Goal: Contribute content: Contribute content

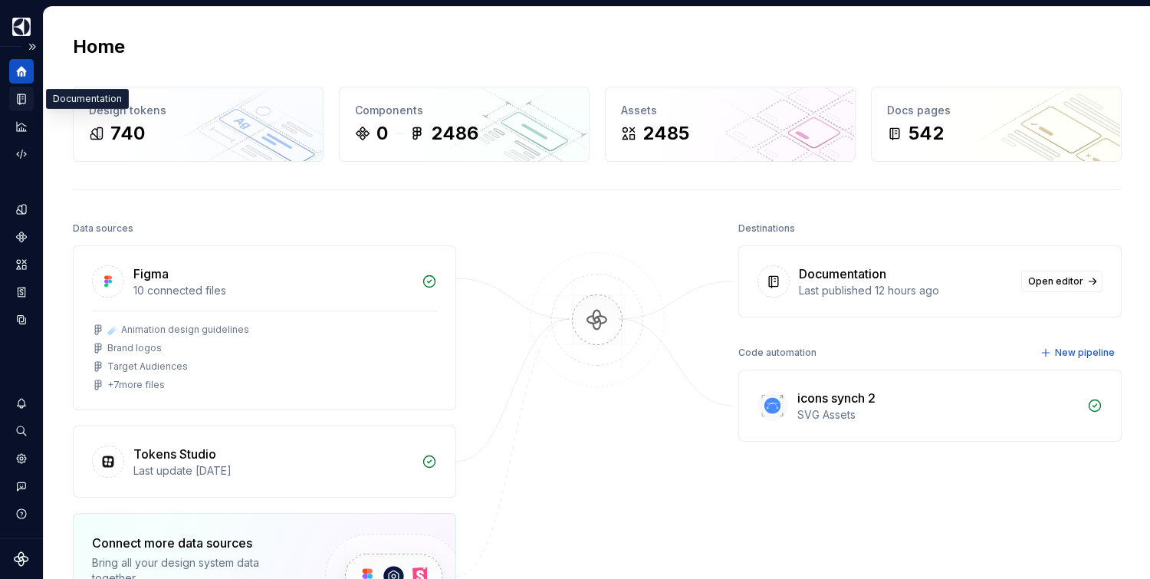
click at [25, 99] on icon "Documentation" at bounding box center [22, 99] width 8 height 10
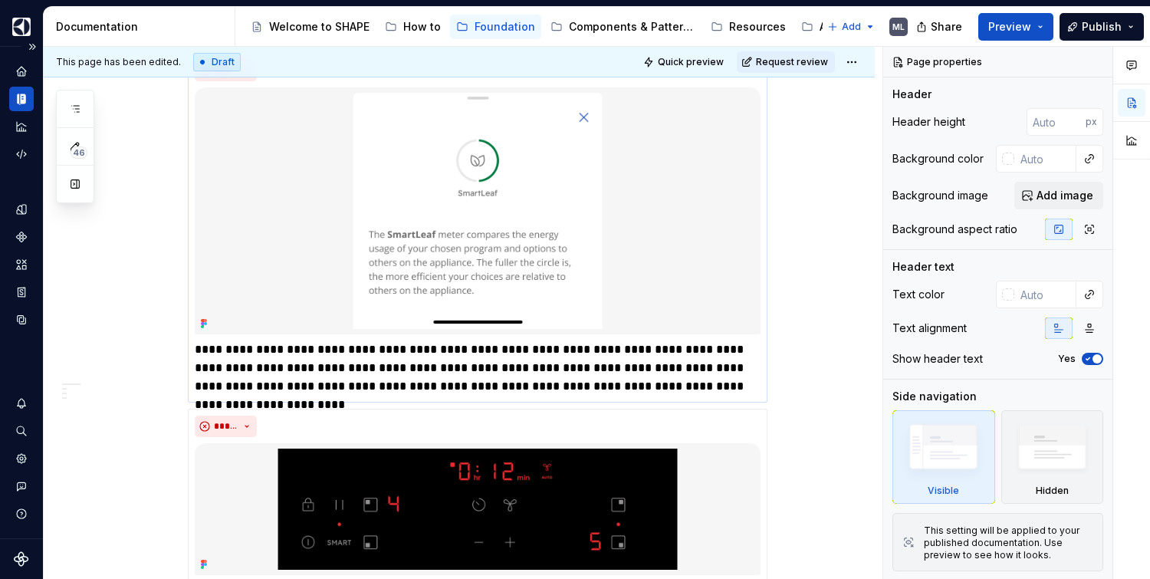
scroll to position [1597, 0]
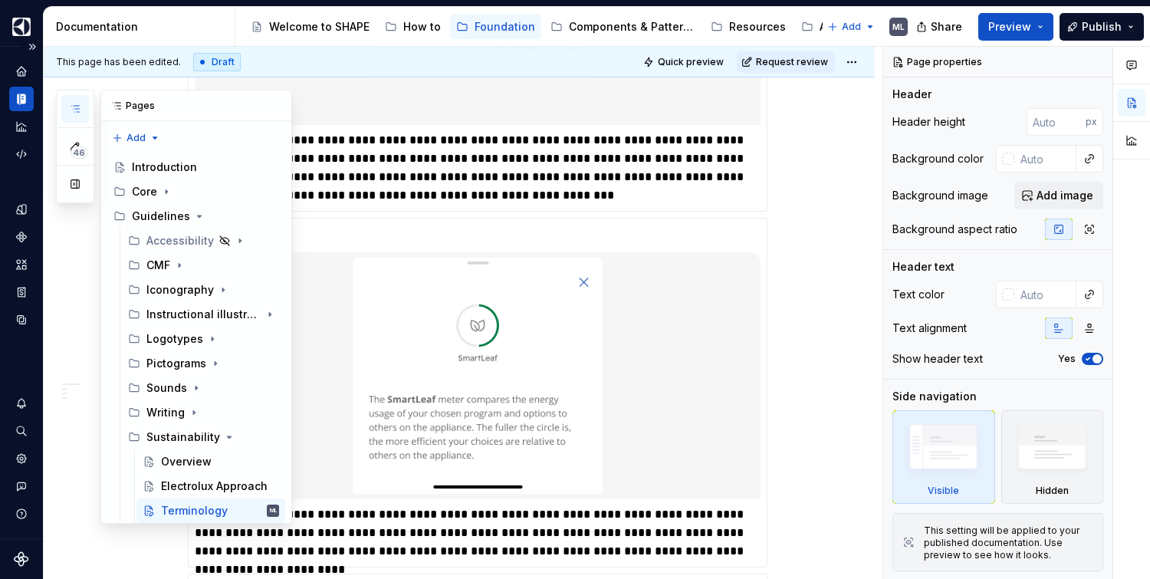
click at [84, 104] on button "button" at bounding box center [75, 109] width 28 height 28
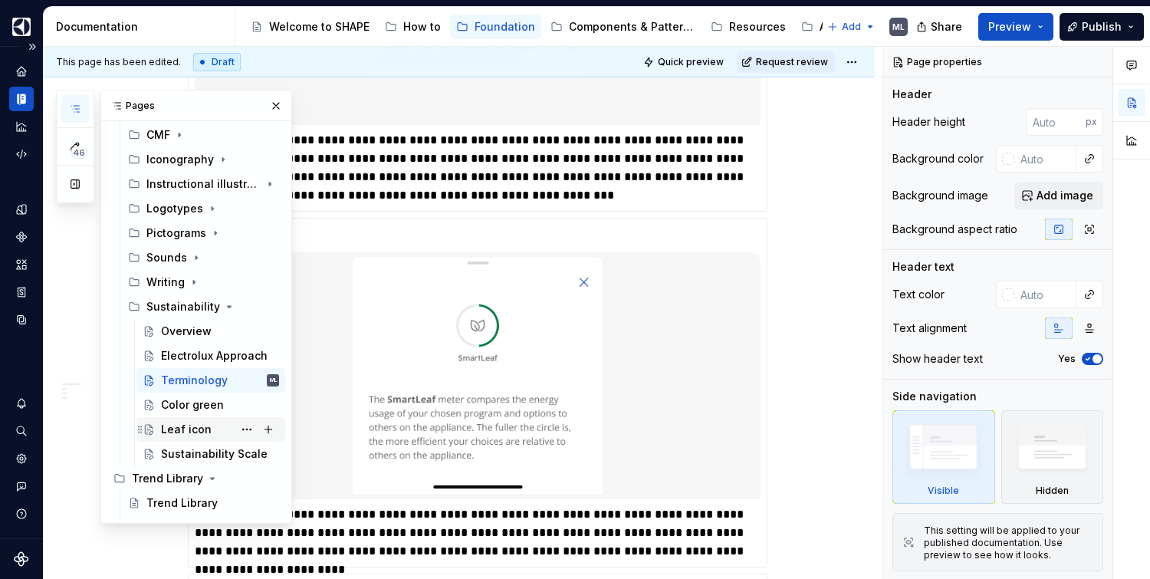
click at [193, 422] on div "Leaf icon" at bounding box center [186, 429] width 51 height 15
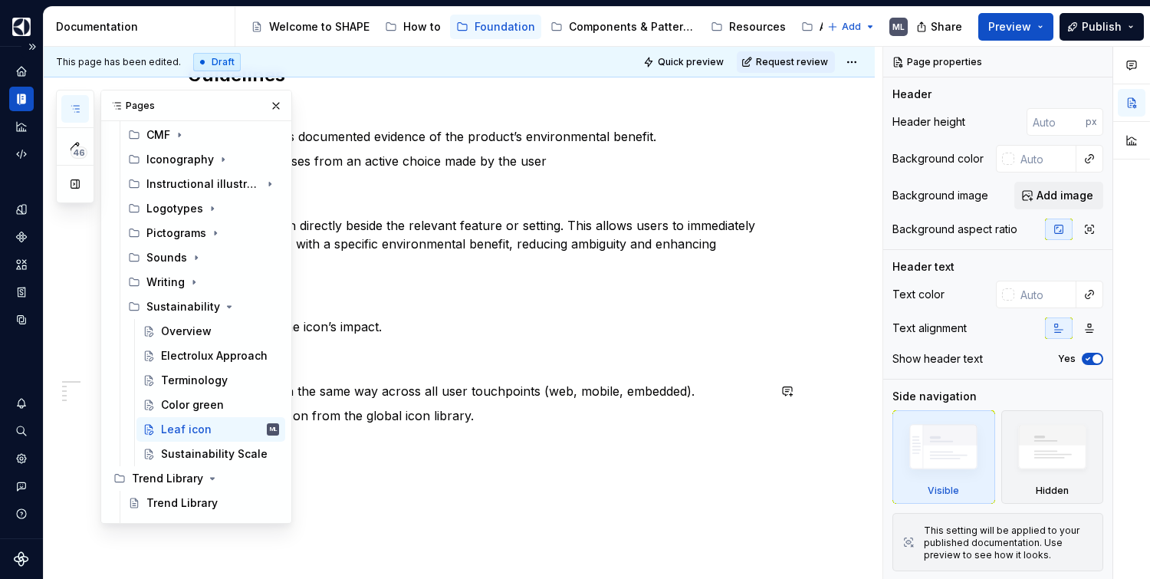
scroll to position [383, 0]
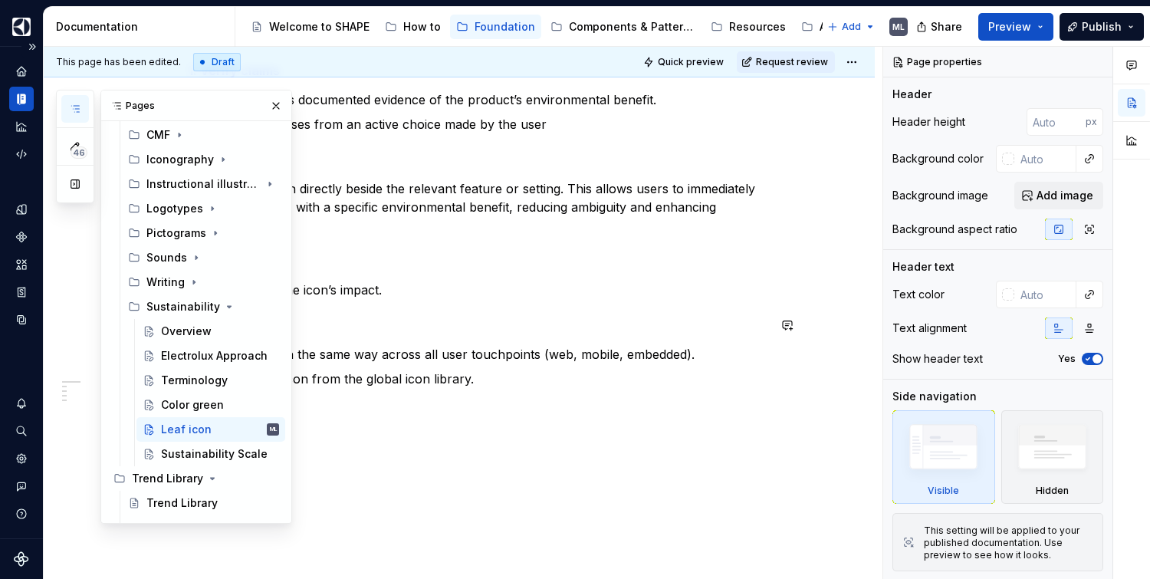
type textarea "*"
click at [667, 301] on div "When features have genuine environmental benefits, indicate them with the leaf …" at bounding box center [477, 152] width 579 height 472
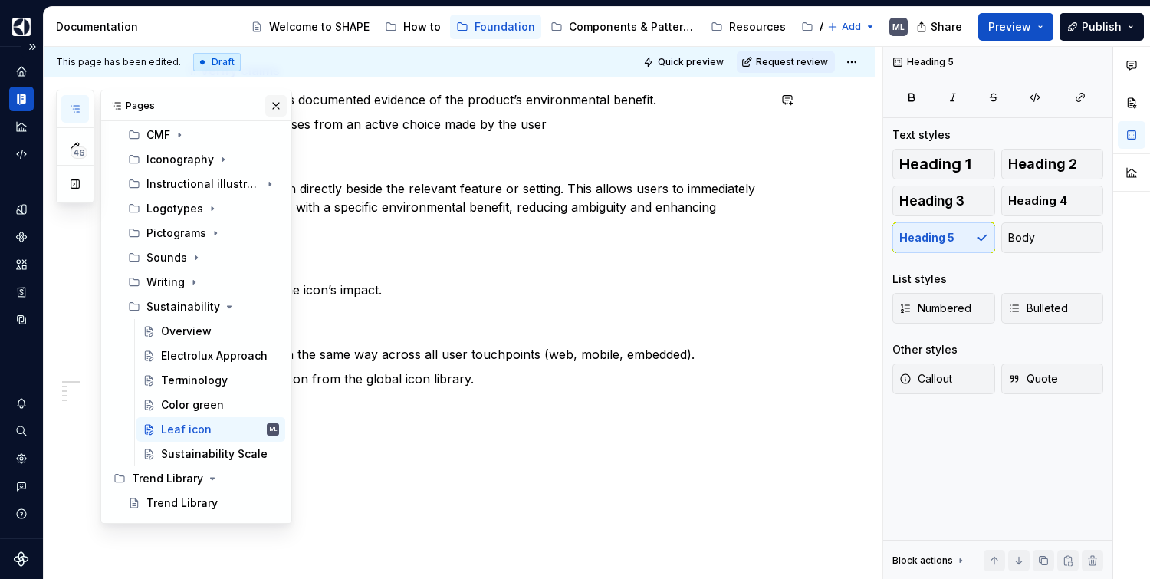
click at [272, 109] on button "button" at bounding box center [275, 105] width 21 height 21
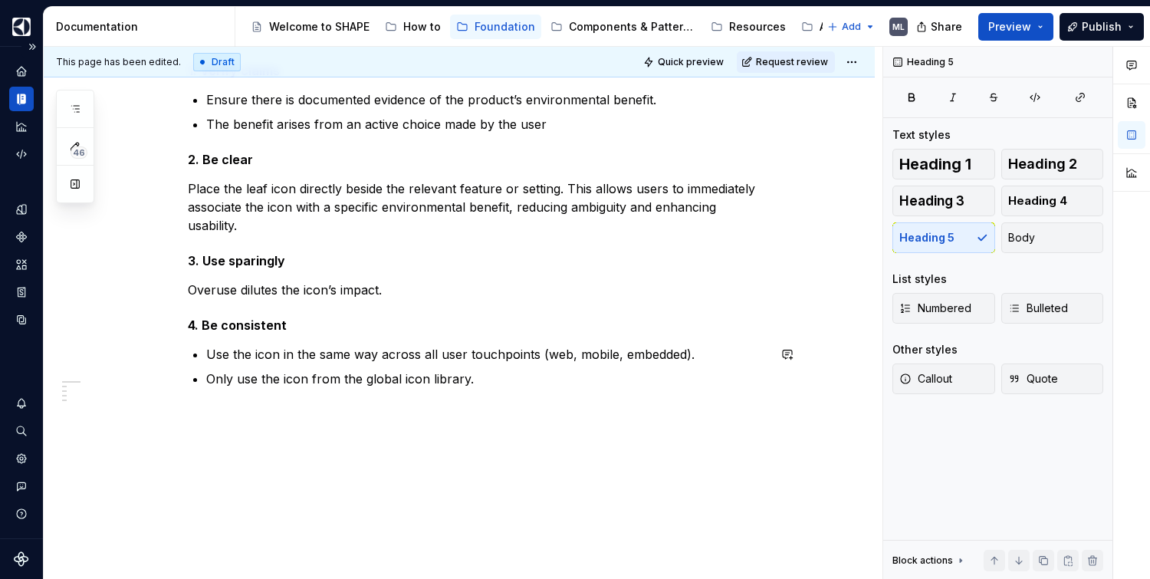
click at [240, 429] on div "When features have genuine environmental benefits, indicate them with the leaf …" at bounding box center [459, 229] width 831 height 701
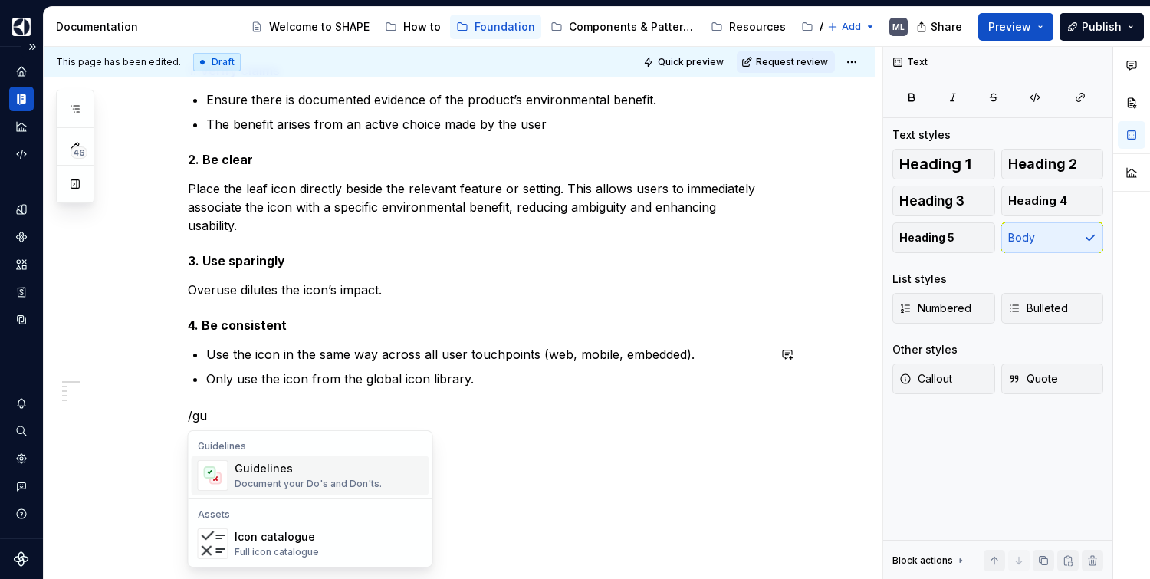
click at [265, 481] on div "Document your Do's and Don'ts." at bounding box center [308, 484] width 147 height 12
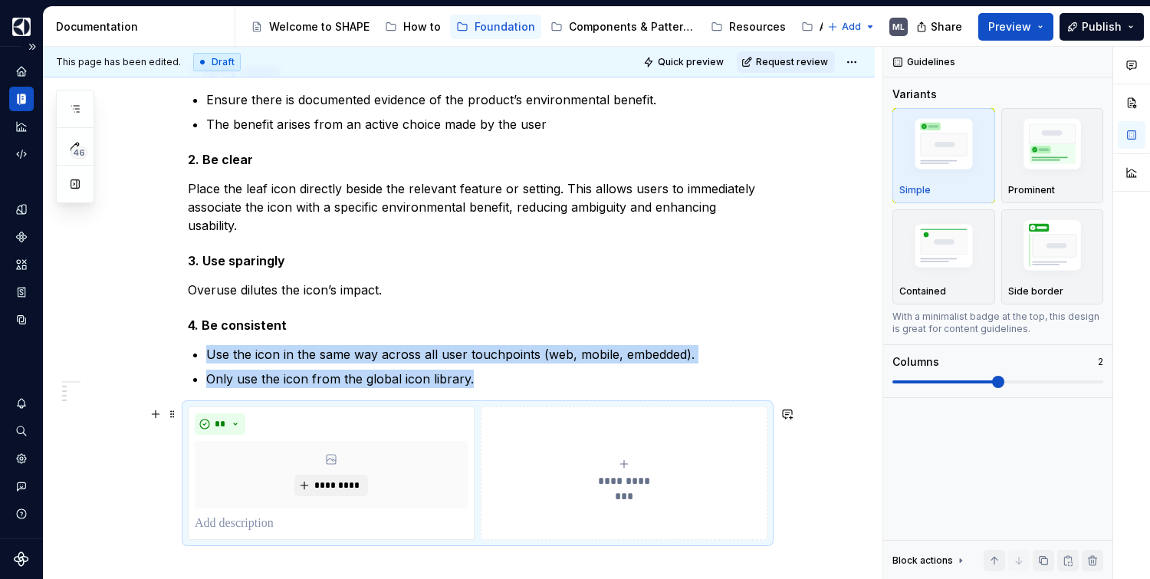
scroll to position [447, 0]
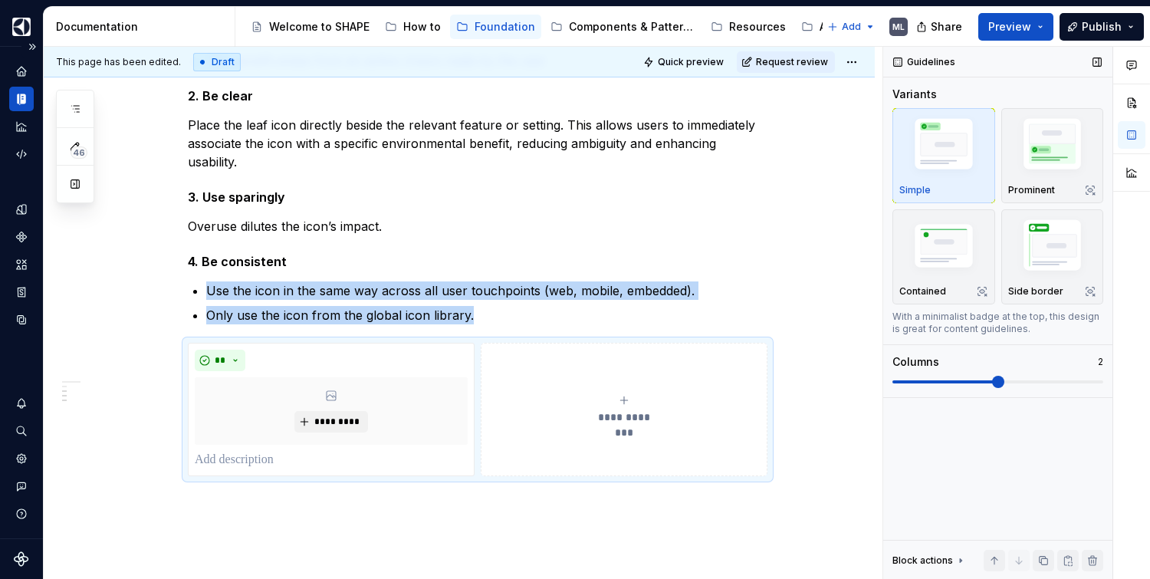
click at [944, 380] on span at bounding box center [945, 381] width 106 height 3
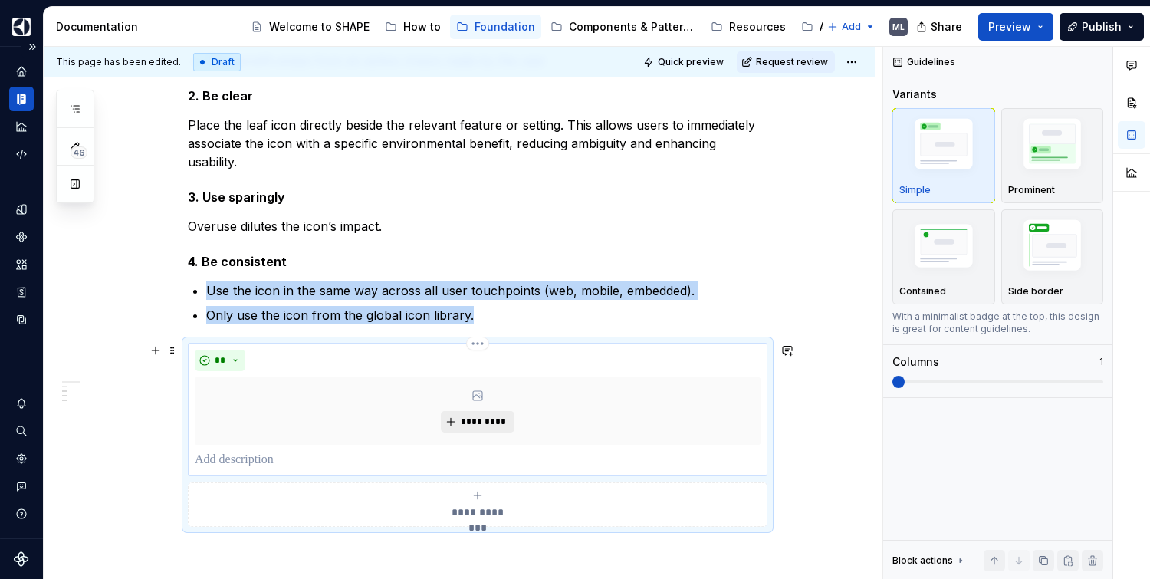
click at [481, 421] on span "*********" at bounding box center [483, 421] width 47 height 12
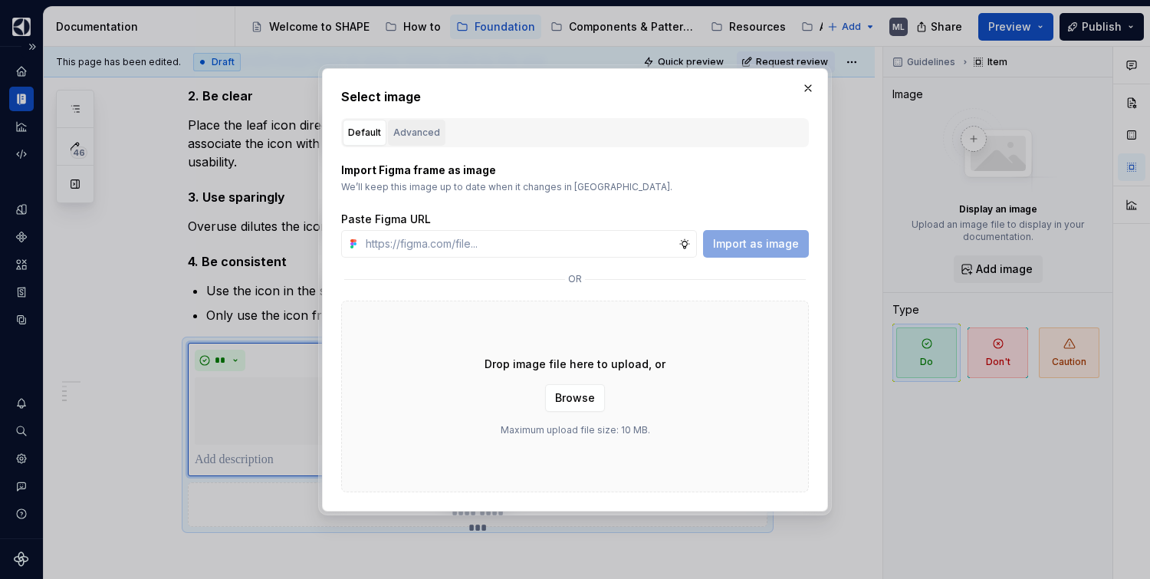
click at [411, 131] on div "Advanced" at bounding box center [416, 132] width 47 height 15
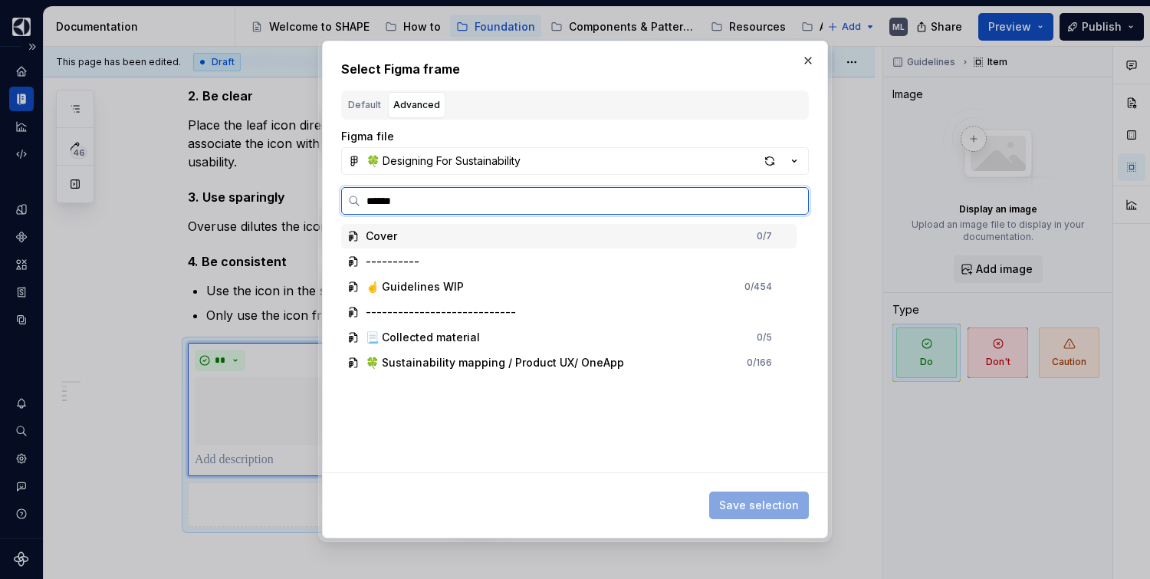
type input "*******"
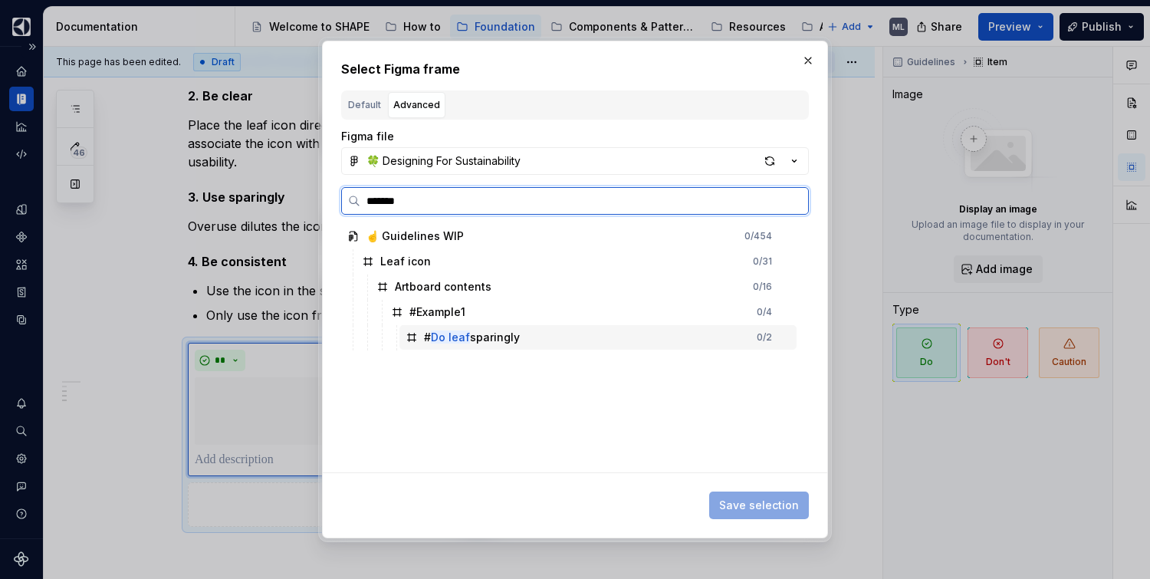
click at [481, 335] on div "# Do leaf sparingly" at bounding box center [472, 337] width 96 height 15
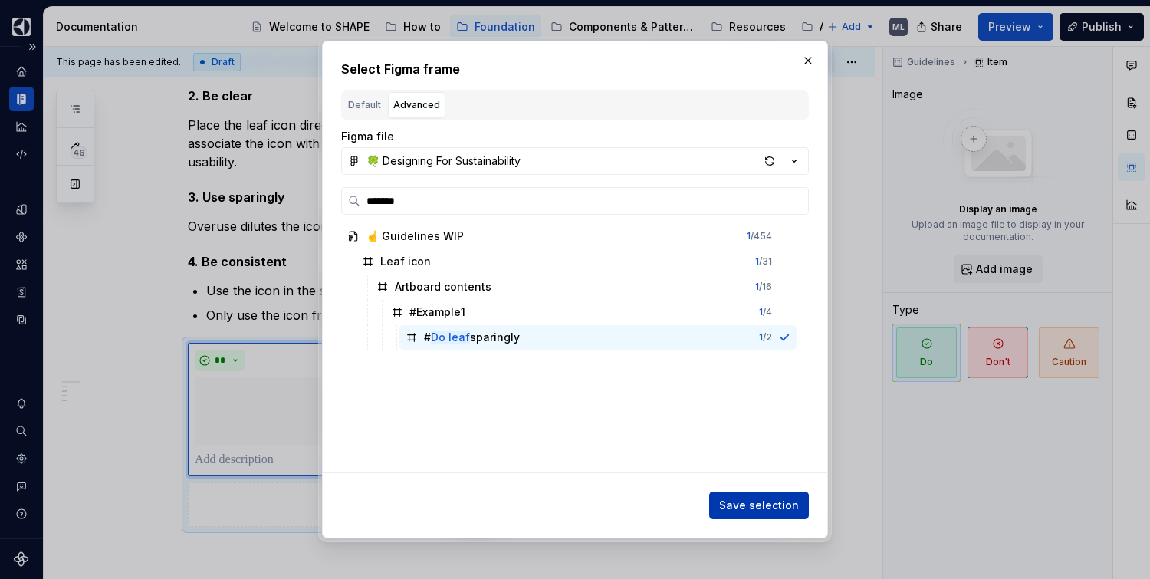
click at [761, 502] on span "Save selection" at bounding box center [759, 504] width 80 height 15
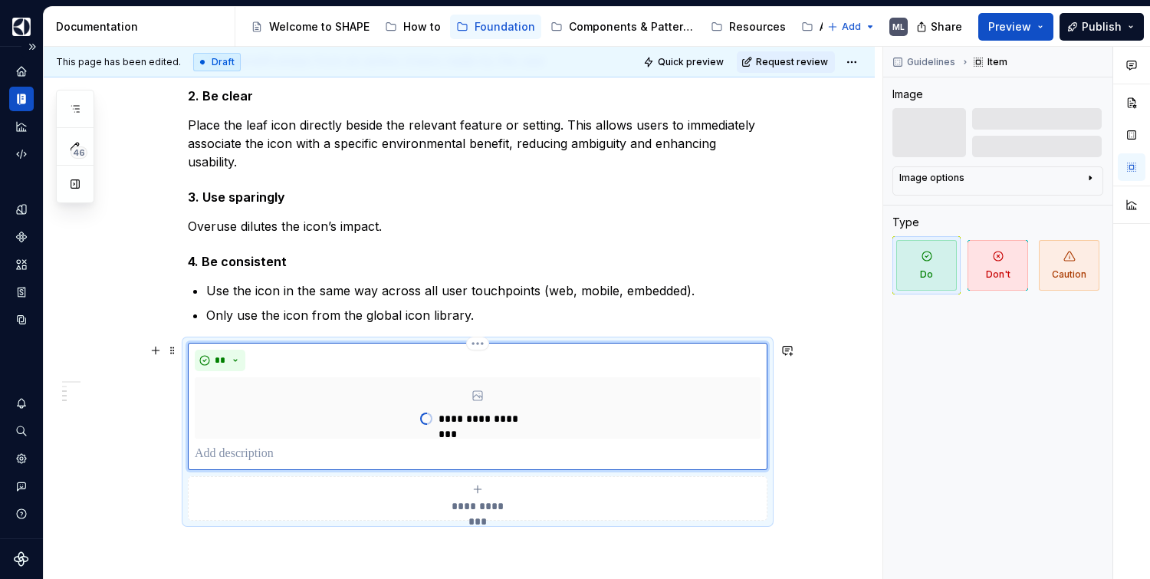
click at [278, 451] on p at bounding box center [478, 454] width 566 height 18
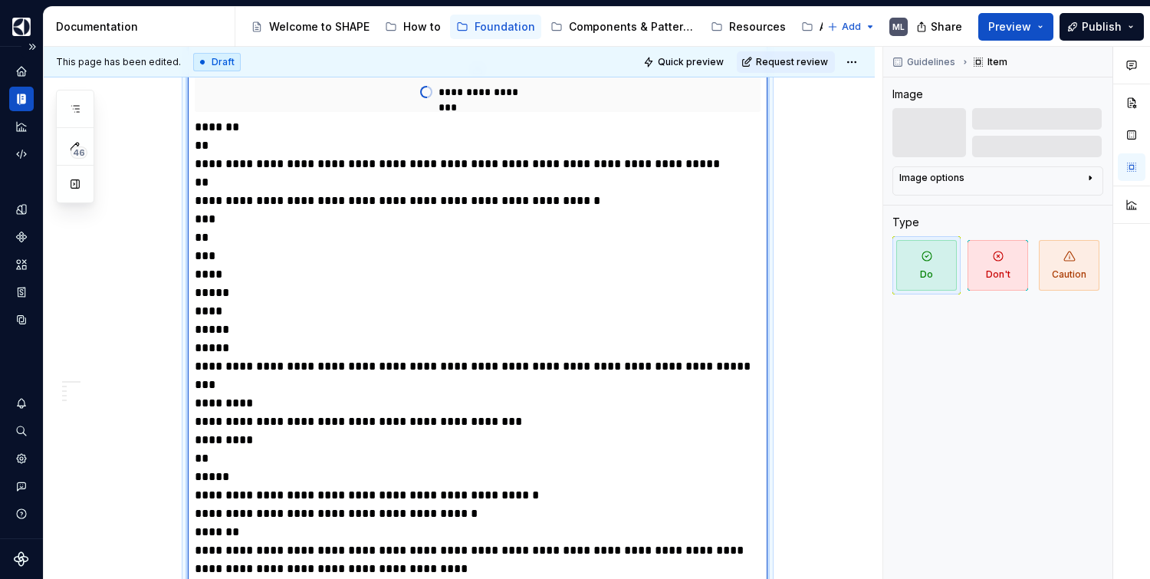
scroll to position [579, 0]
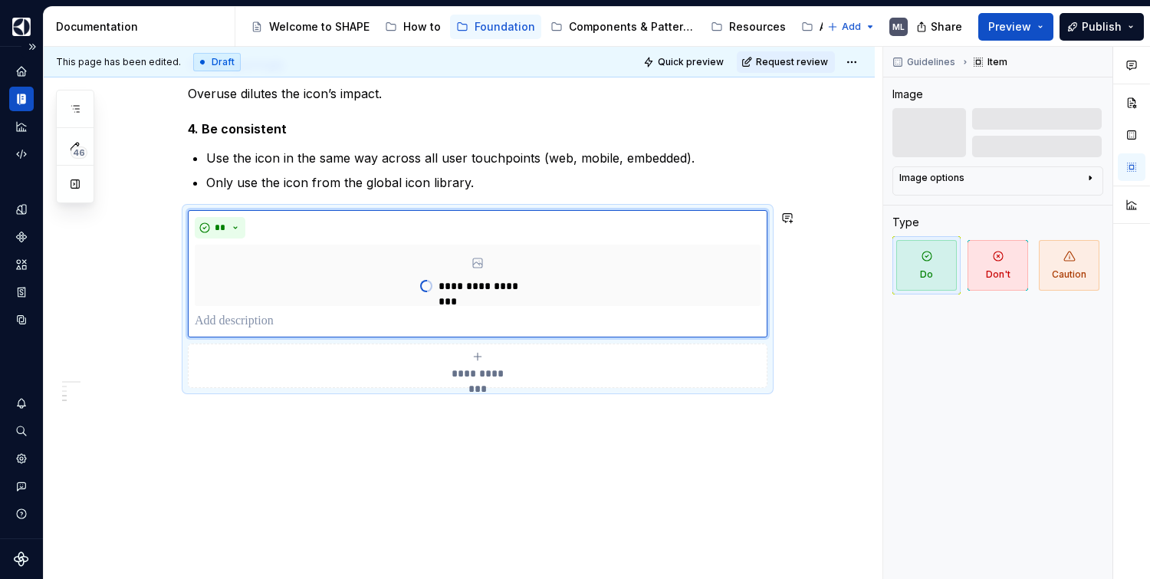
click at [233, 314] on p at bounding box center [478, 321] width 566 height 18
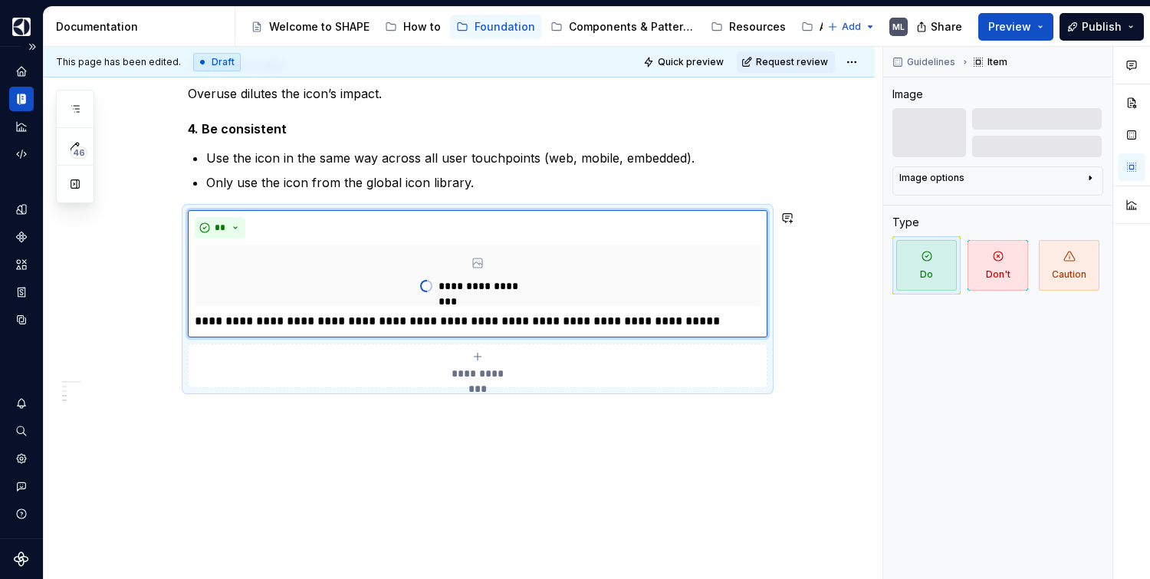
click at [524, 460] on div "**********" at bounding box center [459, 132] width 831 height 898
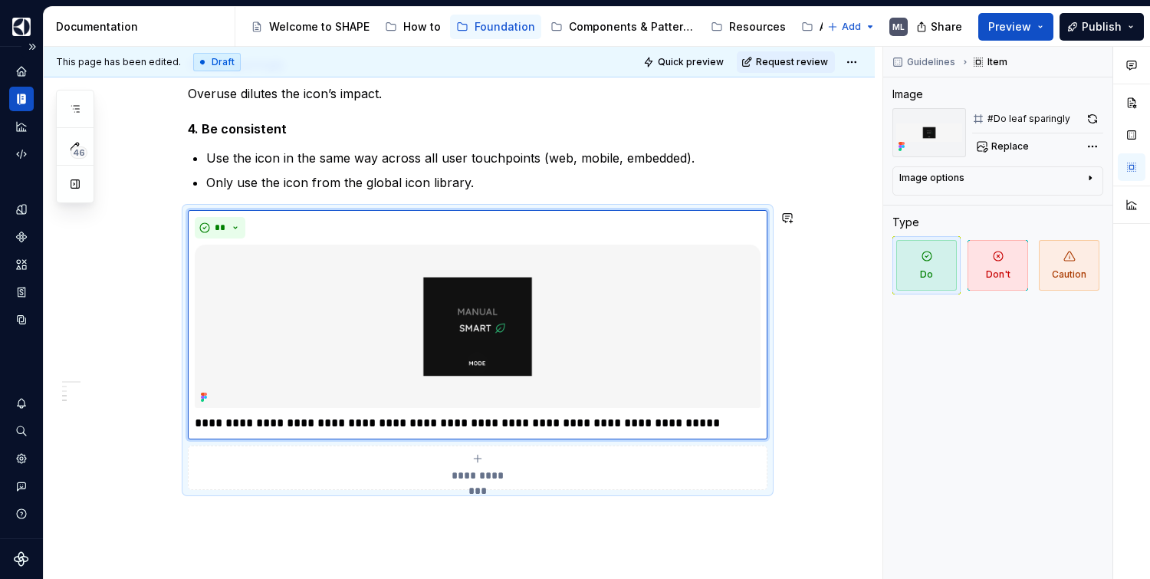
scroll to position [655, 0]
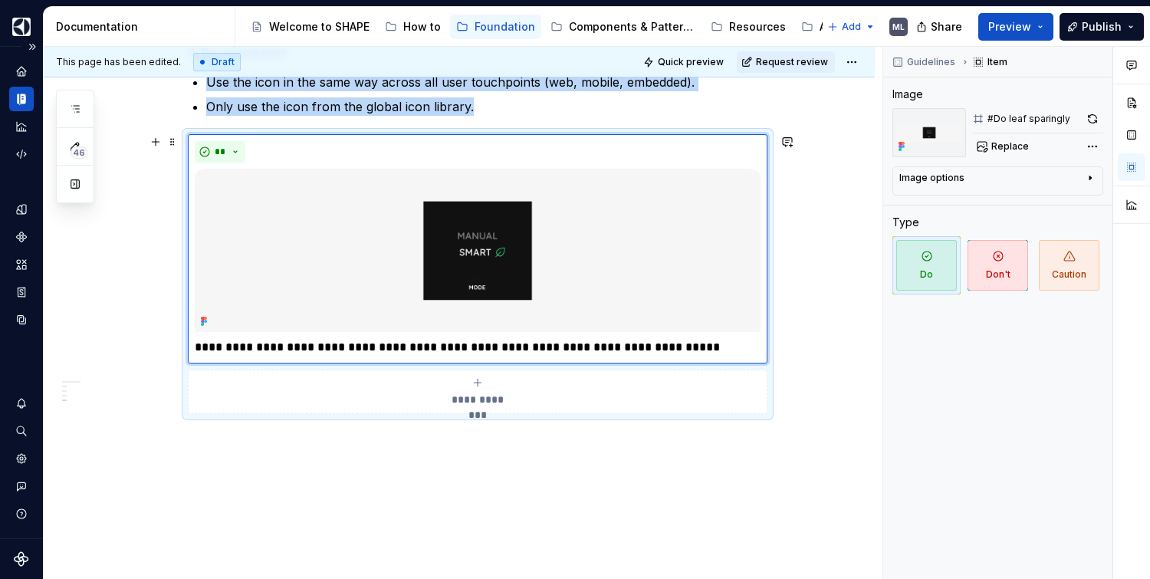
click at [474, 397] on span "**********" at bounding box center [477, 399] width 71 height 15
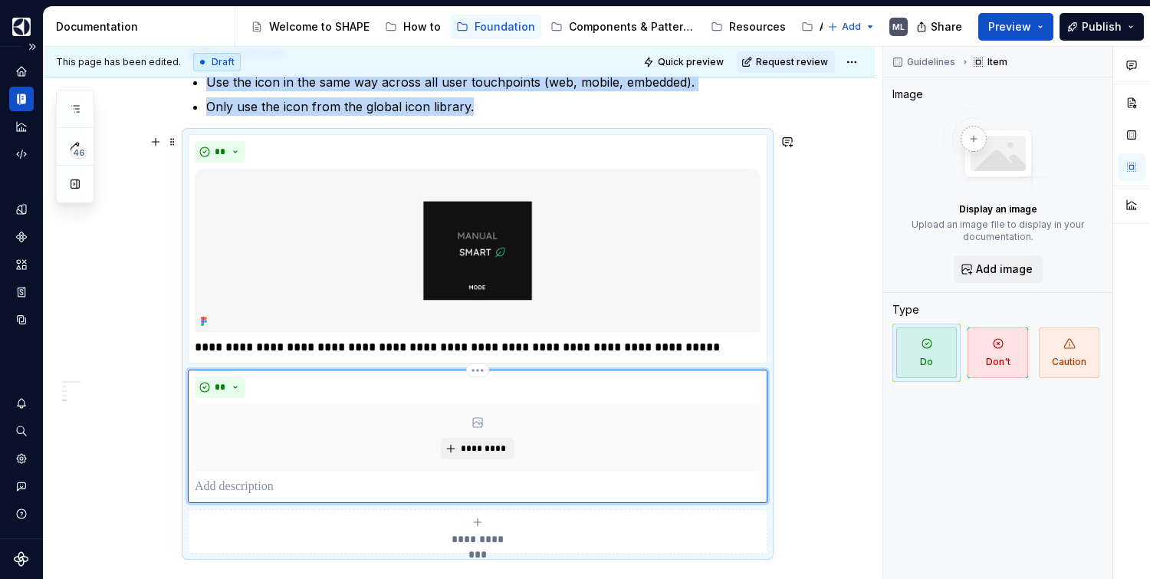
click at [474, 431] on div "*********" at bounding box center [478, 437] width 566 height 67
click at [473, 449] on span "*********" at bounding box center [483, 448] width 47 height 12
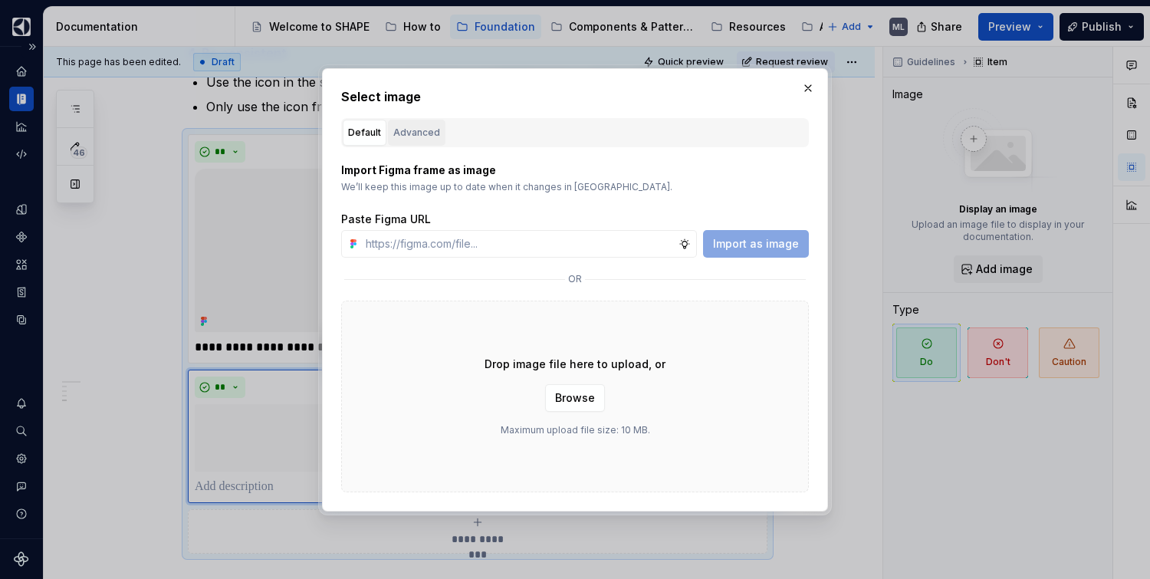
type textarea "*"
click at [416, 126] on div "Advanced" at bounding box center [416, 132] width 47 height 15
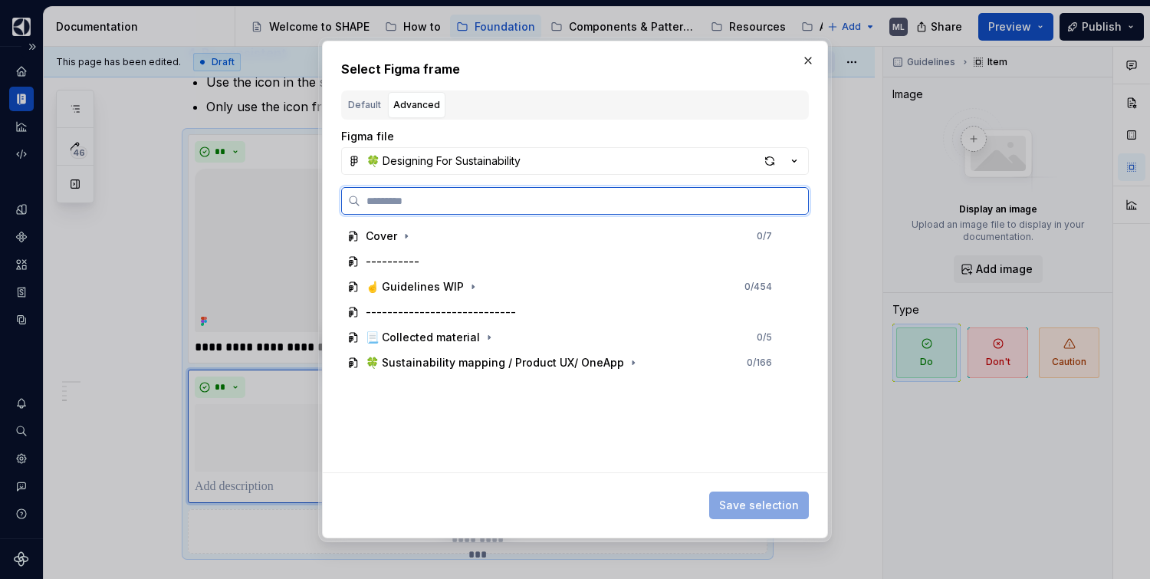
click at [422, 201] on input "search" at bounding box center [584, 200] width 448 height 15
type input "*******"
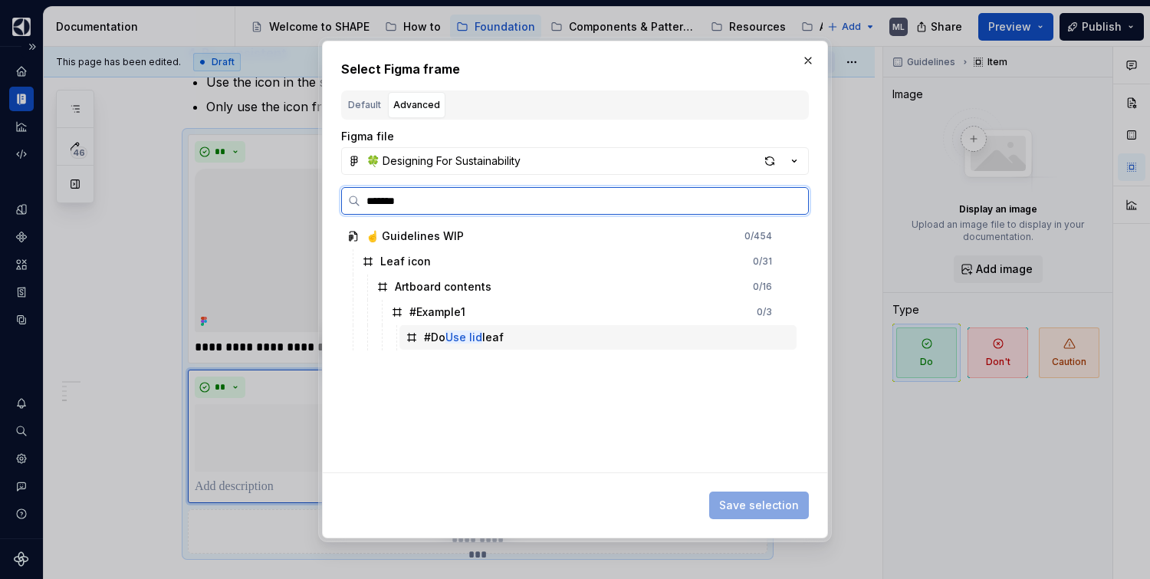
click at [514, 331] on div "#Do Use lid leaf" at bounding box center [597, 337] width 397 height 25
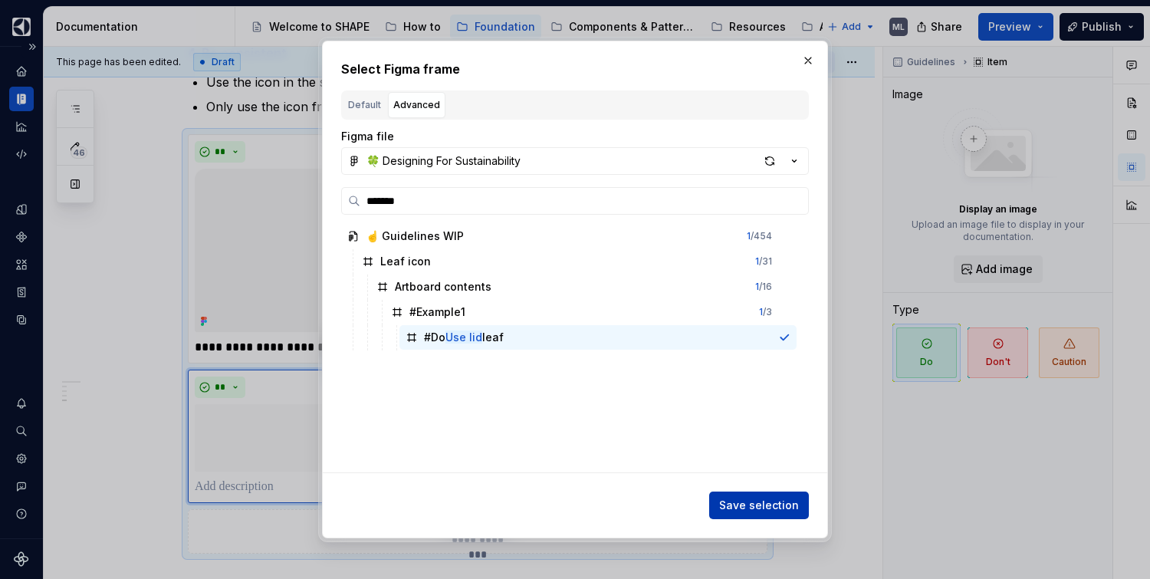
click at [786, 512] on span "Save selection" at bounding box center [759, 504] width 80 height 15
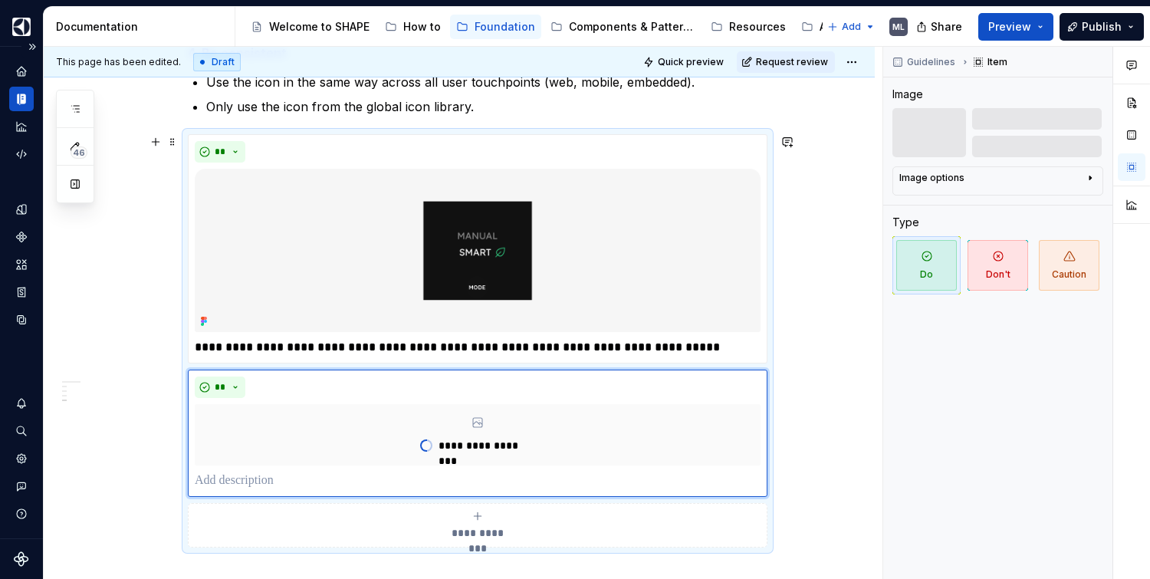
click at [233, 481] on p at bounding box center [478, 480] width 566 height 18
type textarea "*"
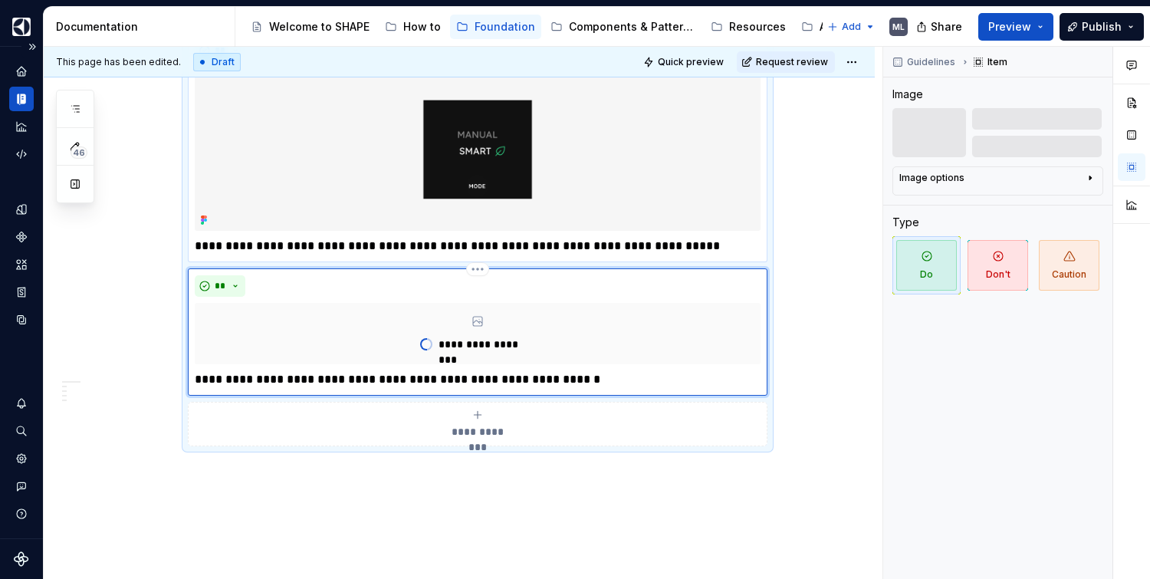
scroll to position [761, 0]
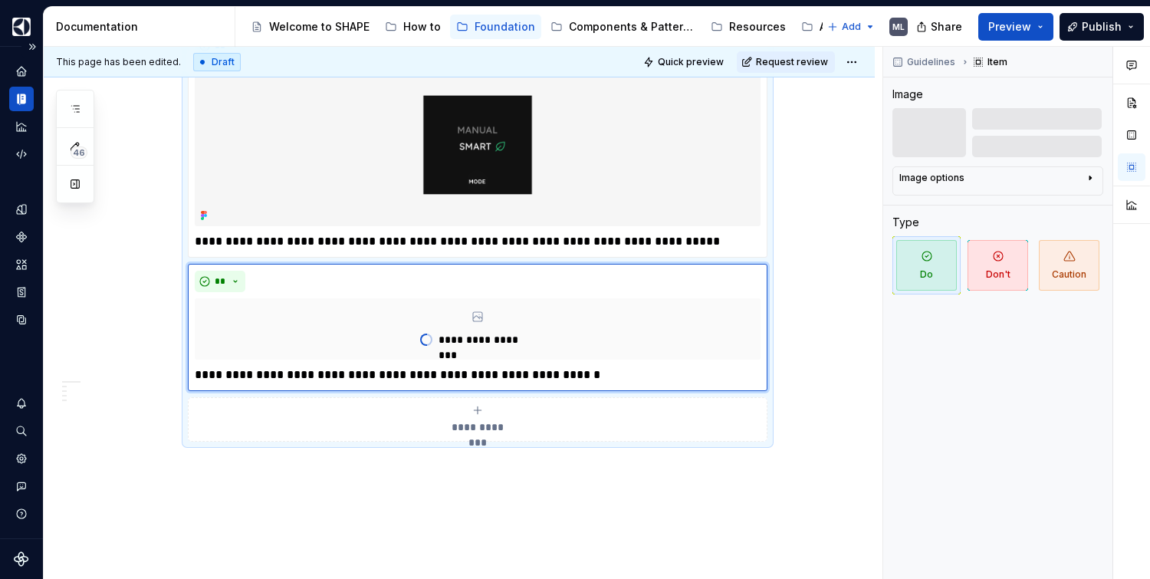
click at [475, 419] on span "**********" at bounding box center [477, 426] width 71 height 15
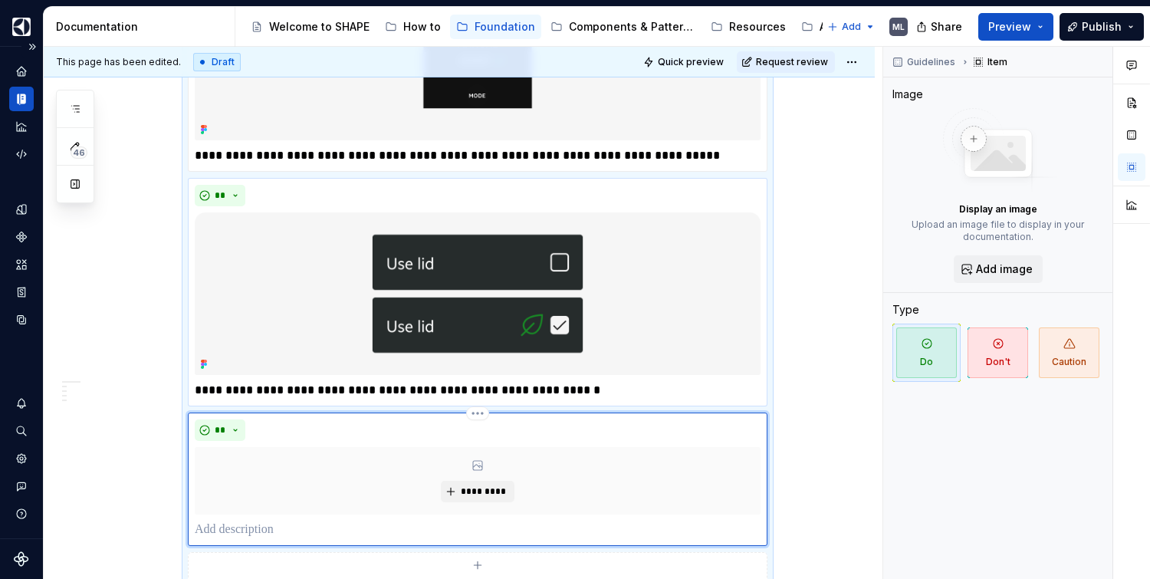
scroll to position [875, 0]
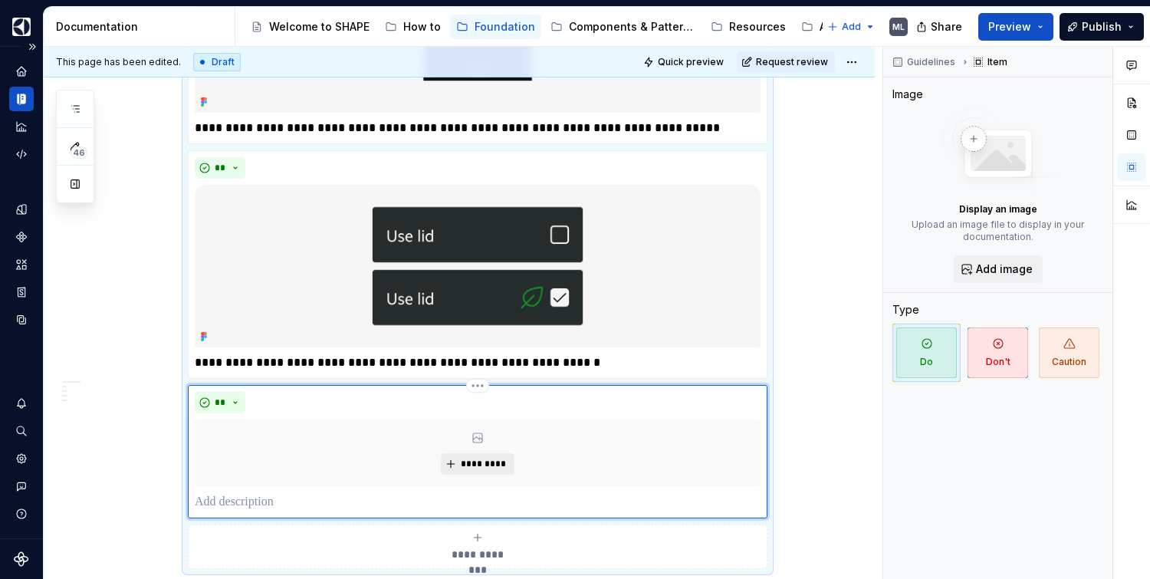
click at [473, 462] on span "*********" at bounding box center [483, 464] width 47 height 12
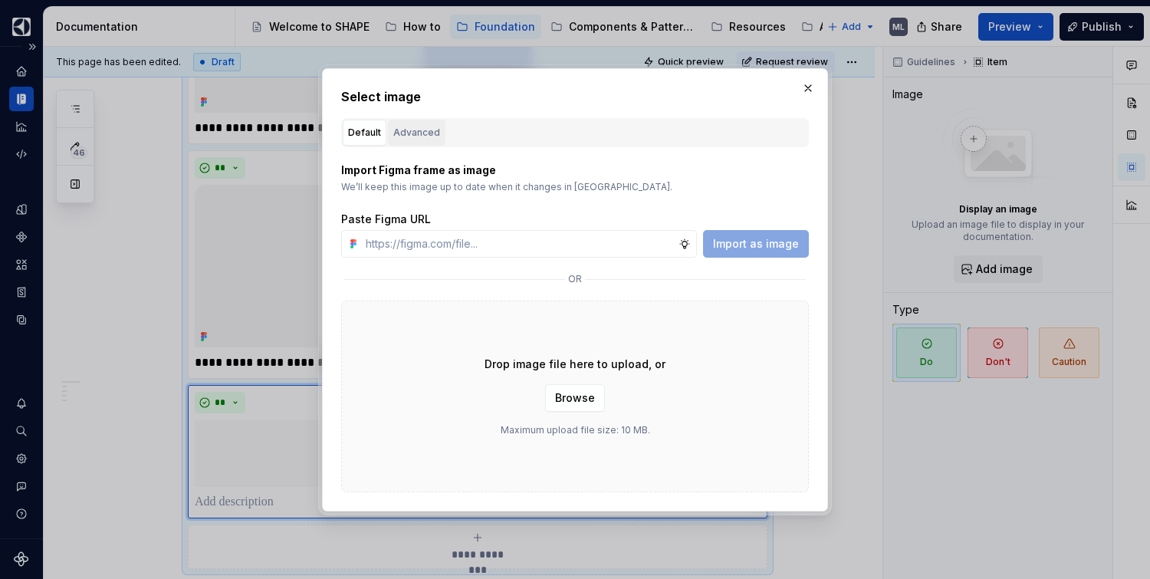
click at [417, 135] on div "Advanced" at bounding box center [416, 132] width 47 height 15
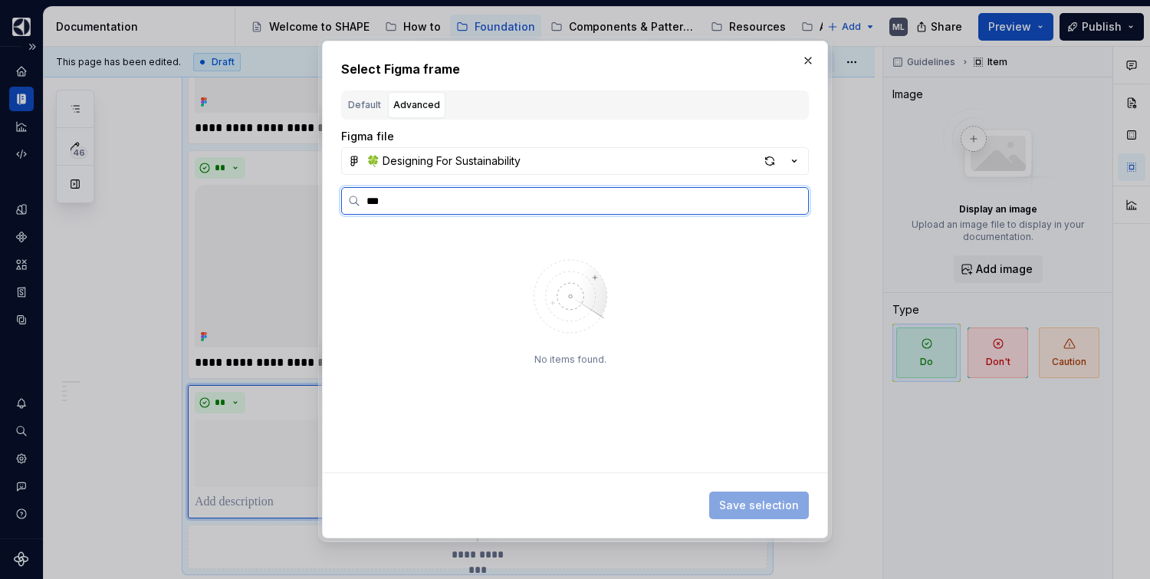
type input "***"
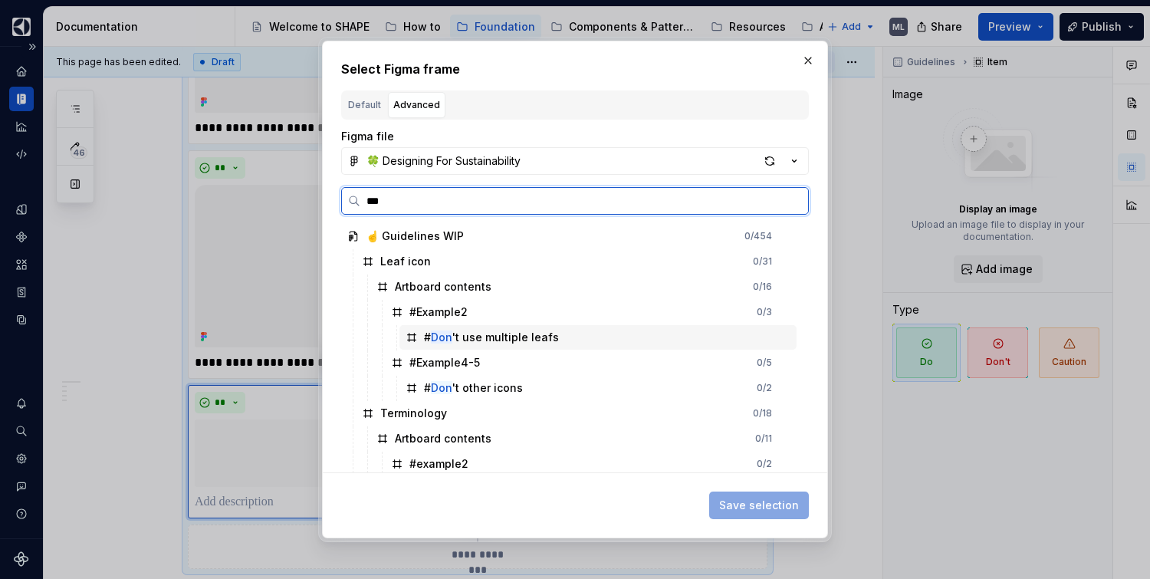
click at [460, 343] on div "# Don 't use multiple leafs" at bounding box center [491, 337] width 135 height 15
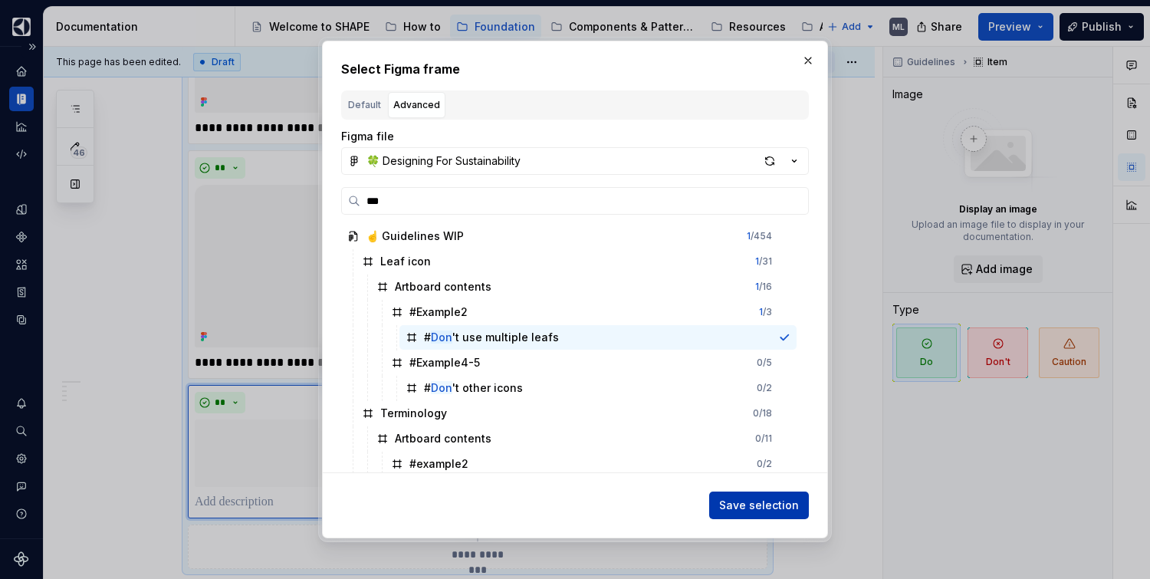
click at [740, 504] on span "Save selection" at bounding box center [759, 504] width 80 height 15
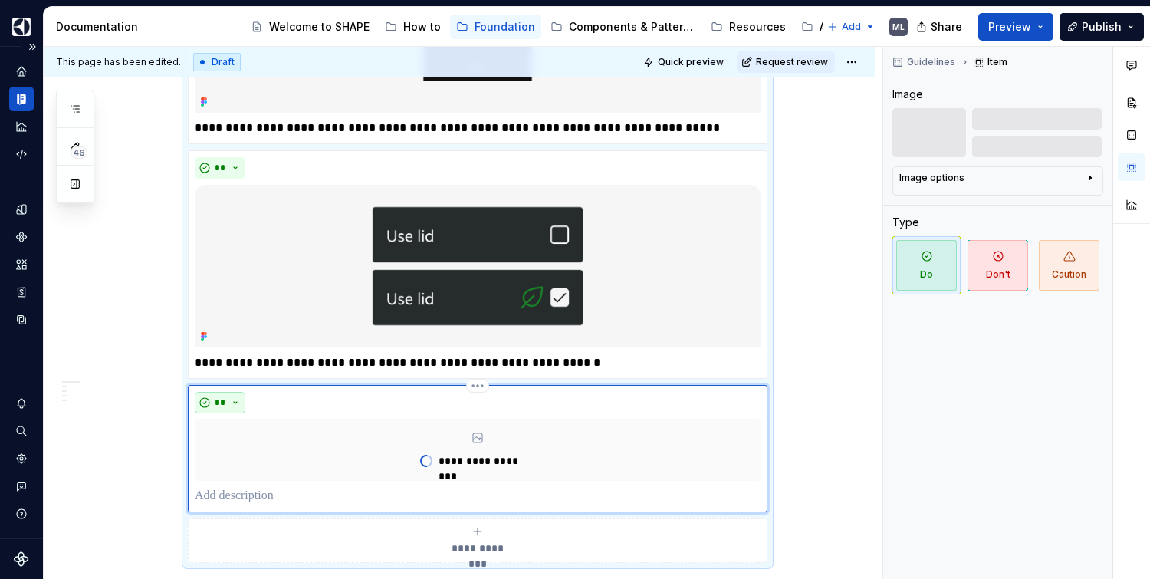
click at [229, 402] on button "**" at bounding box center [220, 402] width 51 height 21
click at [235, 457] on div "Suggestions" at bounding box center [229, 457] width 12 height 12
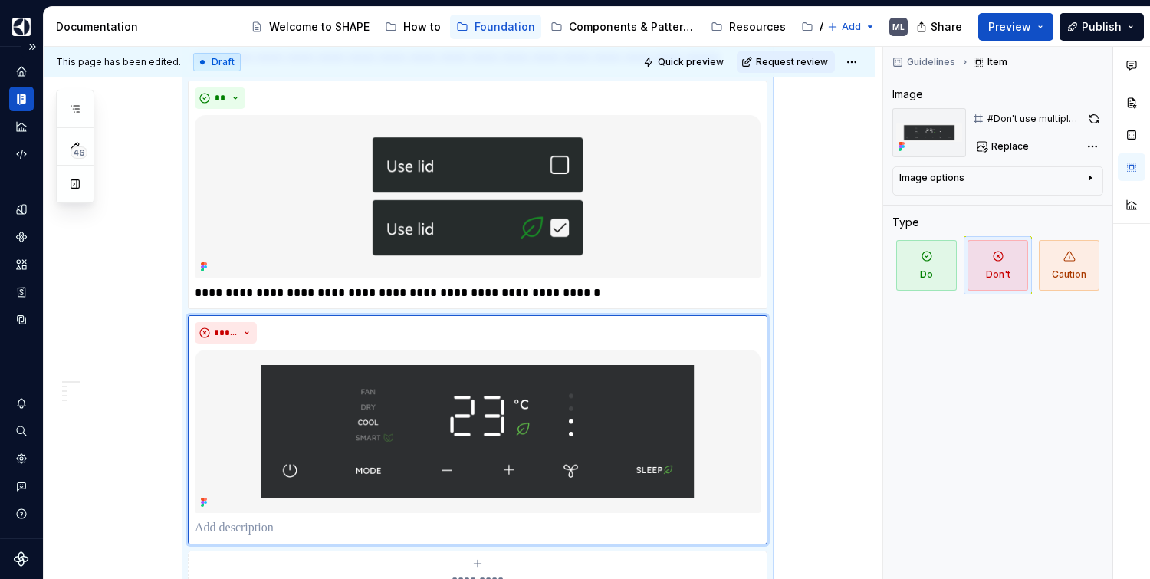
scroll to position [1065, 0]
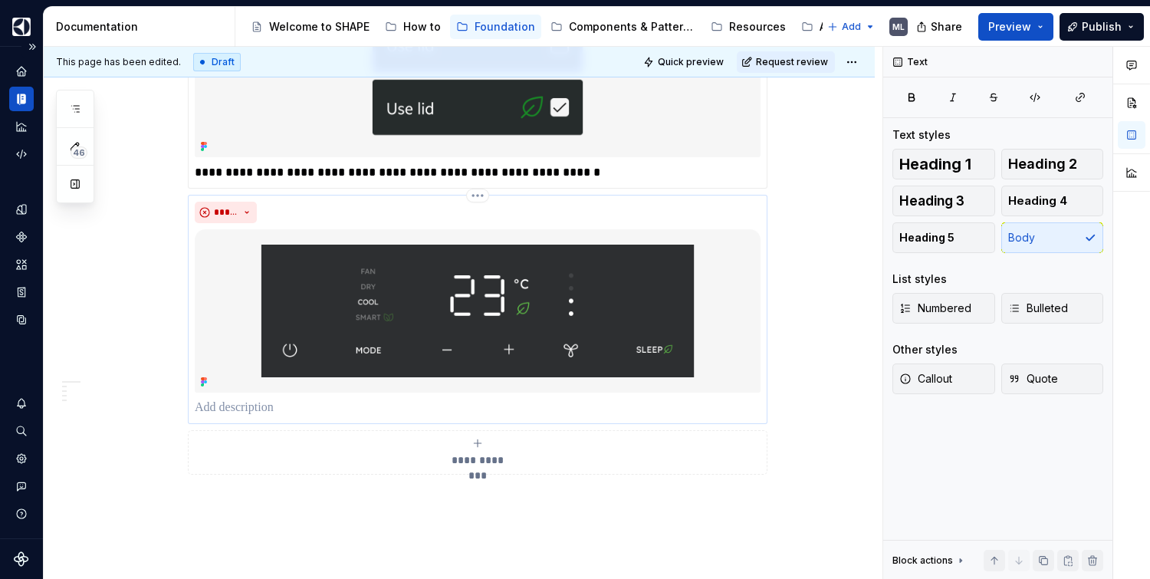
click at [280, 406] on p at bounding box center [478, 408] width 566 height 18
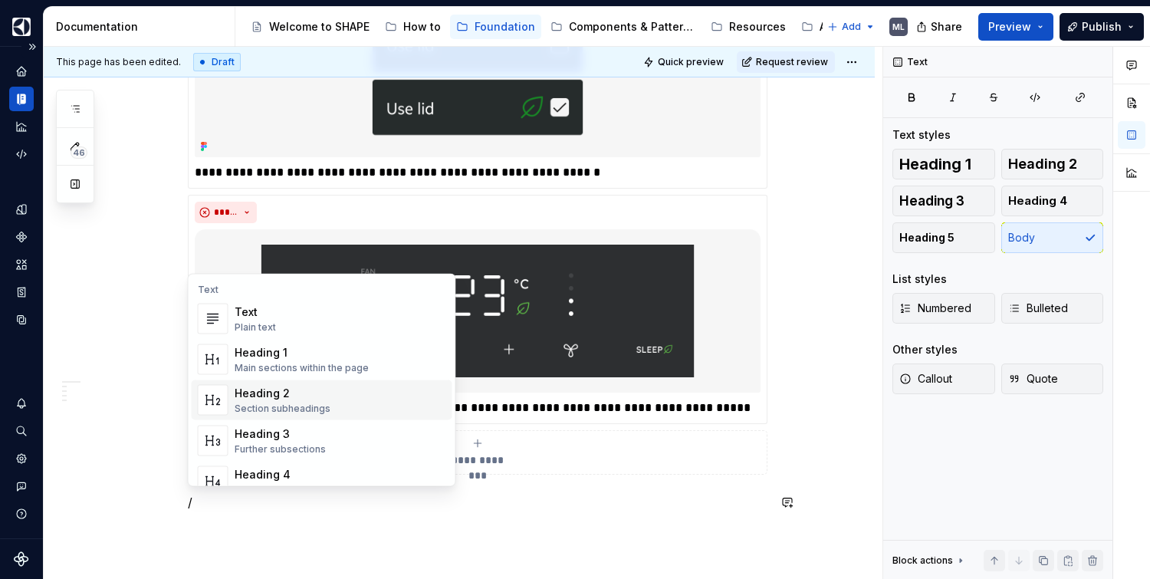
scroll to position [1072, 0]
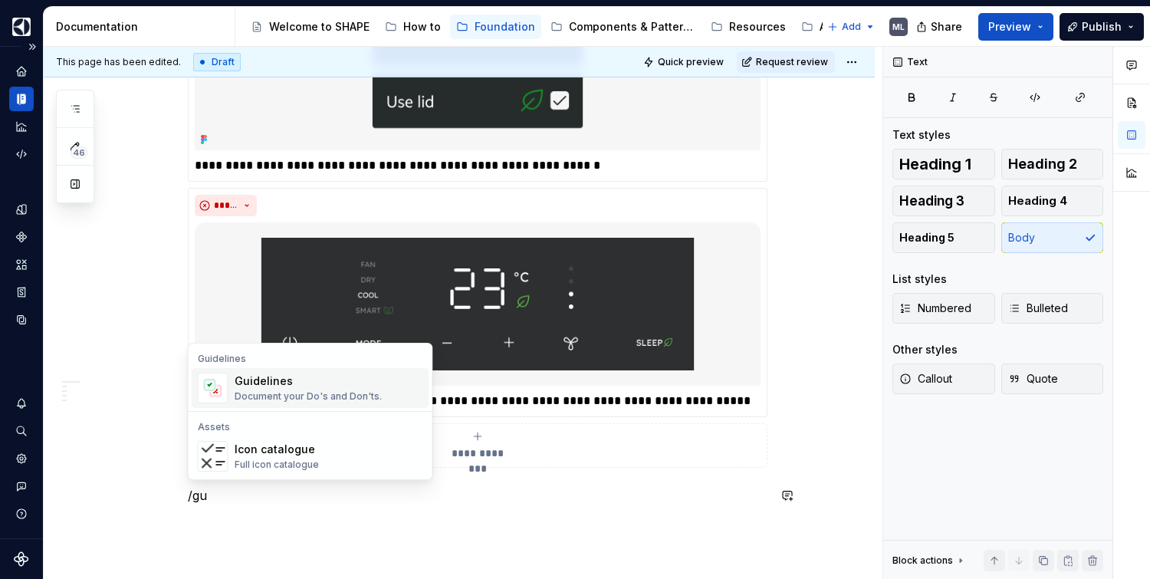
click at [278, 385] on div "Guidelines" at bounding box center [308, 380] width 147 height 15
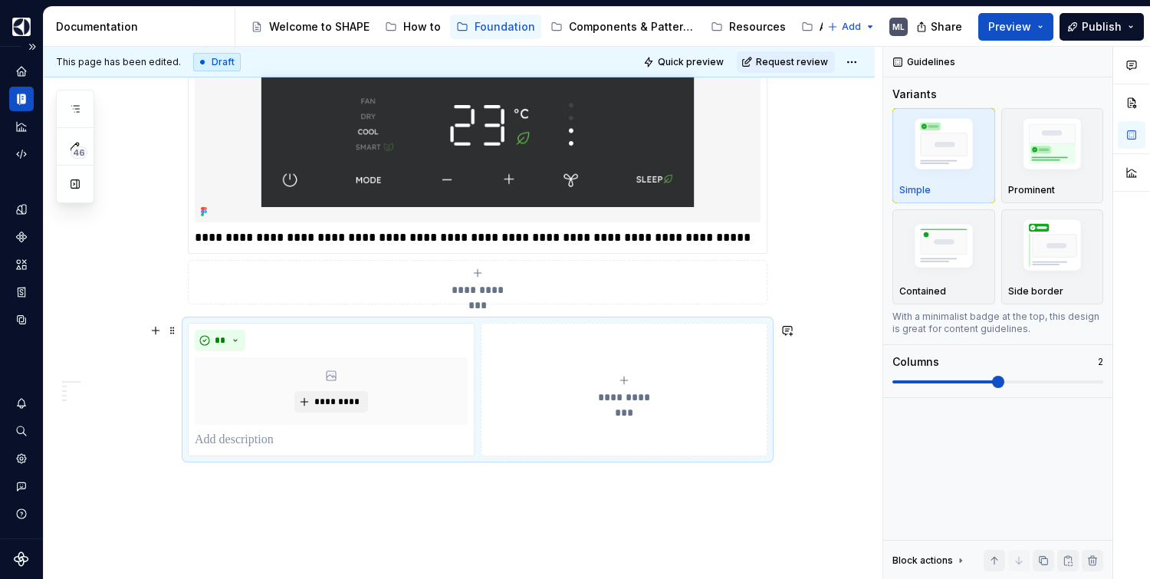
scroll to position [1255, 0]
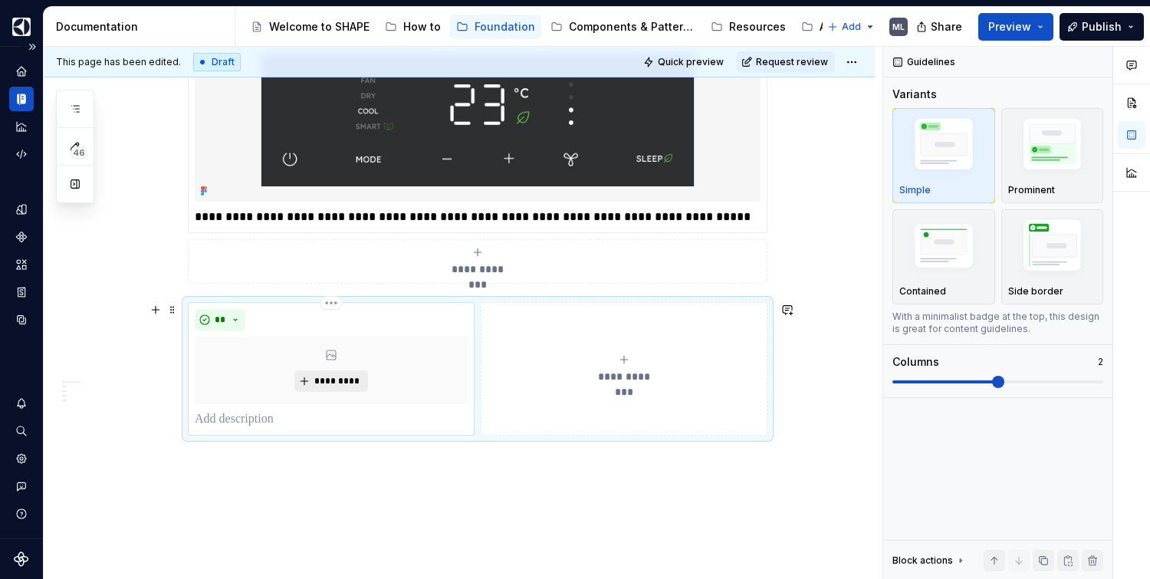
click at [322, 385] on span "*********" at bounding box center [336, 381] width 47 height 12
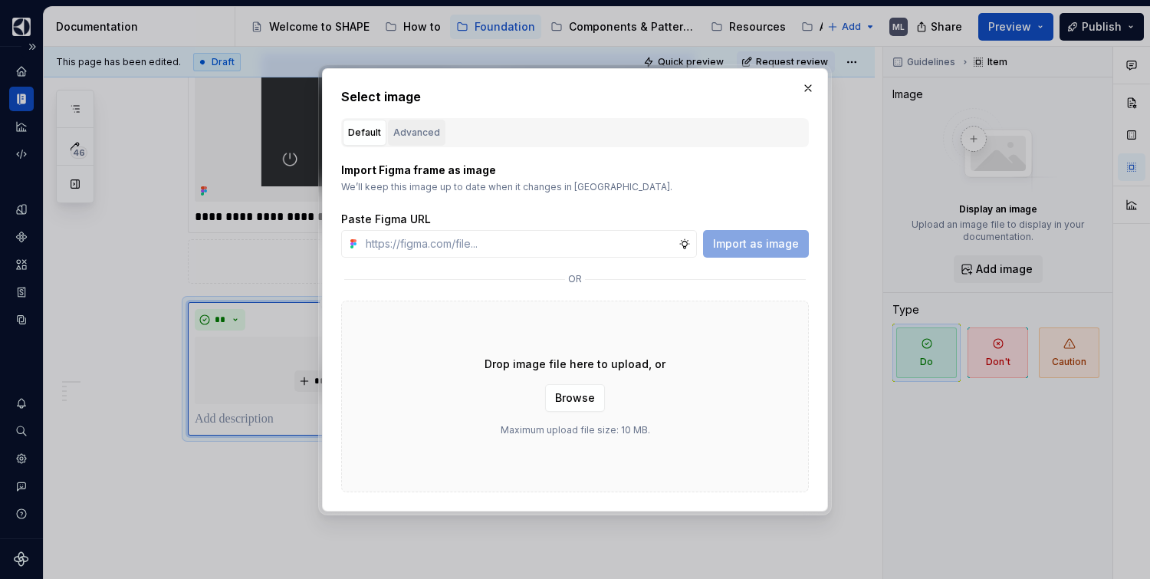
type textarea "*"
click at [407, 138] on div "Advanced" at bounding box center [416, 132] width 47 height 15
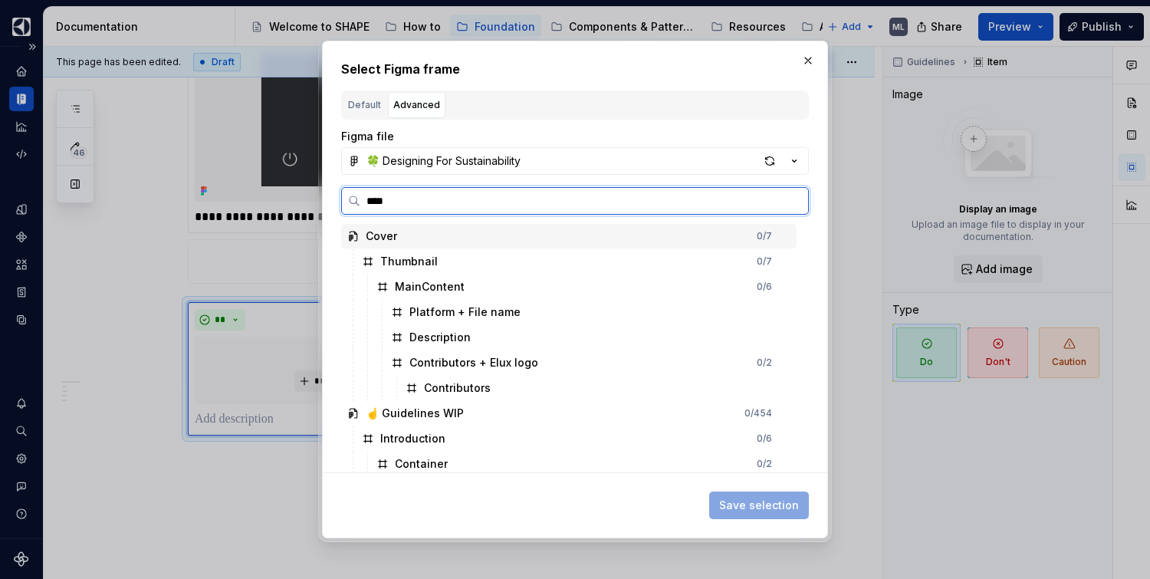
type input "*****"
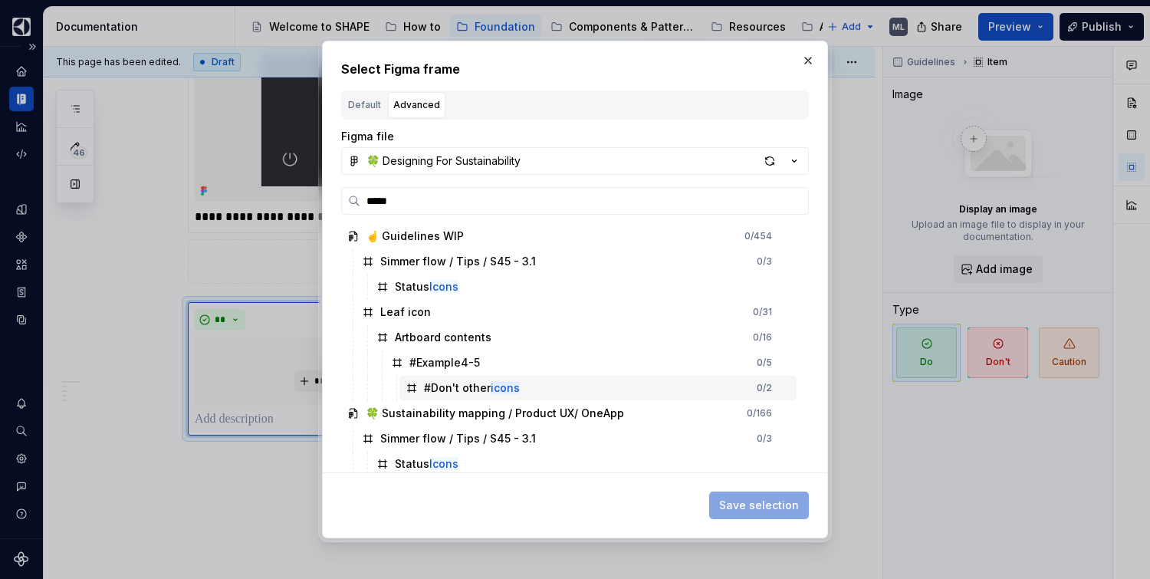
scroll to position [4, 0]
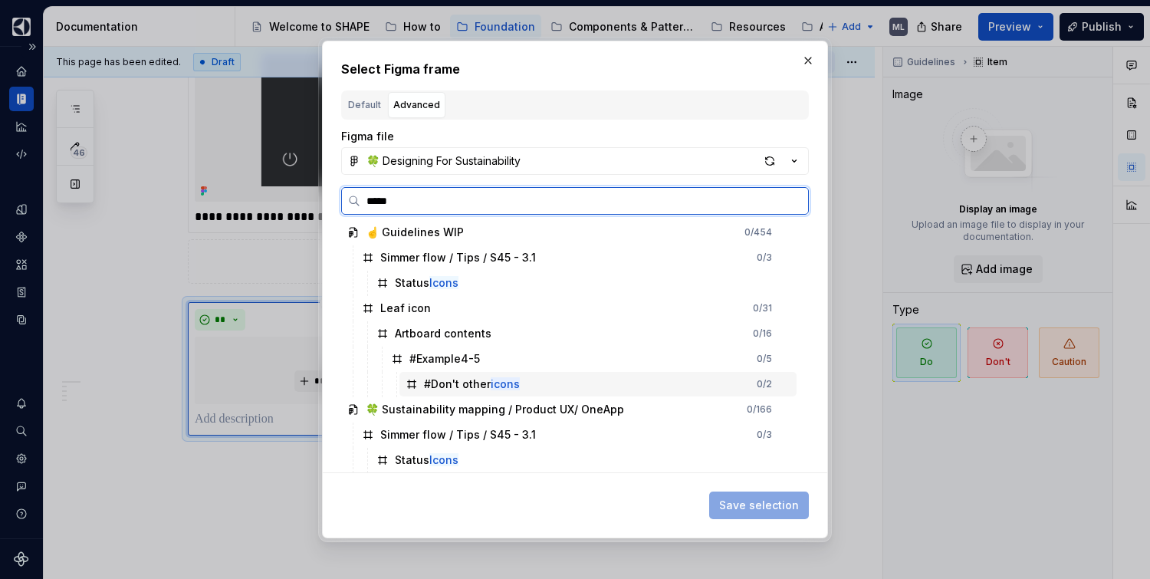
click at [498, 384] on mark "icons" at bounding box center [505, 383] width 29 height 13
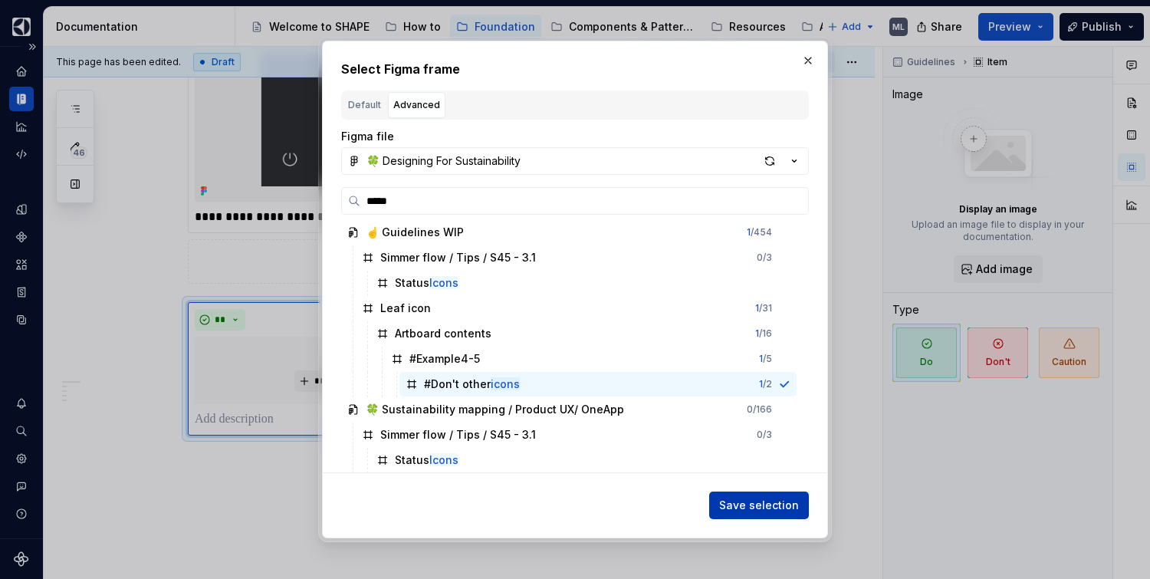
click at [753, 501] on span "Save selection" at bounding box center [759, 504] width 80 height 15
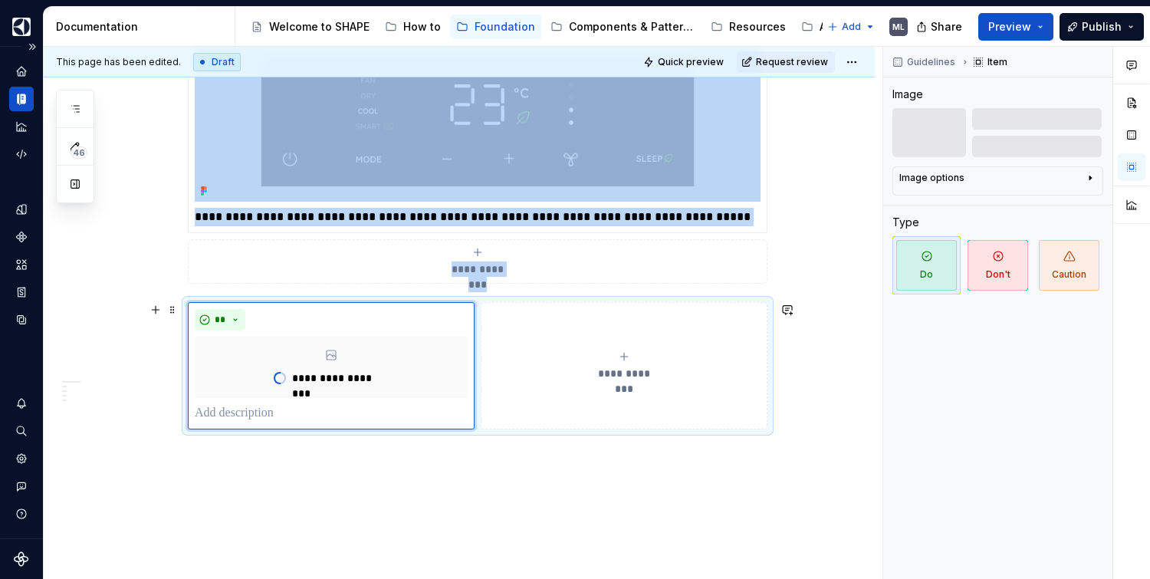
click at [622, 378] on span "**********" at bounding box center [624, 373] width 71 height 15
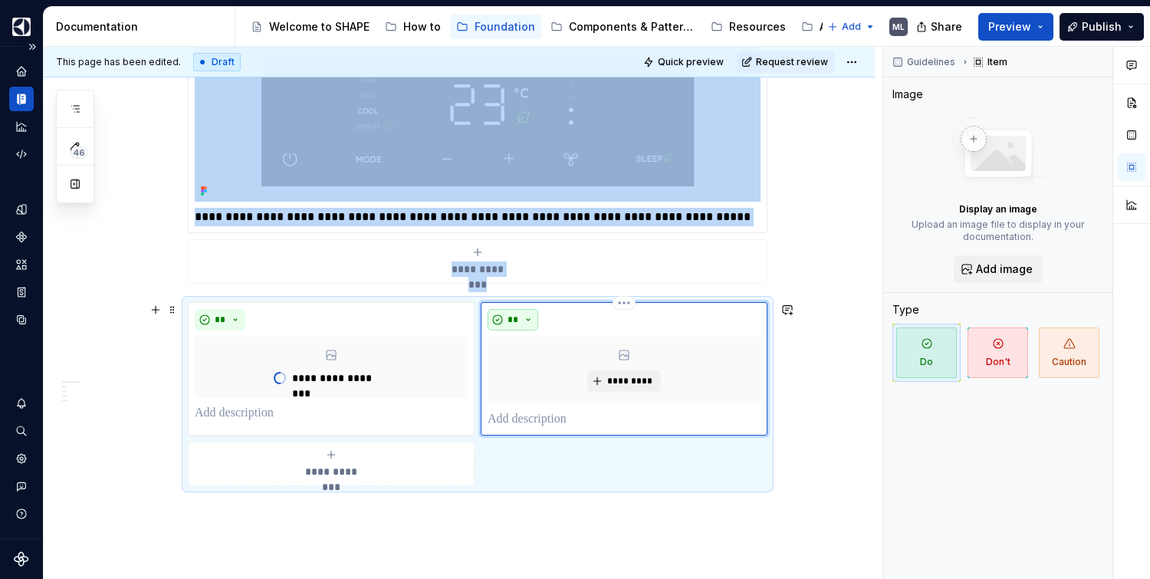
click at [527, 320] on button "**" at bounding box center [512, 319] width 51 height 21
click at [524, 371] on div "Suggestions" at bounding box center [522, 374] width 12 height 12
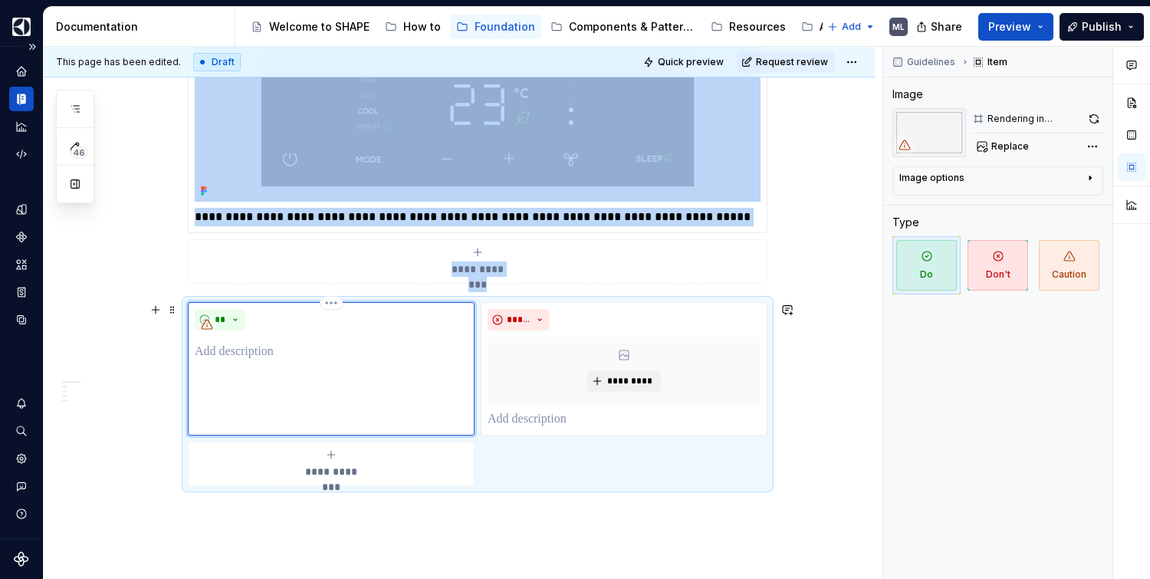
click at [329, 368] on div "**" at bounding box center [331, 368] width 287 height 133
type textarea "*"
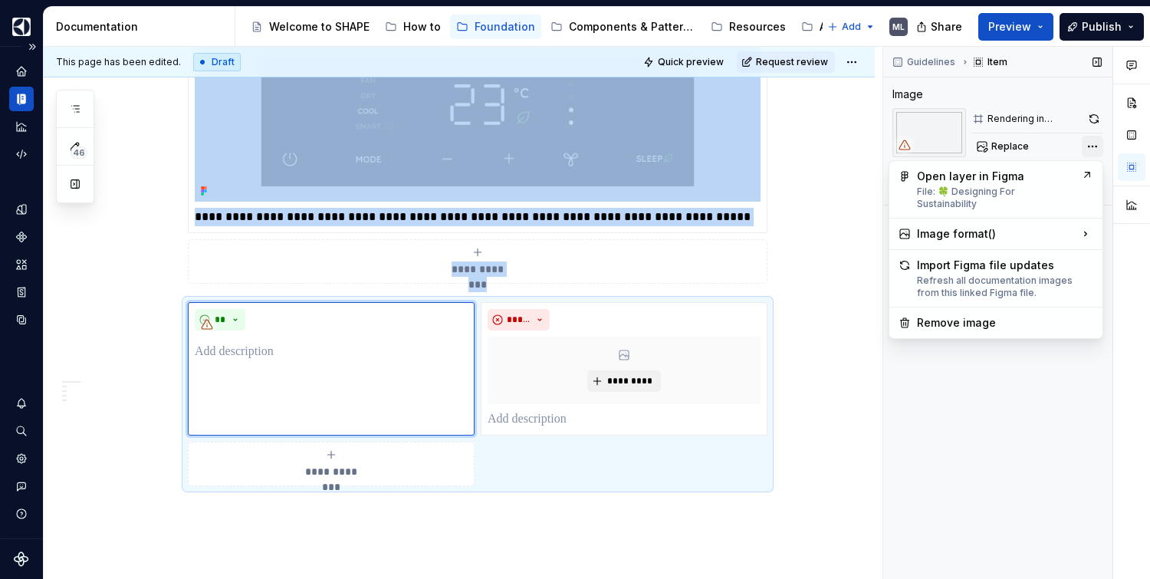
click at [1088, 141] on div "Comments Open comments No comments yet Select ‘Comment’ from the block context …" at bounding box center [1016, 313] width 267 height 533
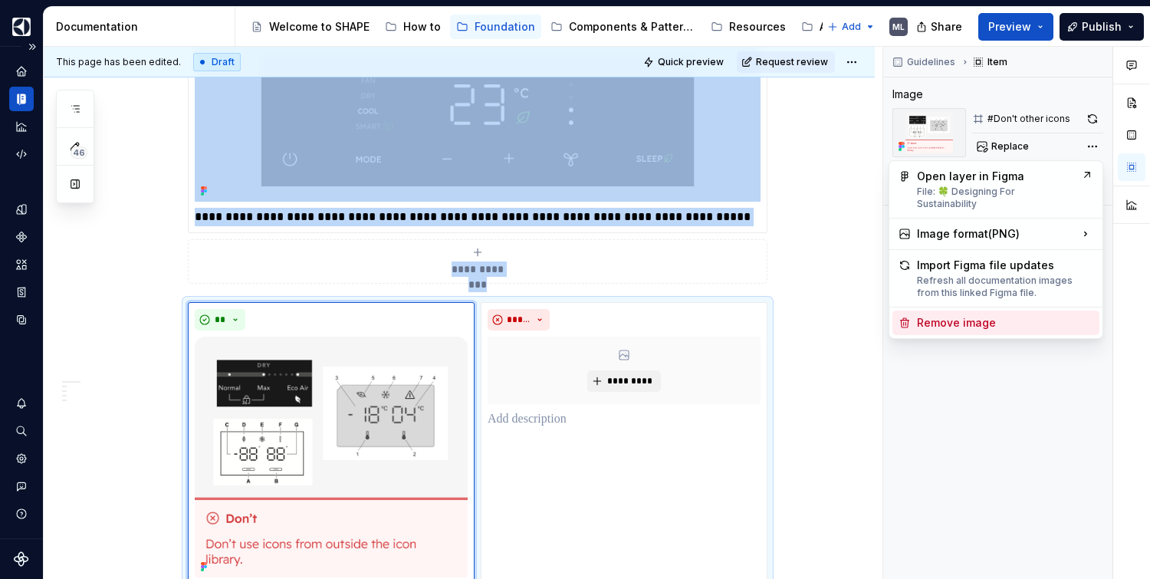
click at [970, 315] on div "Remove image" at bounding box center [1005, 322] width 176 height 15
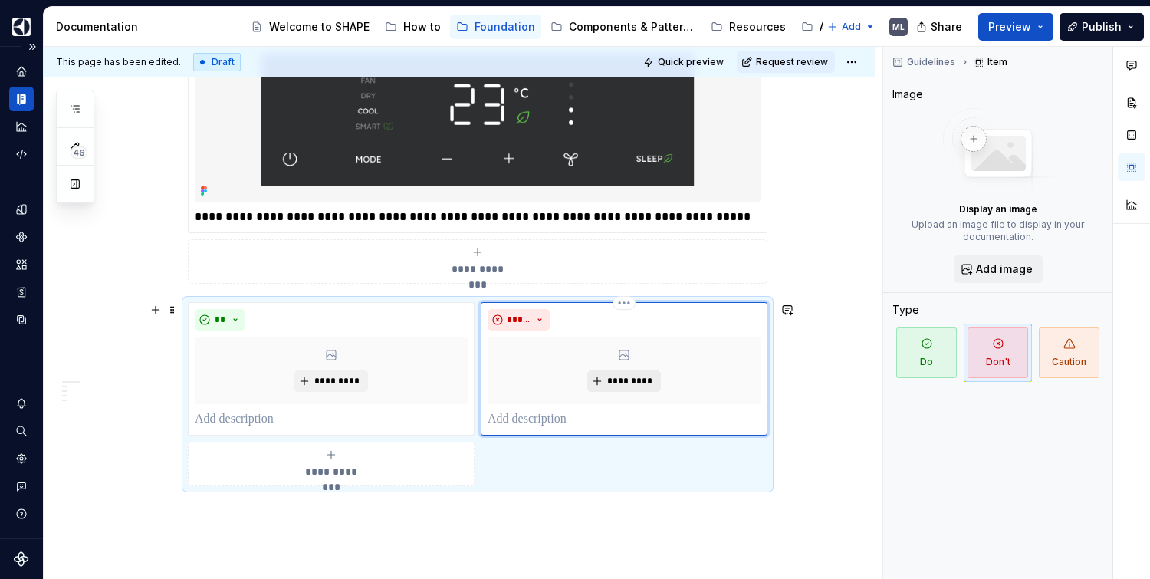
click at [614, 376] on span "*********" at bounding box center [629, 381] width 47 height 12
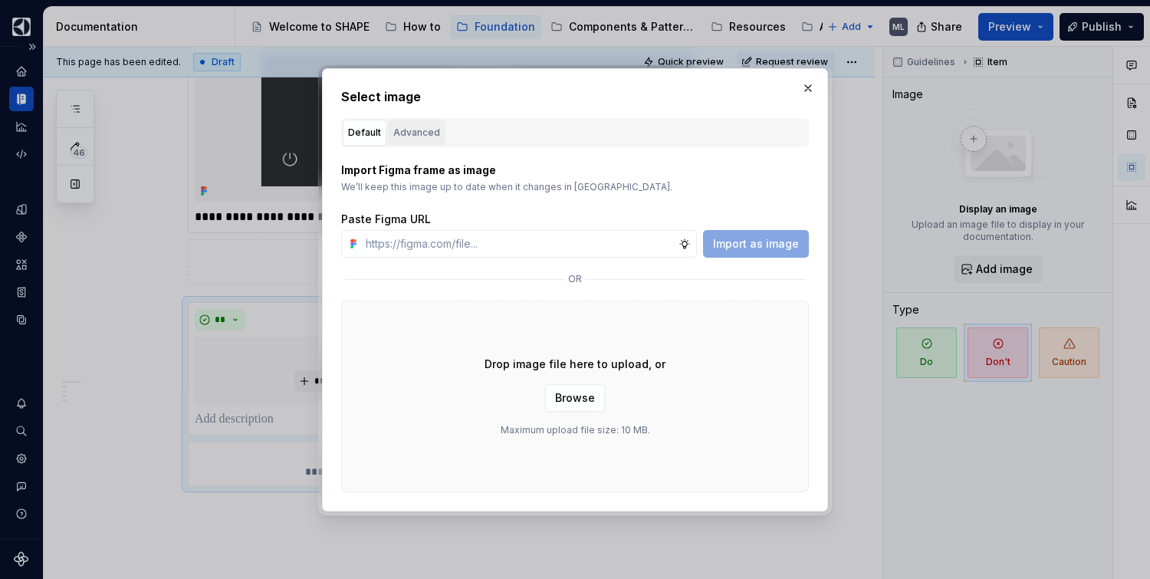
click at [410, 131] on div "Advanced" at bounding box center [416, 132] width 47 height 15
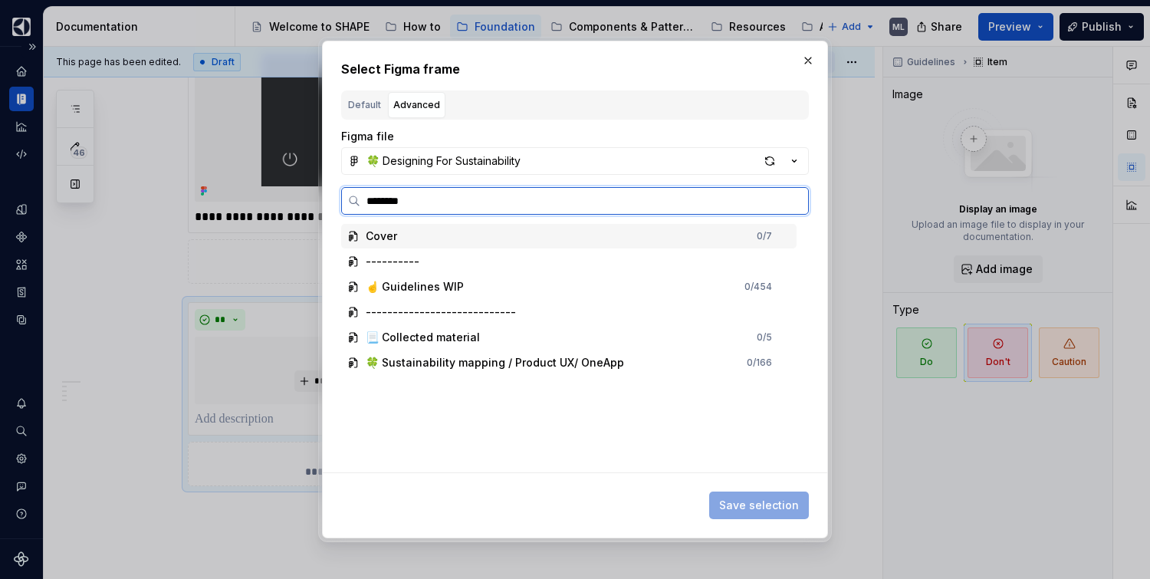
type input "*********"
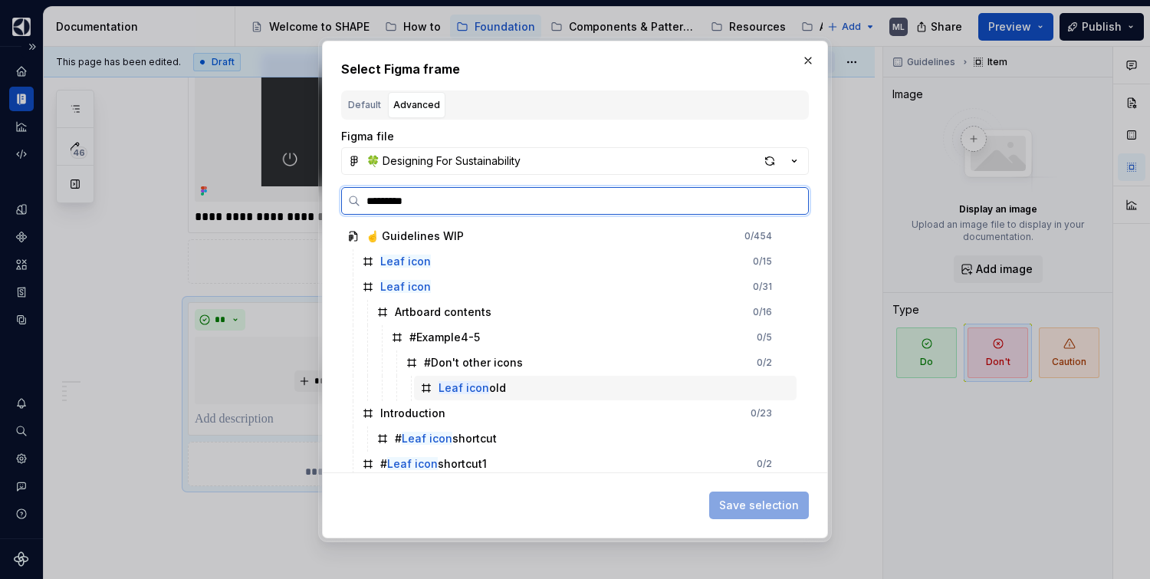
click at [468, 379] on div "Leaf icon old" at bounding box center [605, 388] width 382 height 25
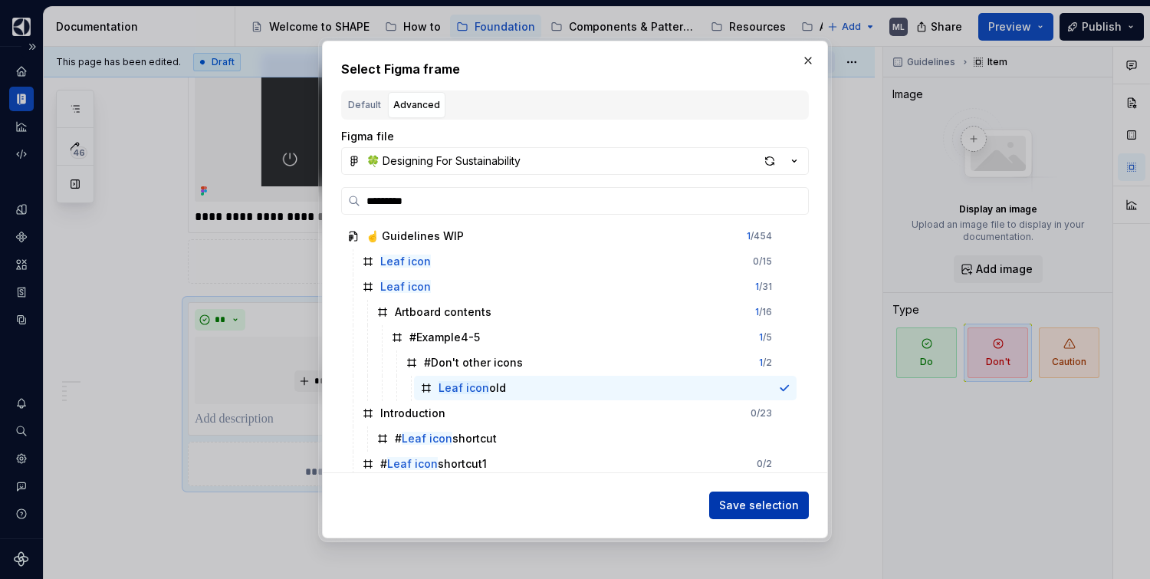
click at [763, 517] on button "Save selection" at bounding box center [759, 505] width 100 height 28
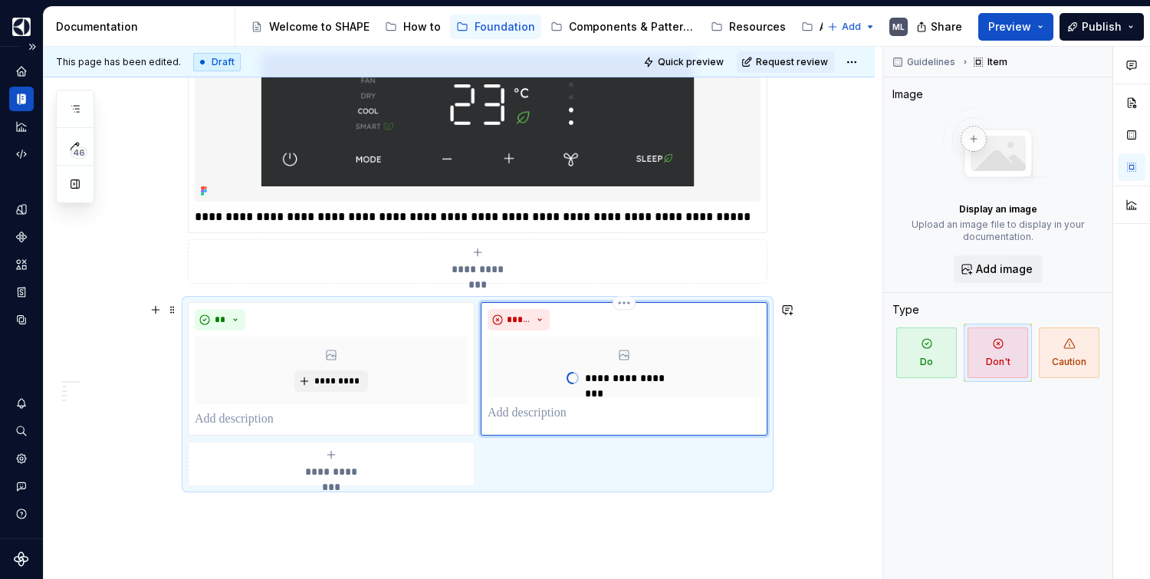
type textarea "*"
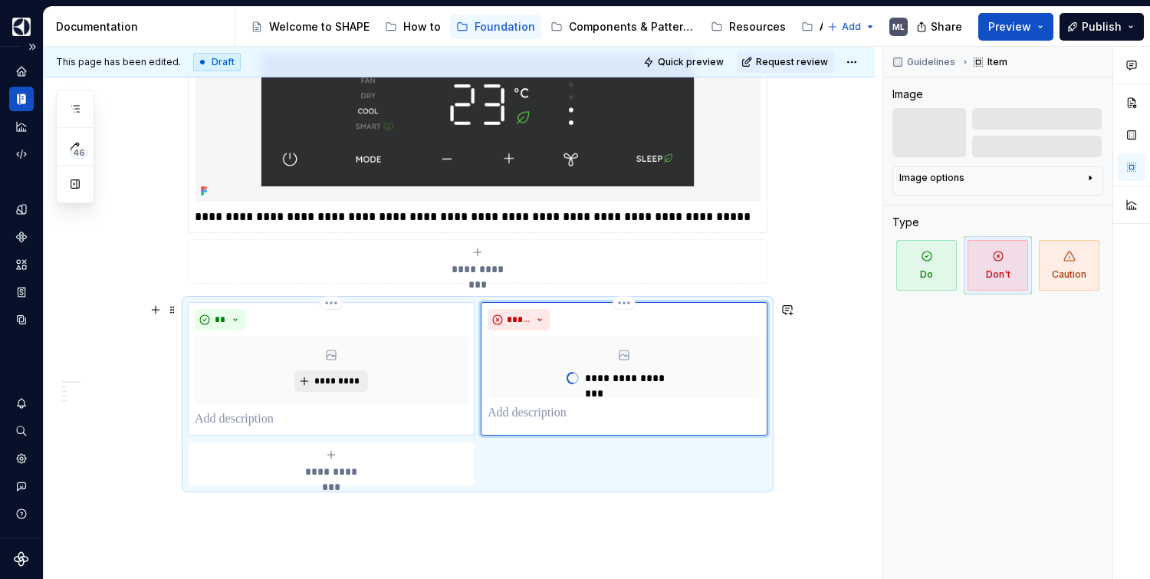
click at [316, 387] on button "*********" at bounding box center [330, 380] width 73 height 21
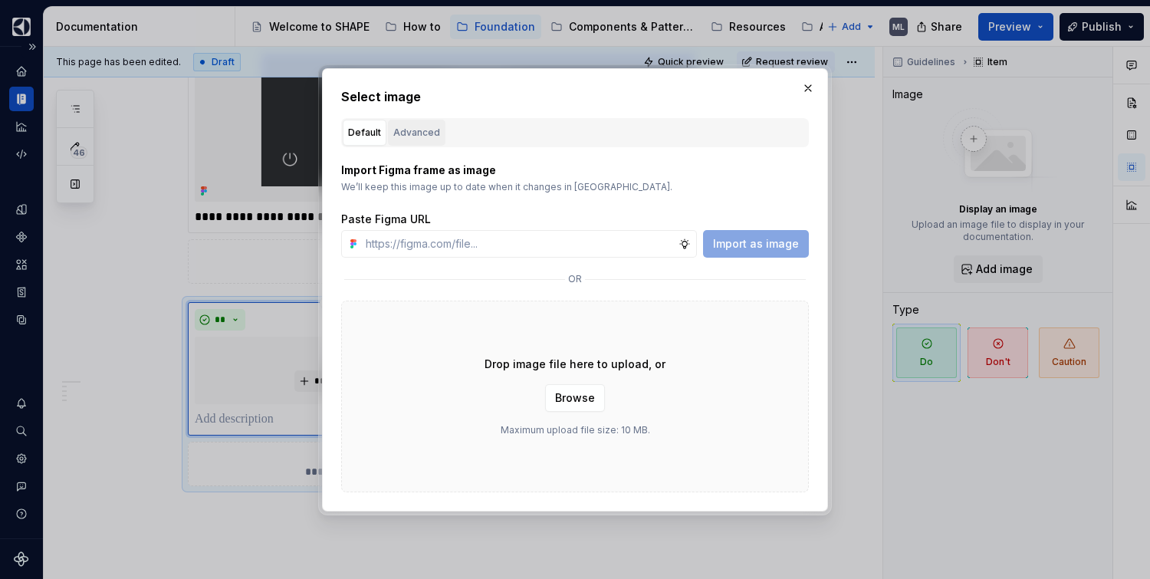
click at [425, 139] on div "Advanced" at bounding box center [416, 132] width 47 height 15
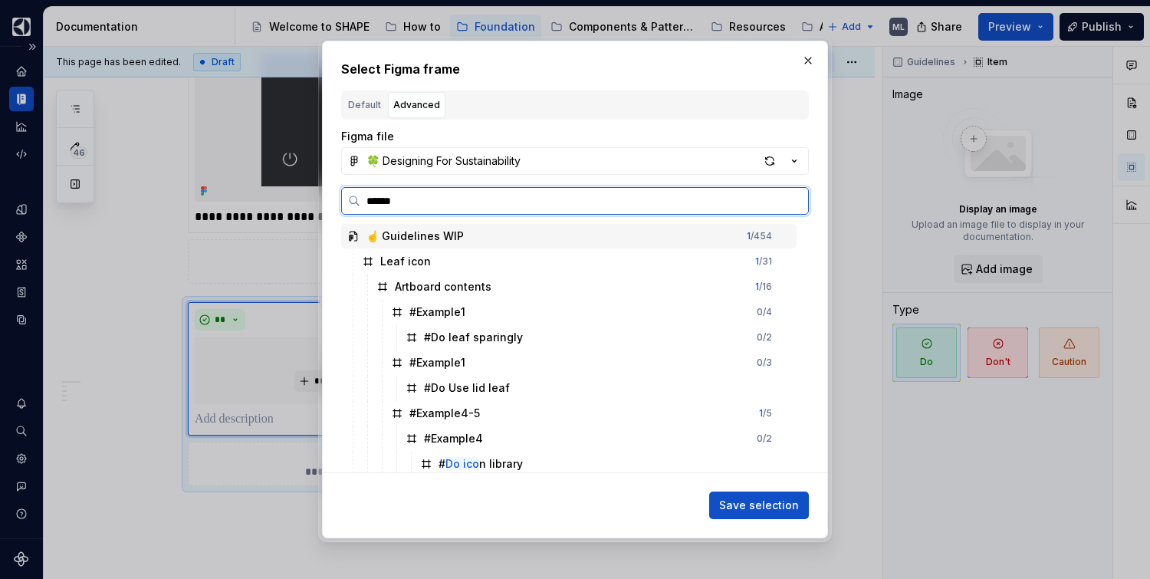
type input "*******"
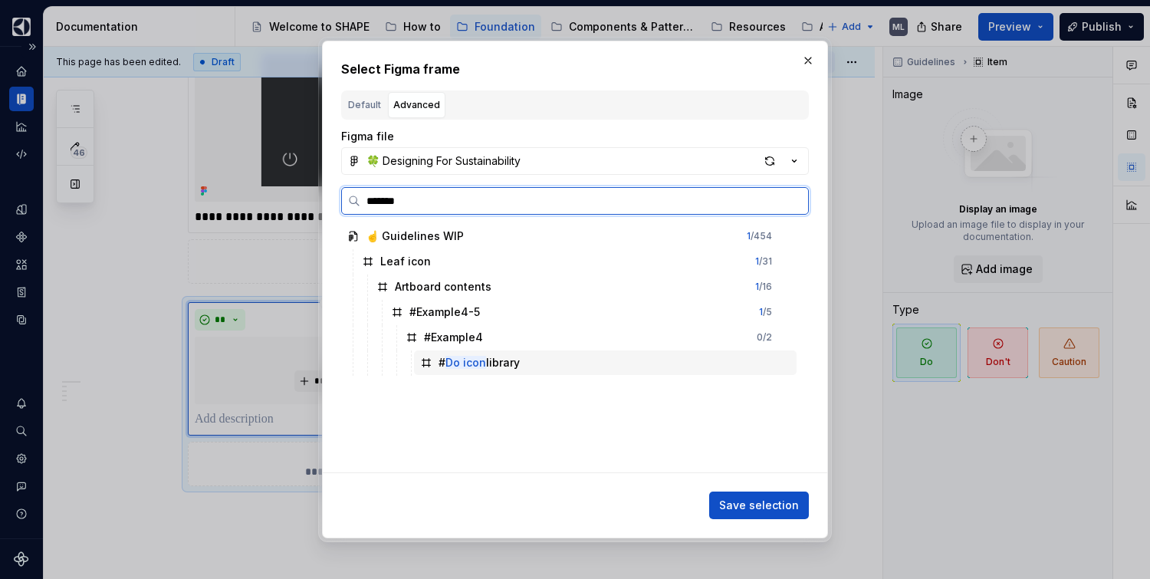
click at [503, 362] on div "# Do icon library" at bounding box center [478, 362] width 81 height 15
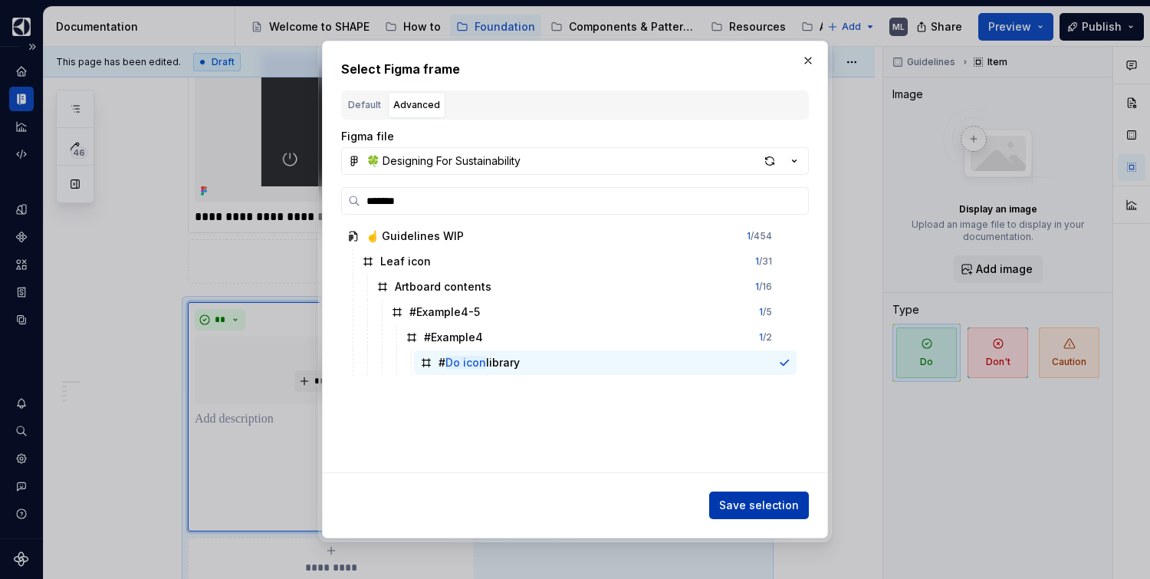
click at [762, 509] on span "Save selection" at bounding box center [759, 504] width 80 height 15
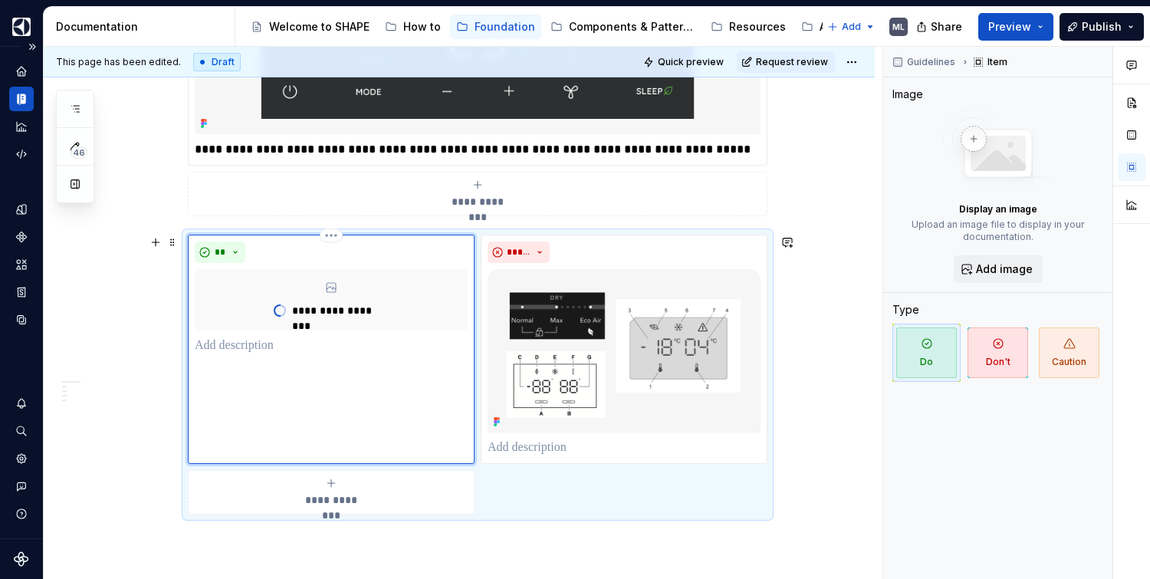
scroll to position [1342, 0]
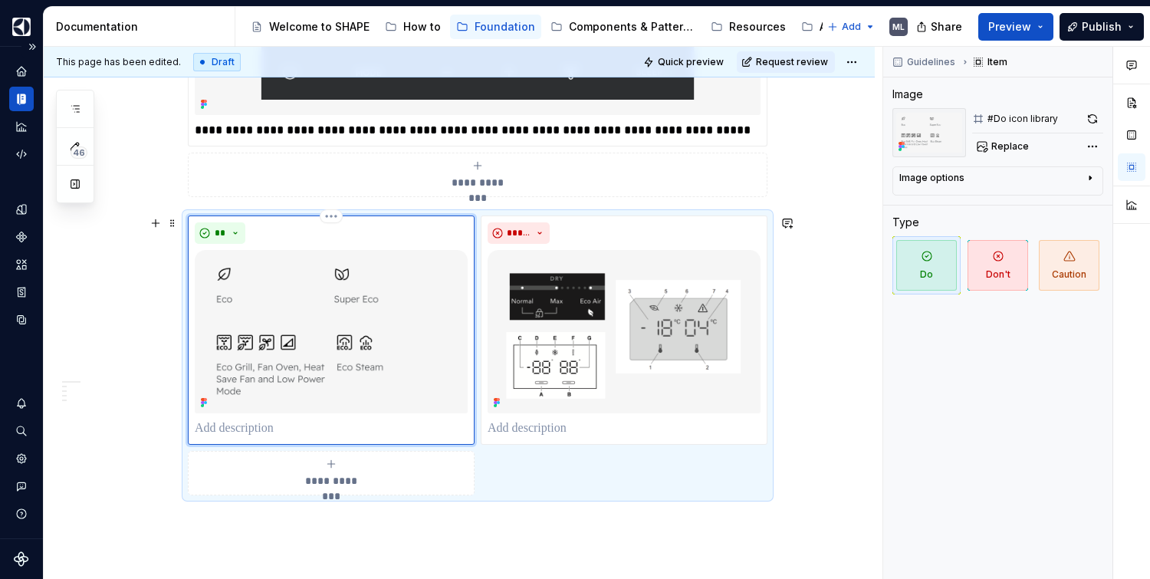
click at [271, 427] on p at bounding box center [331, 428] width 273 height 18
paste div
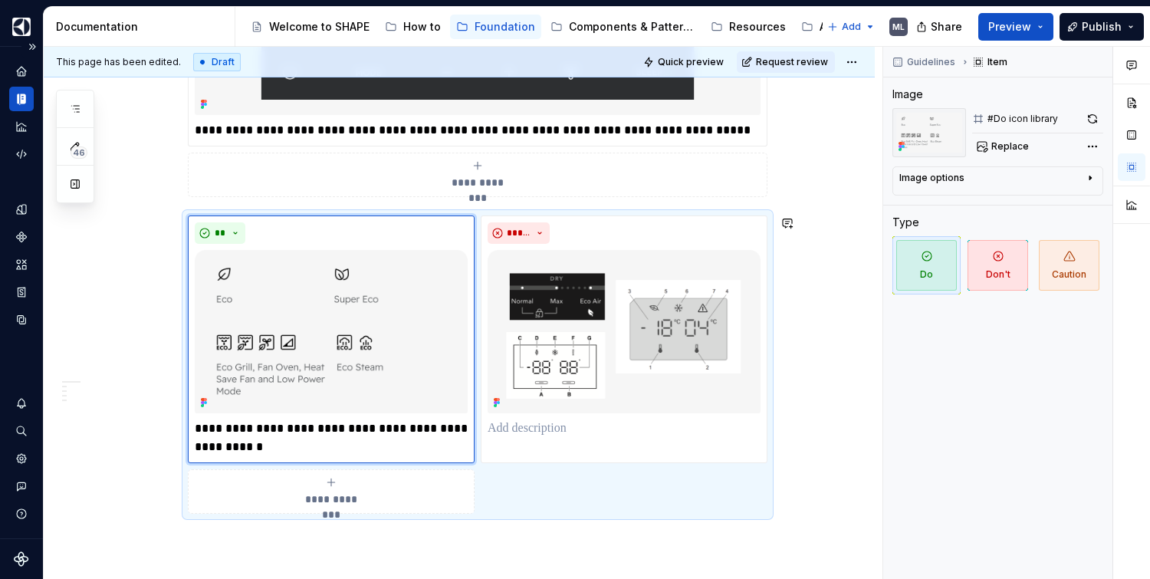
type textarea "*"
click at [533, 428] on p at bounding box center [623, 428] width 273 height 18
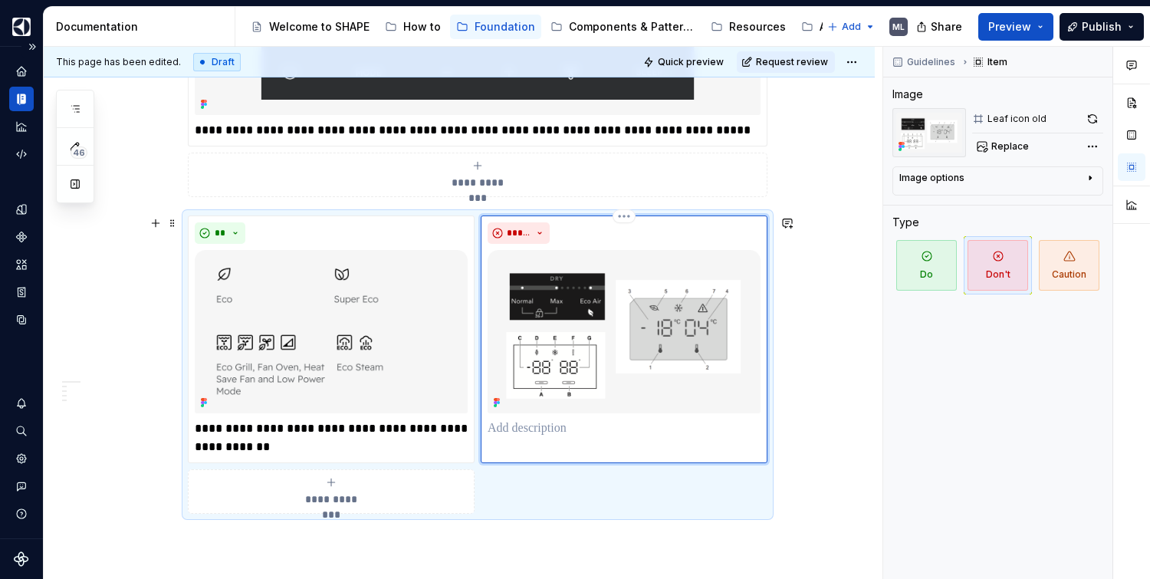
click at [533, 428] on p at bounding box center [623, 428] width 273 height 18
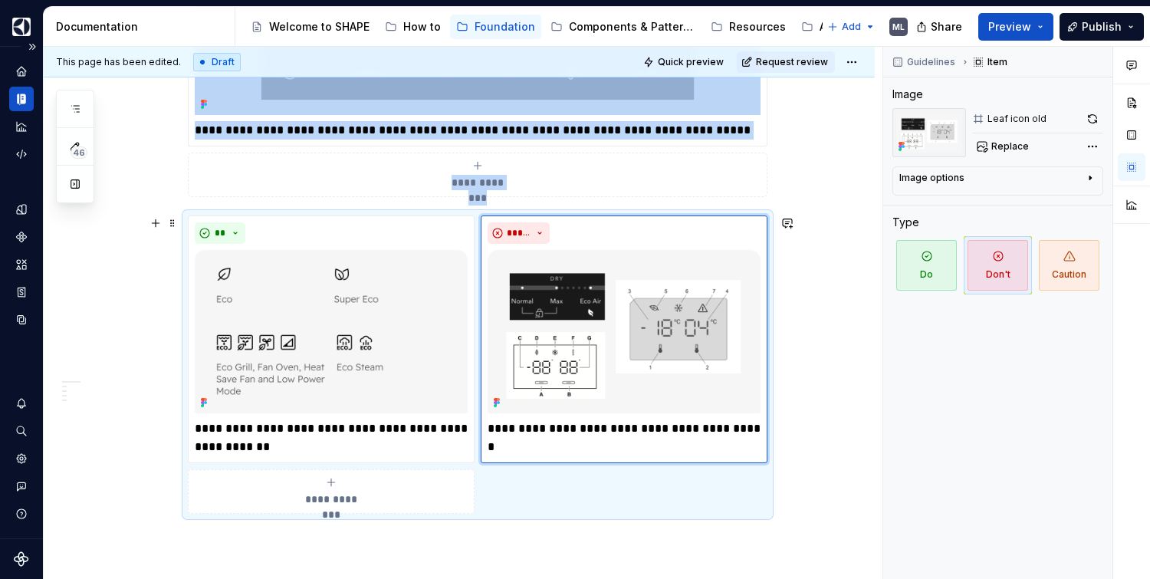
click at [305, 495] on span "**********" at bounding box center [331, 498] width 71 height 15
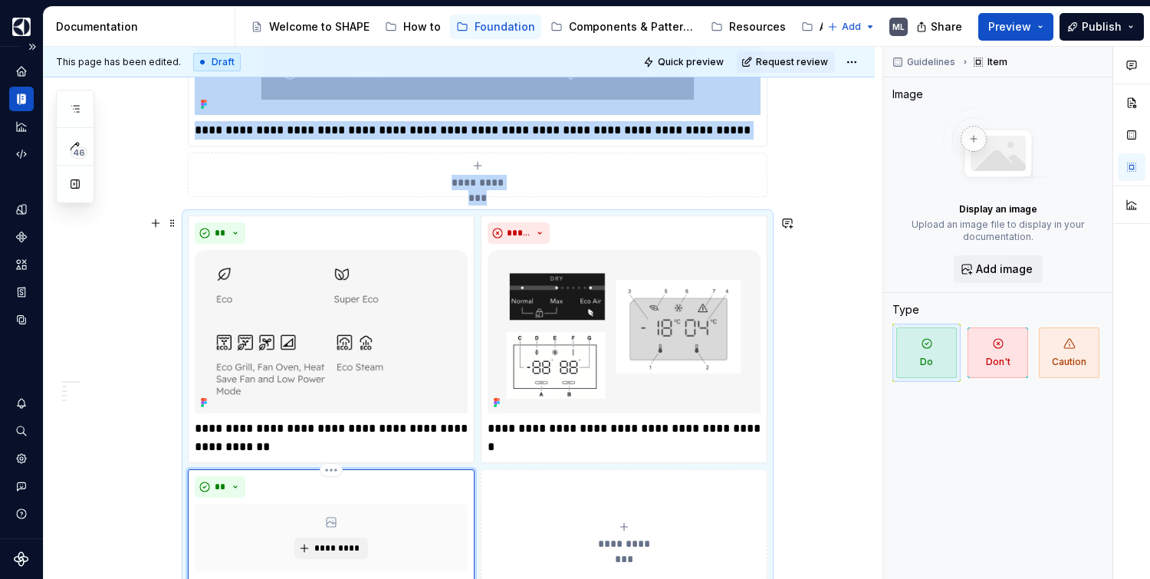
scroll to position [1468, 0]
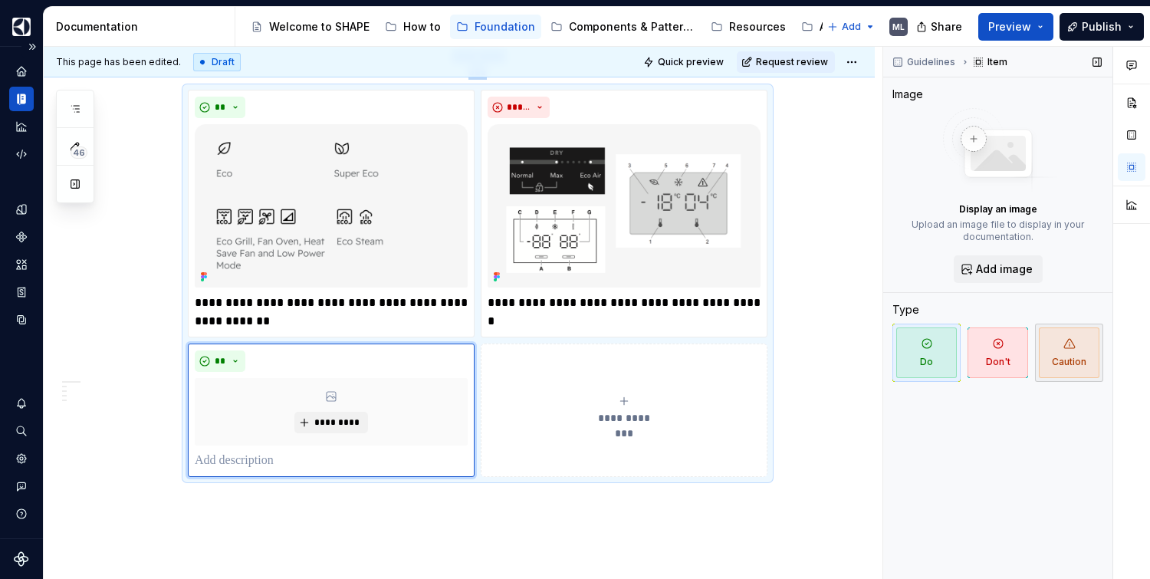
click at [1083, 340] on span "Caution" at bounding box center [1069, 352] width 61 height 51
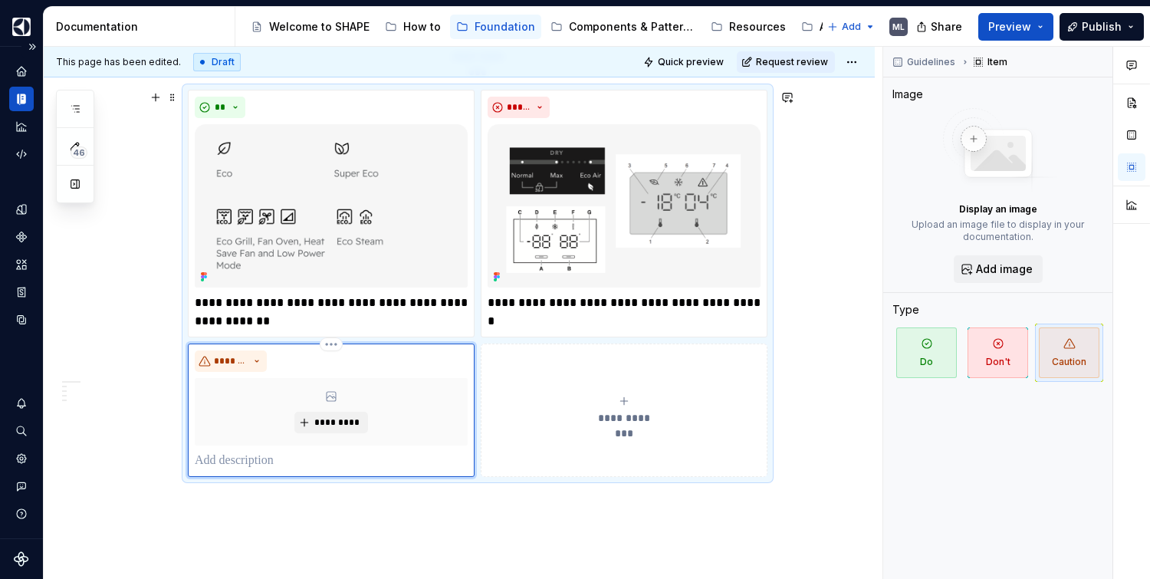
click at [226, 461] on p at bounding box center [331, 460] width 273 height 18
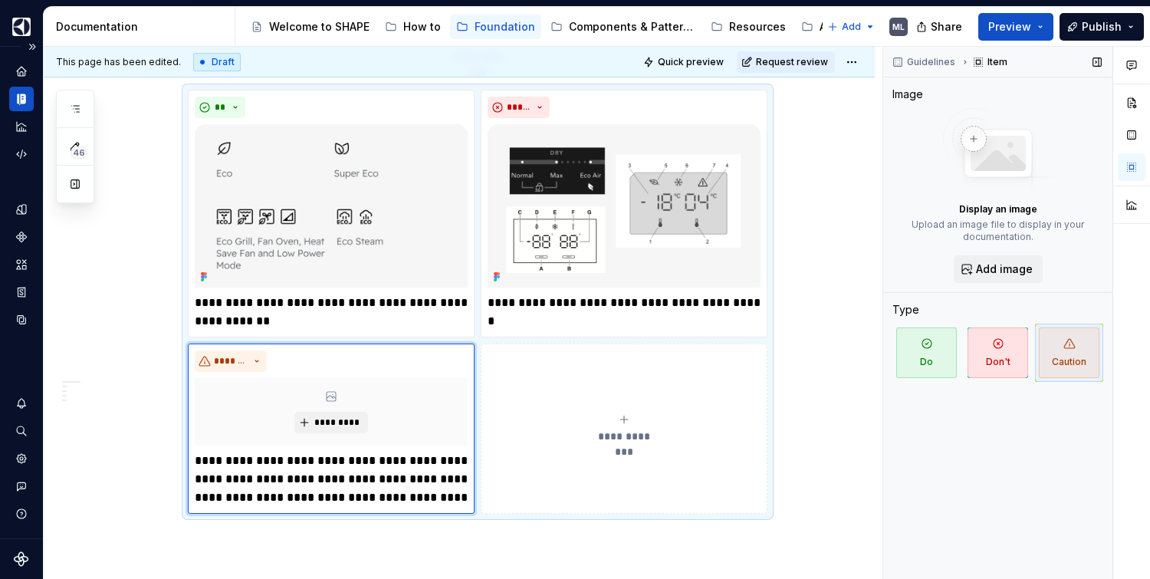
click at [959, 504] on div "Guidelines Item Image Display an image Upload an image file to display in your …" at bounding box center [997, 313] width 229 height 533
click at [695, 63] on span "Quick preview" at bounding box center [691, 62] width 66 height 12
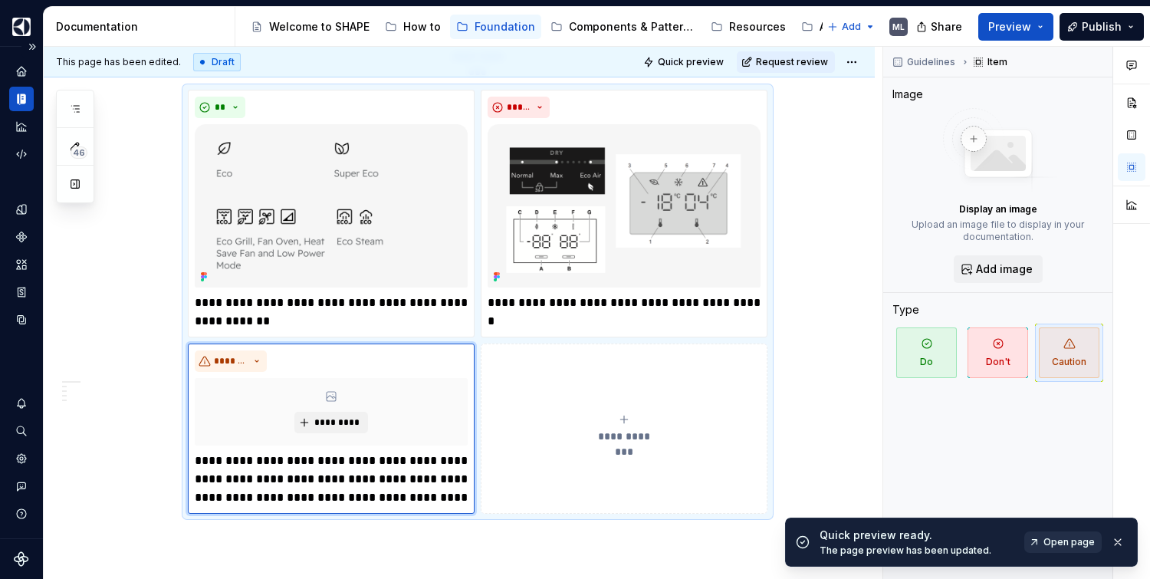
click at [1055, 542] on span "Open page" at bounding box center [1068, 542] width 51 height 12
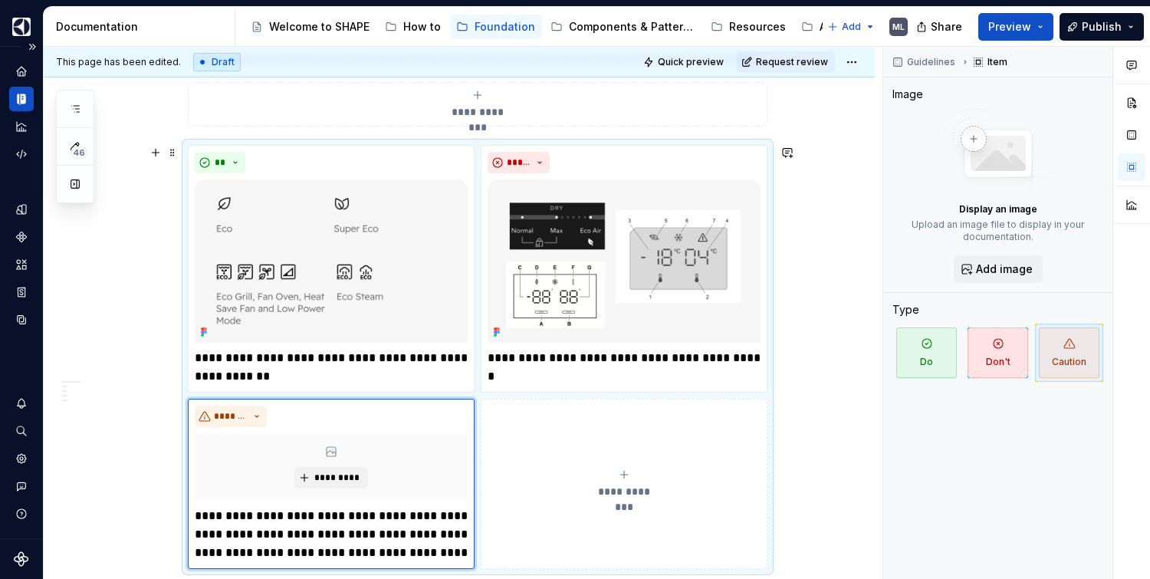
scroll to position [1412, 0]
click at [387, 162] on div "**" at bounding box center [331, 163] width 273 height 21
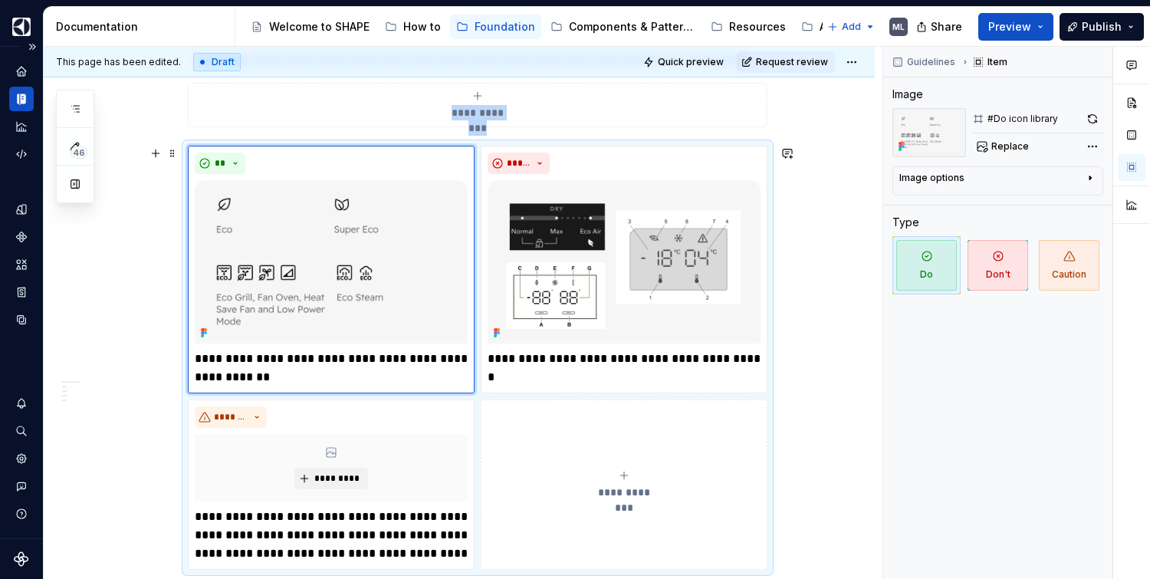
click at [695, 481] on div "**********" at bounding box center [623, 484] width 273 height 31
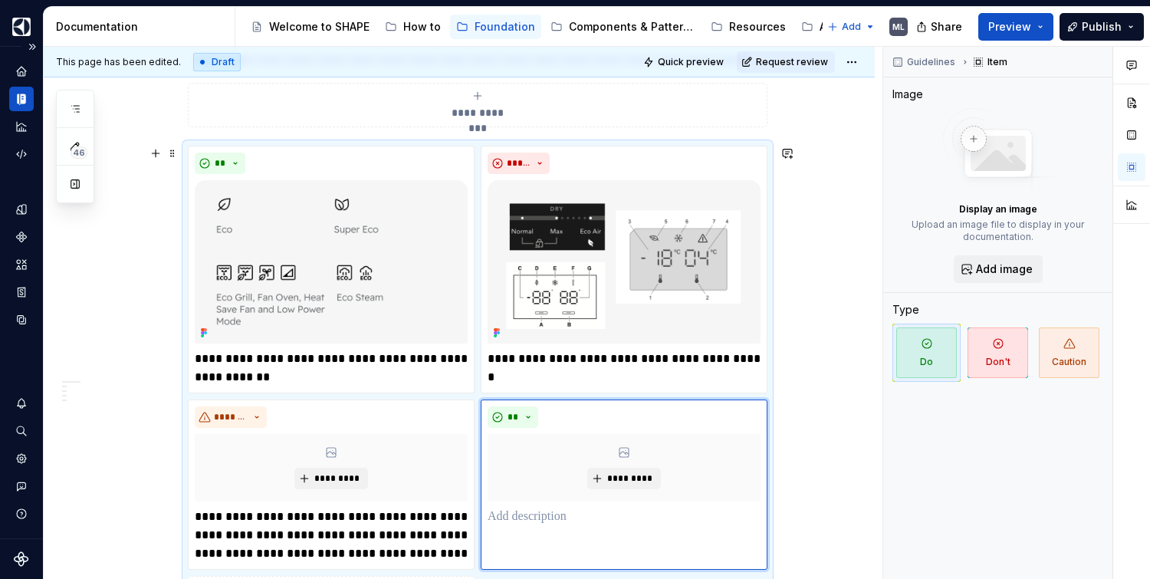
click at [767, 317] on div "**********" at bounding box center [477, 383] width 579 height 474
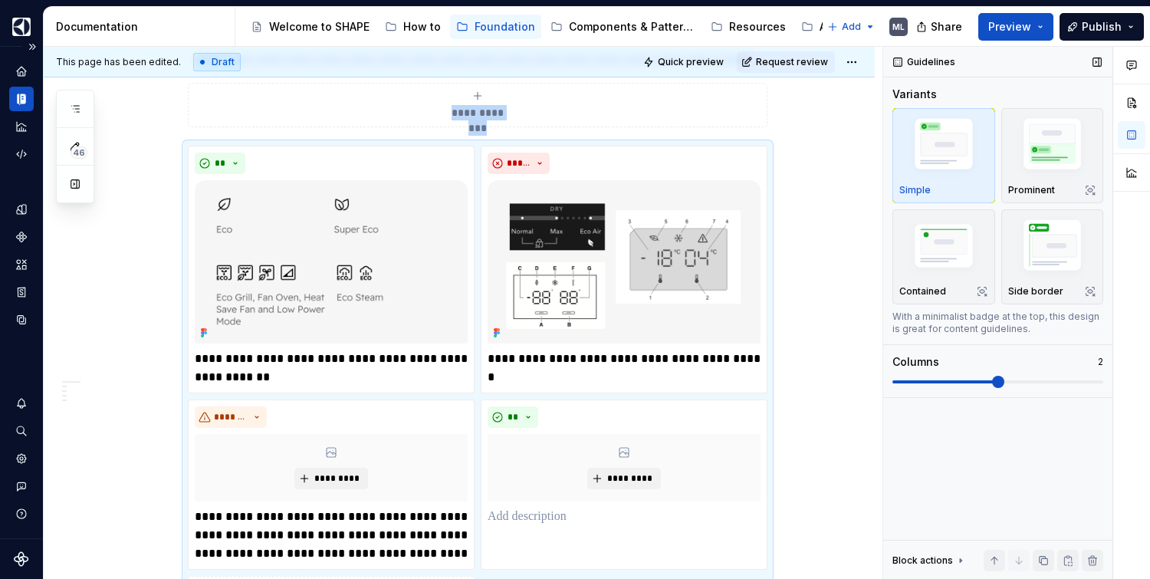
click at [1004, 380] on span at bounding box center [998, 382] width 12 height 12
click at [1039, 380] on span at bounding box center [997, 381] width 211 height 3
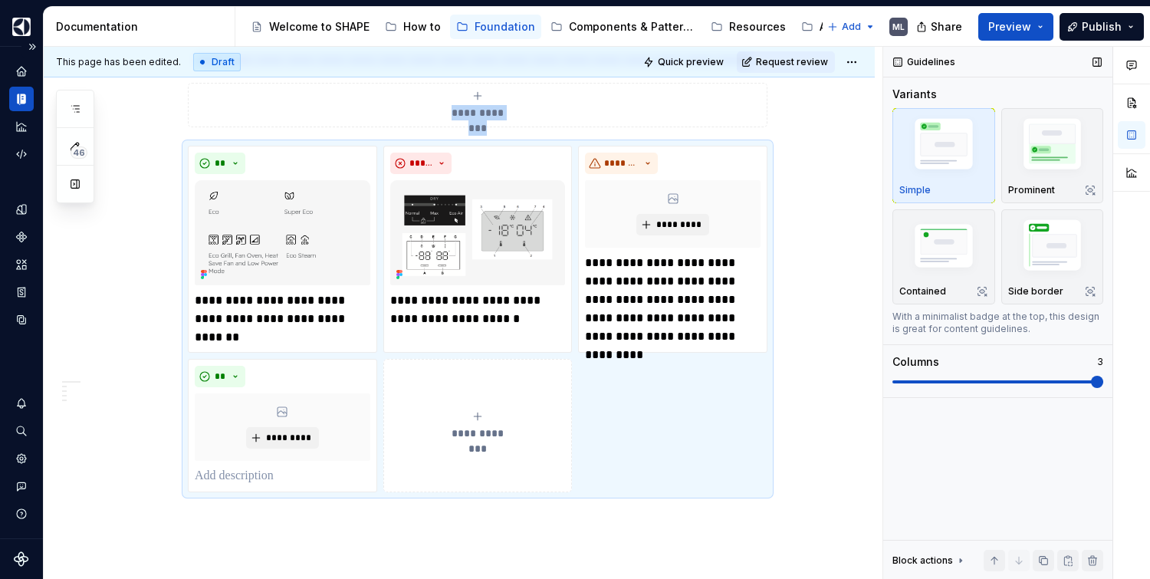
click at [1091, 376] on span at bounding box center [1097, 382] width 12 height 12
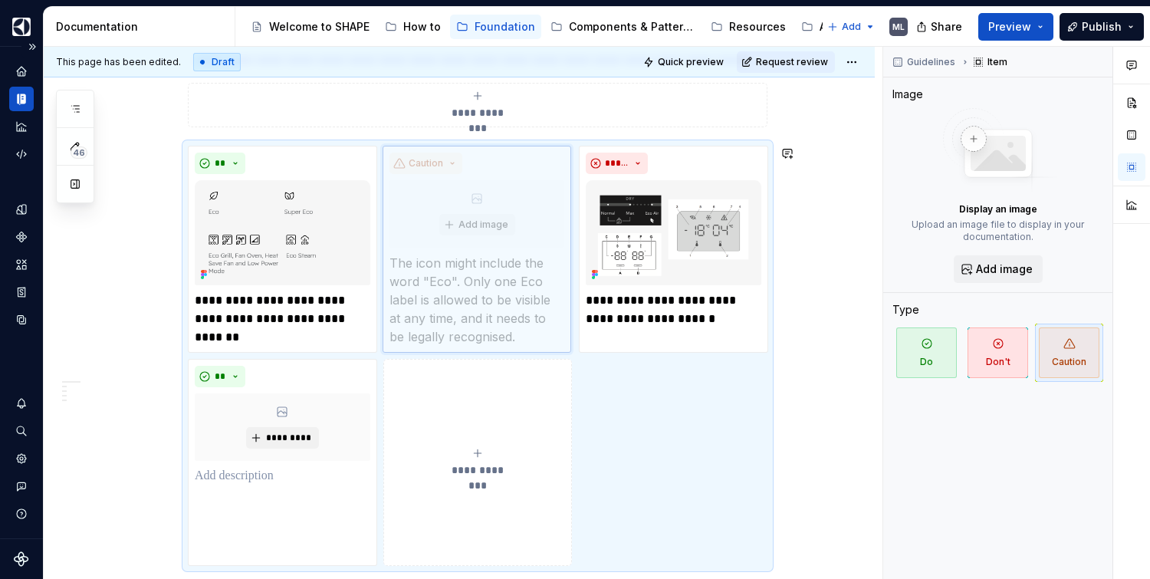
drag, startPoint x: 703, startPoint y: 163, endPoint x: 486, endPoint y: 162, distance: 216.9
click at [486, 162] on body "SHAPE Design System ML Dataset AGNOSTIC Documentation Accessibility guide for t…" at bounding box center [575, 289] width 1150 height 579
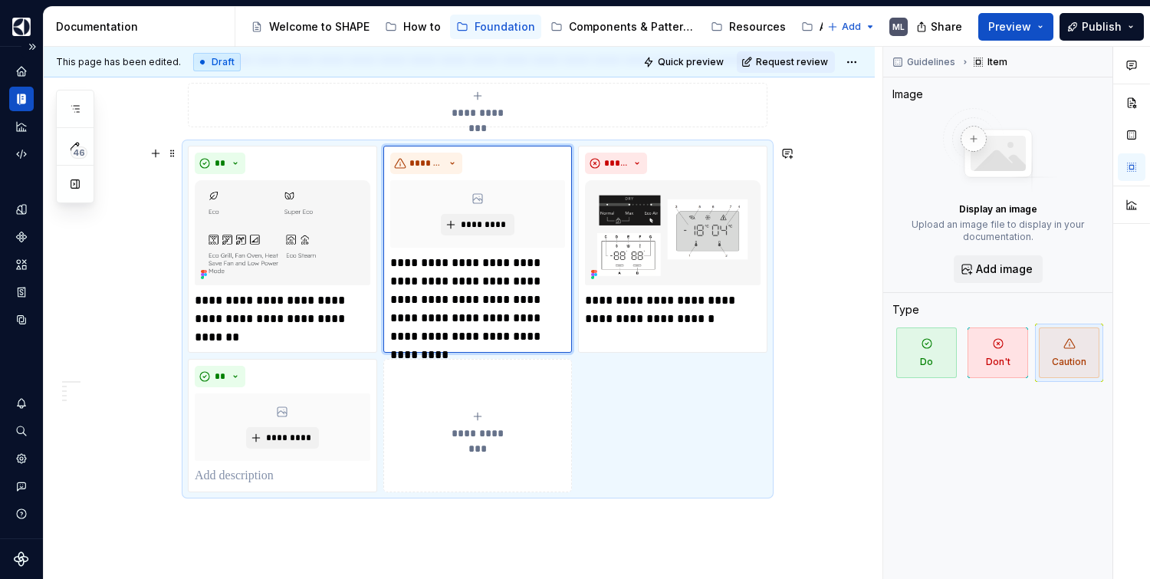
click at [697, 61] on span "Quick preview" at bounding box center [691, 62] width 66 height 12
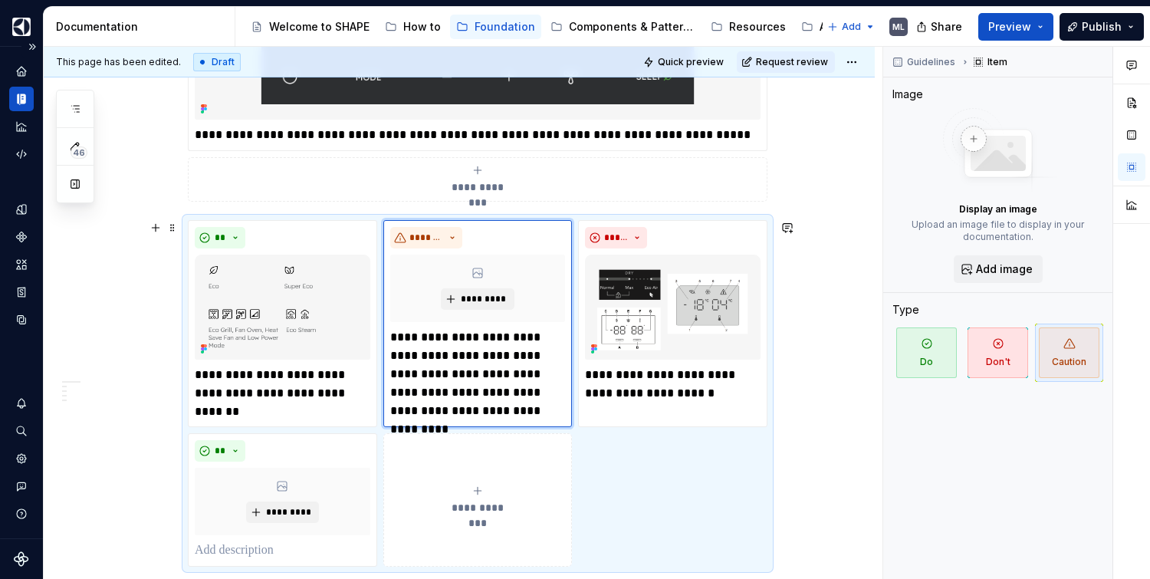
scroll to position [1353, 0]
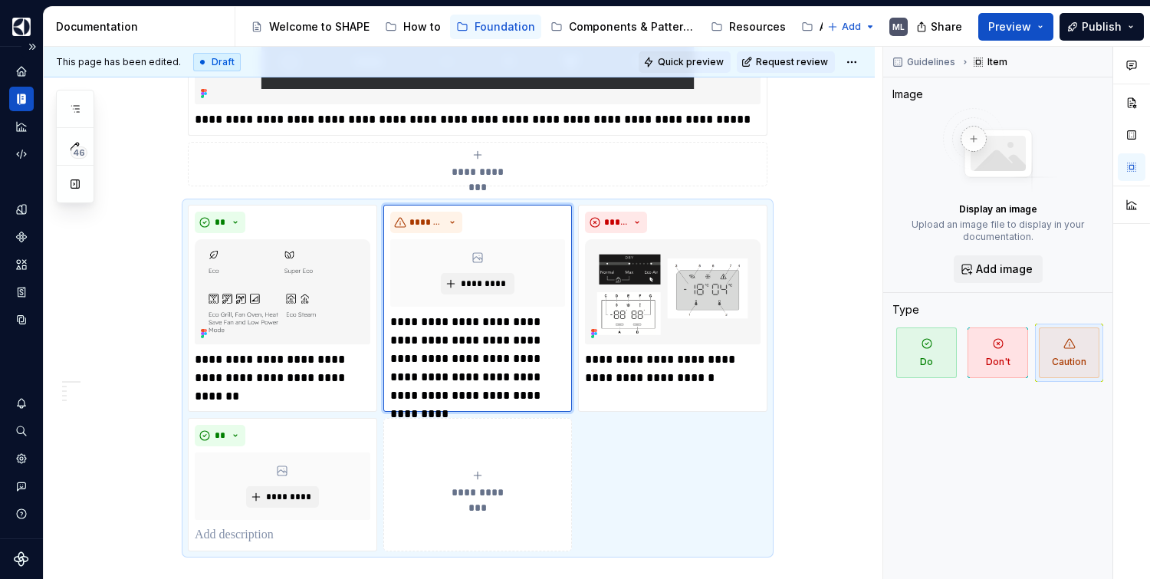
click at [693, 60] on span "Quick preview" at bounding box center [691, 62] width 66 height 12
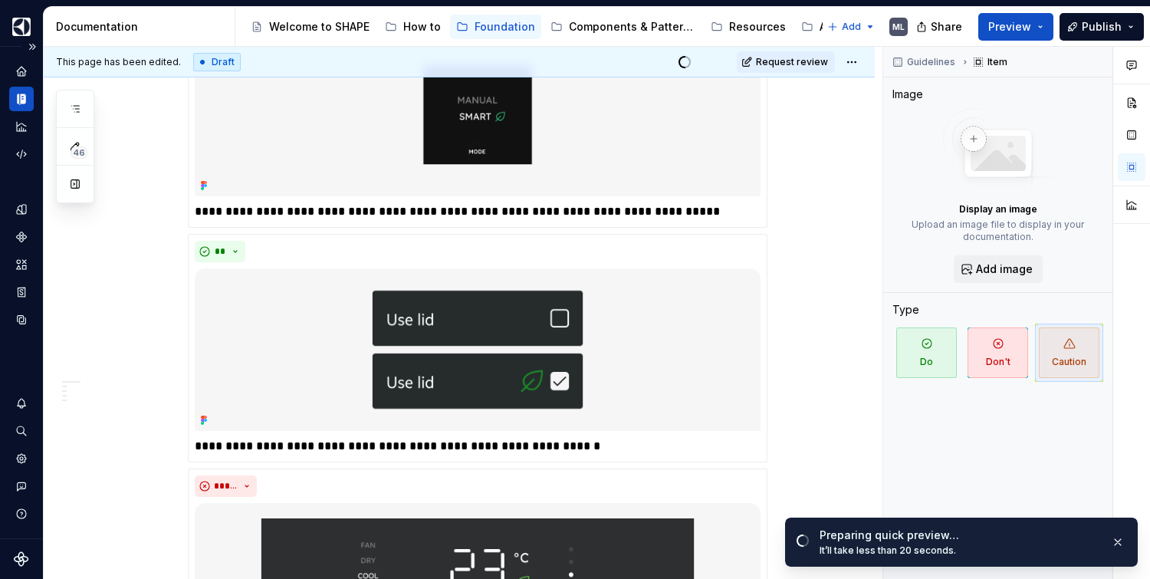
scroll to position [790, 0]
click at [1057, 541] on span "Open page" at bounding box center [1068, 542] width 51 height 12
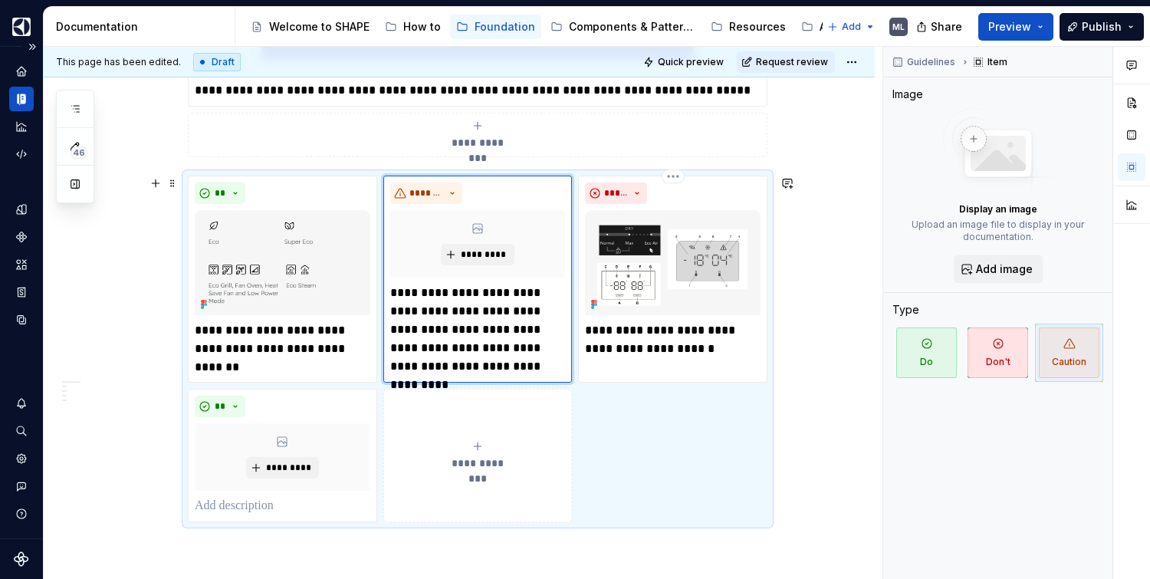
scroll to position [1383, 0]
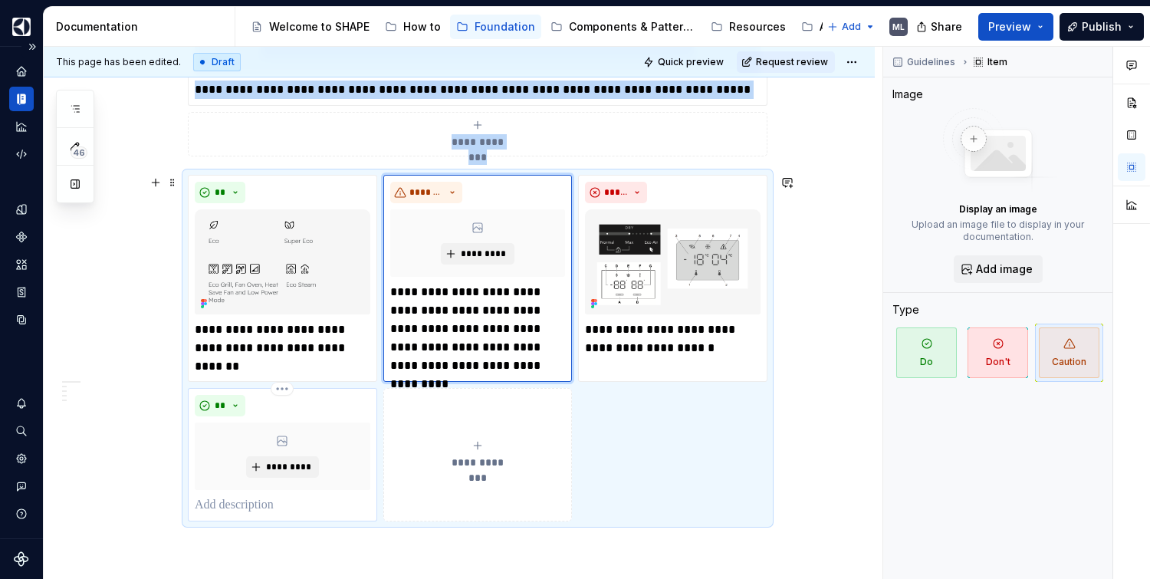
click at [345, 408] on div "**" at bounding box center [283, 405] width 176 height 21
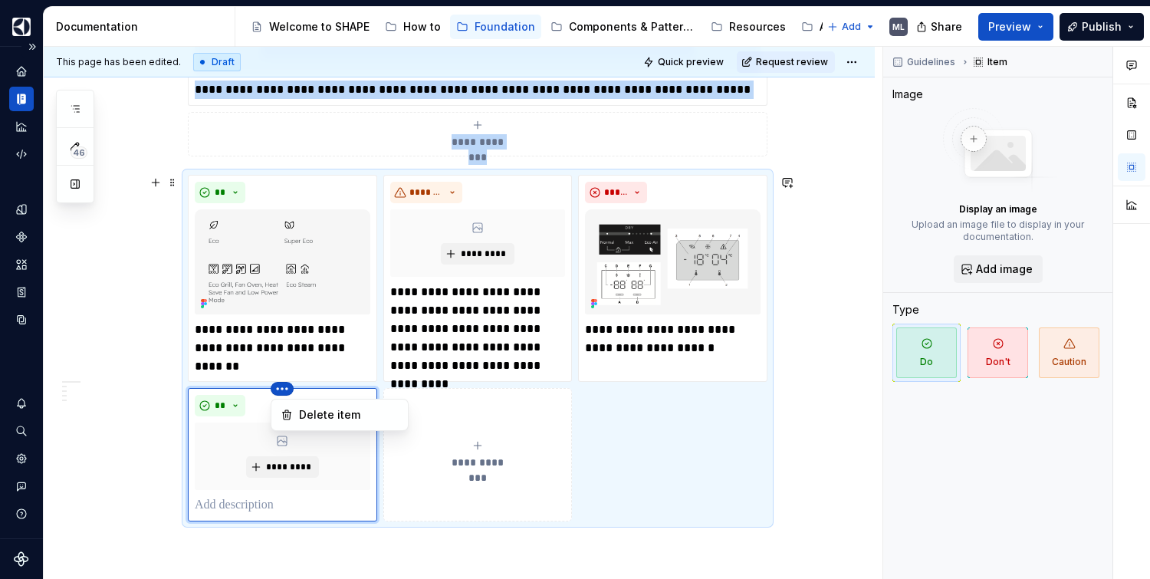
click at [287, 392] on html "SHAPE Design System ML Dataset AGNOSTIC Documentation Accessibility guide for t…" at bounding box center [575, 289] width 1150 height 579
click at [326, 418] on div "Delete item" at bounding box center [349, 414] width 100 height 15
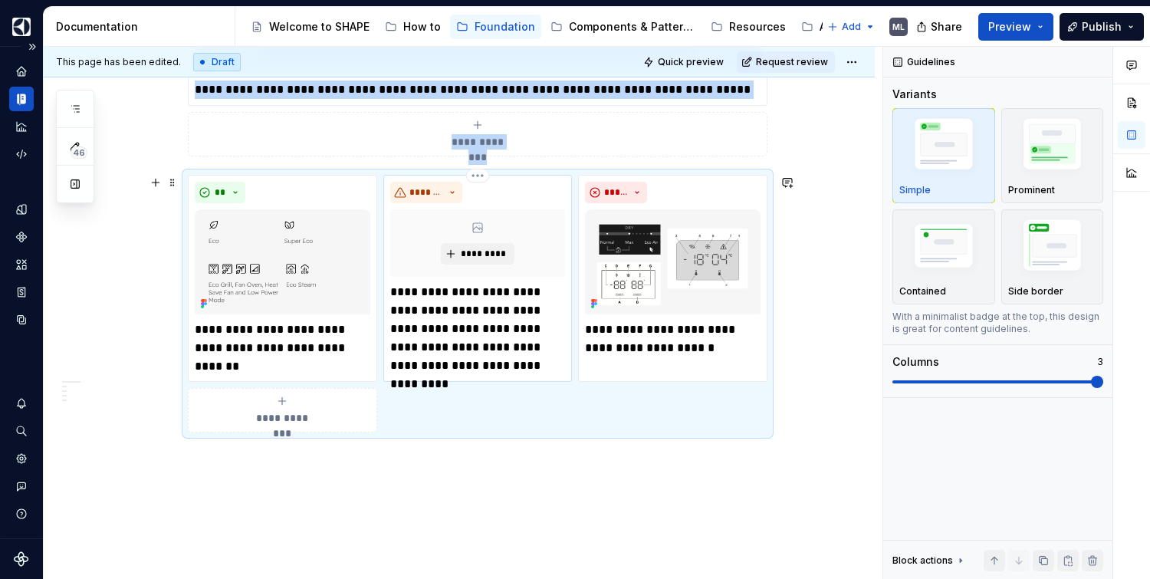
click at [546, 185] on div "*******" at bounding box center [478, 192] width 176 height 21
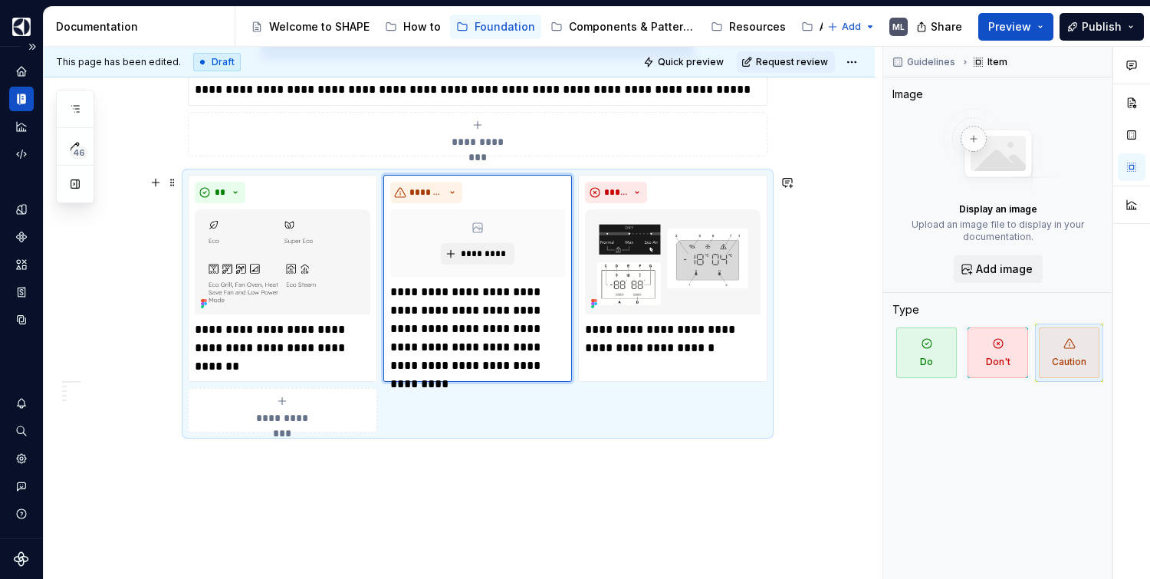
click at [689, 426] on div "**********" at bounding box center [477, 304] width 579 height 258
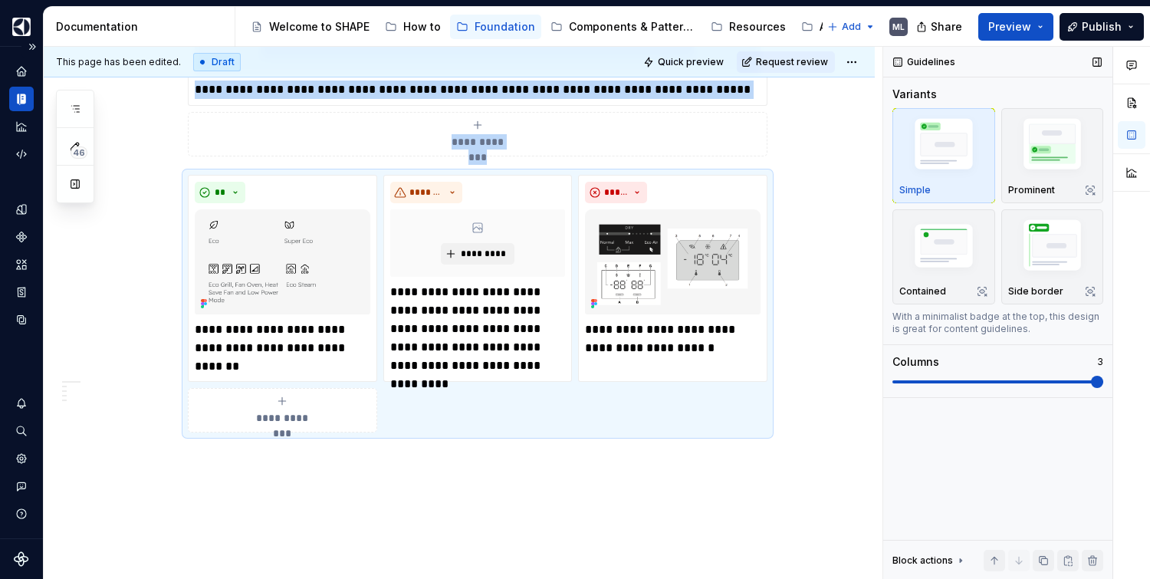
scroll to position [1461, 0]
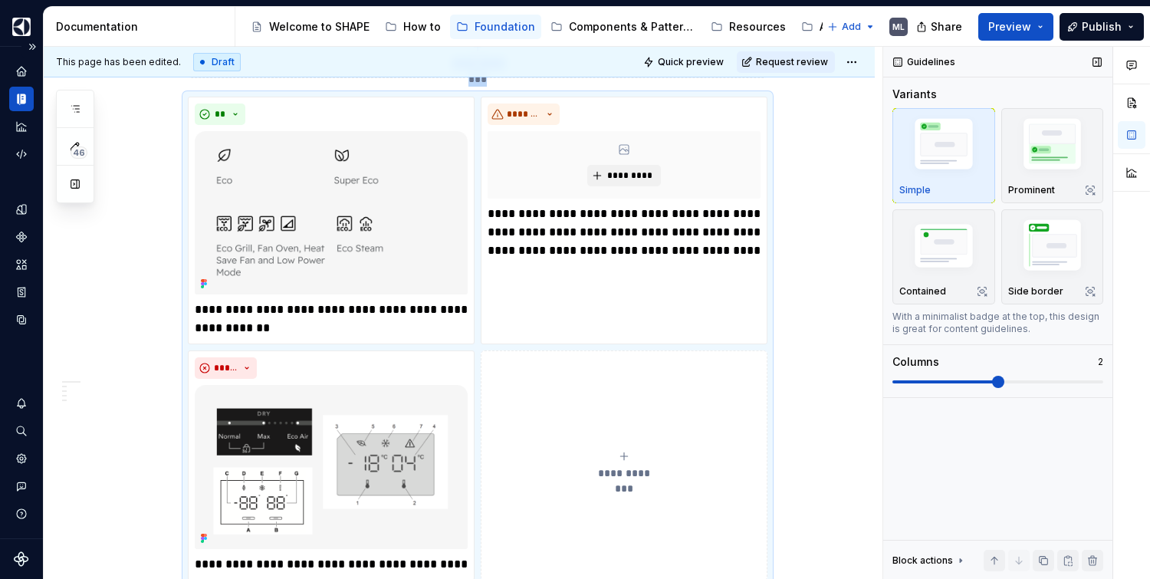
click at [1004, 382] on span at bounding box center [998, 382] width 12 height 12
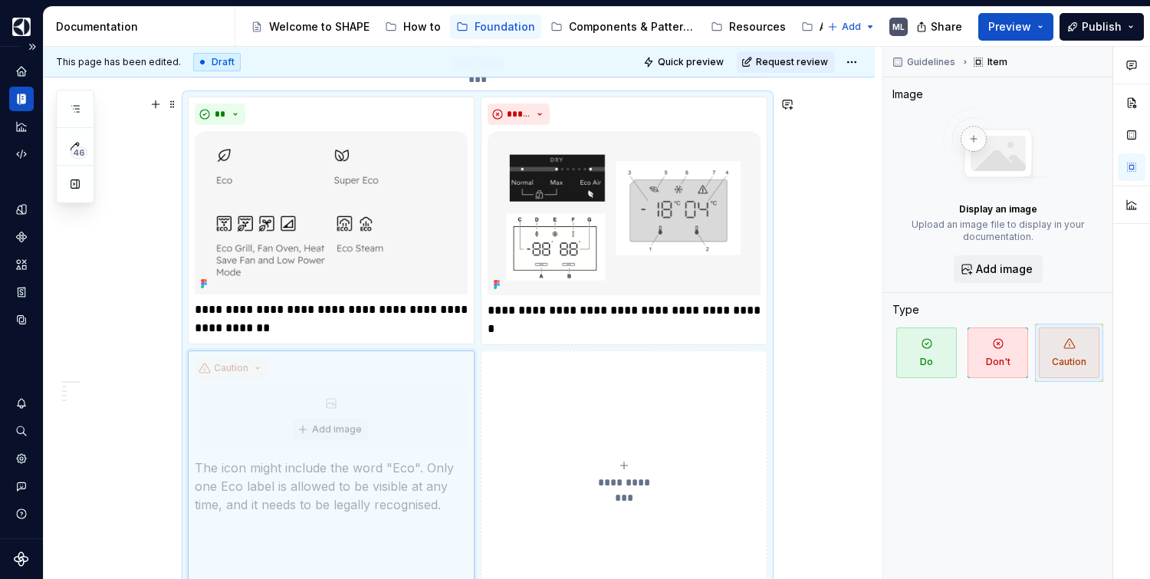
drag, startPoint x: 690, startPoint y: 115, endPoint x: 388, endPoint y: 393, distance: 410.6
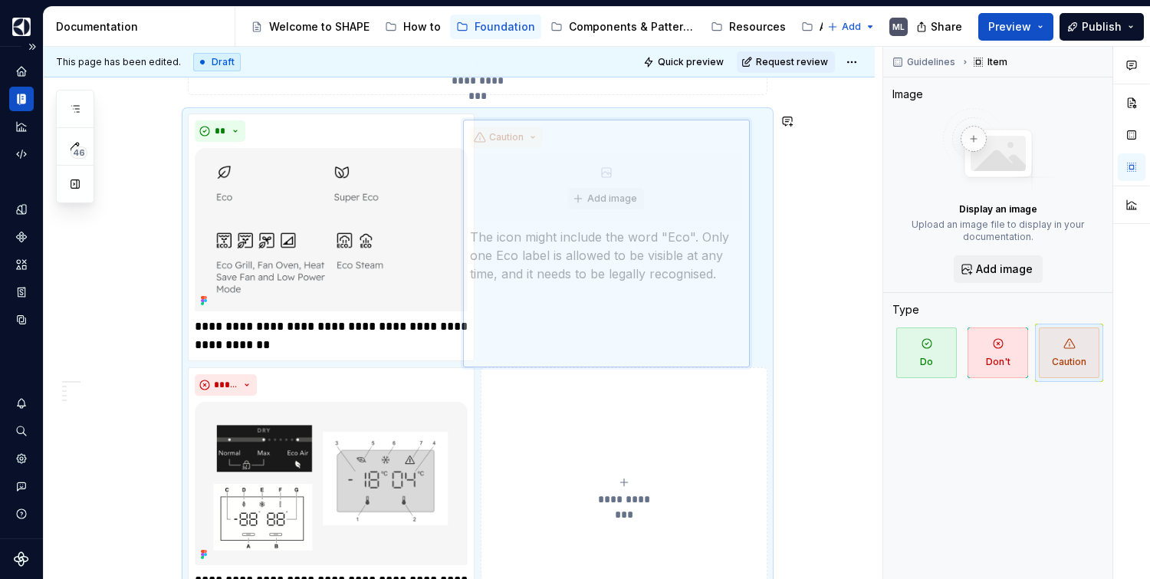
scroll to position [1400, 0]
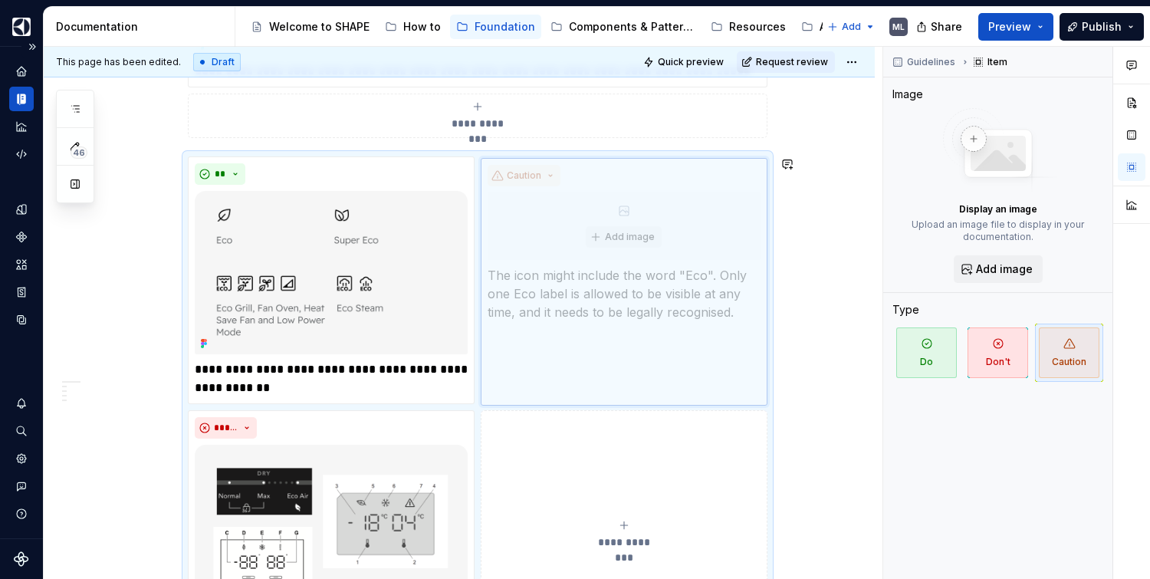
drag, startPoint x: 412, startPoint y: 365, endPoint x: 688, endPoint y: 133, distance: 359.6
click at [688, 133] on body "SHAPE Design System ML Dataset AGNOSTIC Documentation Accessibility guide for t…" at bounding box center [575, 289] width 1150 height 579
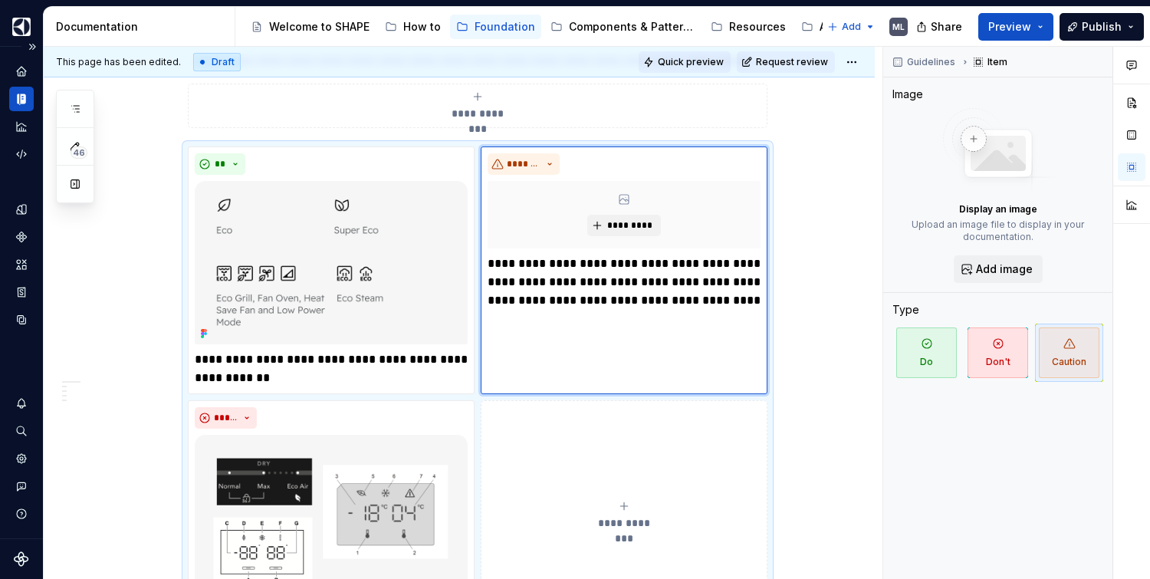
scroll to position [1423, 0]
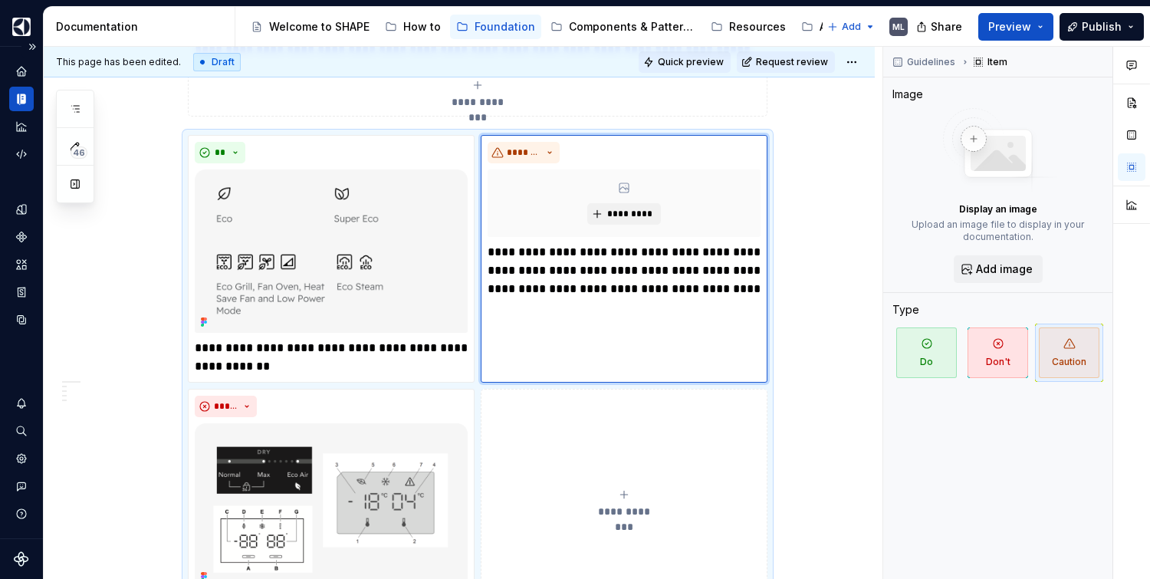
click at [702, 63] on span "Quick preview" at bounding box center [691, 62] width 66 height 12
click at [669, 62] on span "Quick preview" at bounding box center [691, 62] width 66 height 12
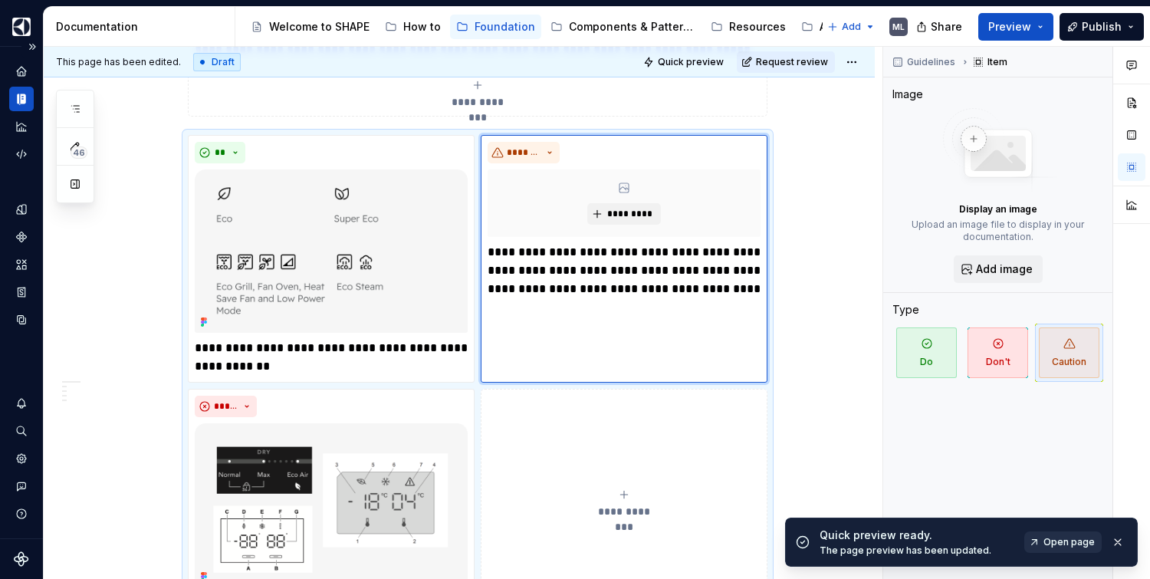
click at [1075, 540] on span "Open page" at bounding box center [1068, 542] width 51 height 12
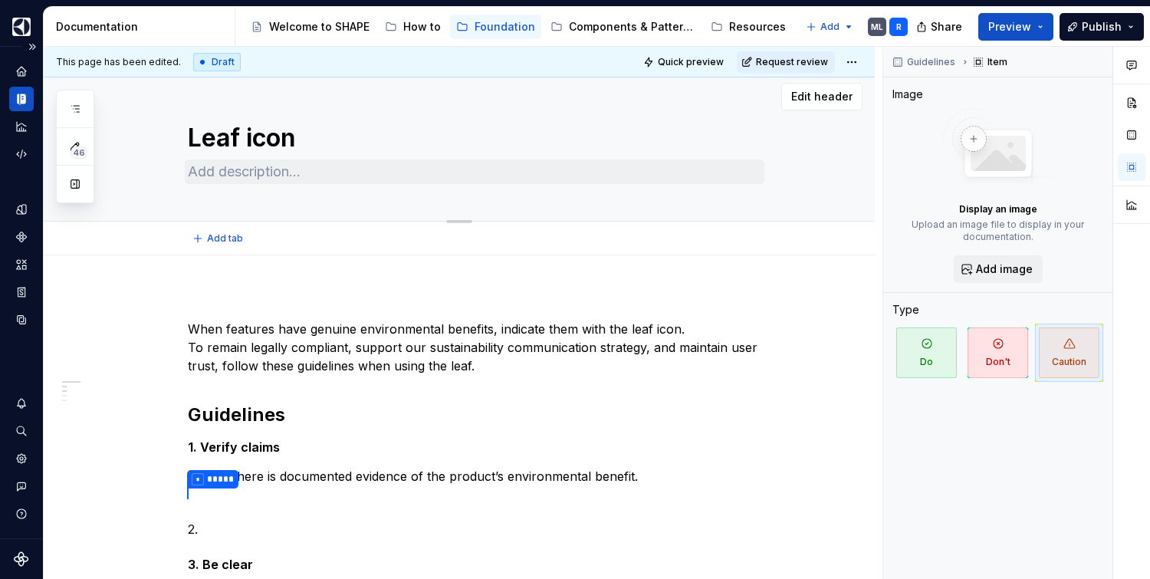
scroll to position [0, 0]
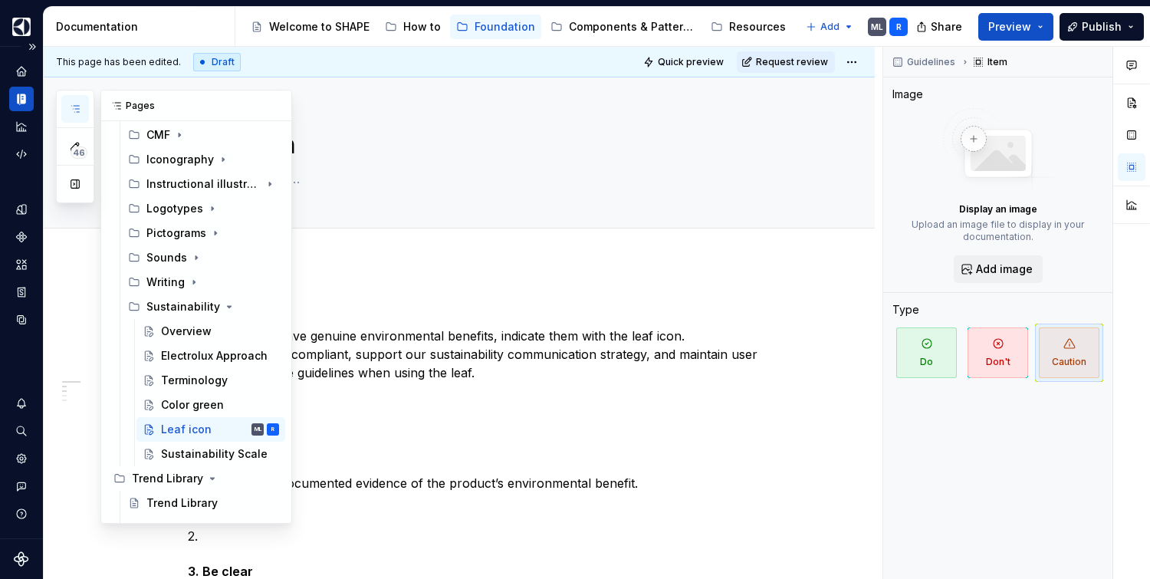
click at [87, 107] on button "button" at bounding box center [75, 109] width 28 height 28
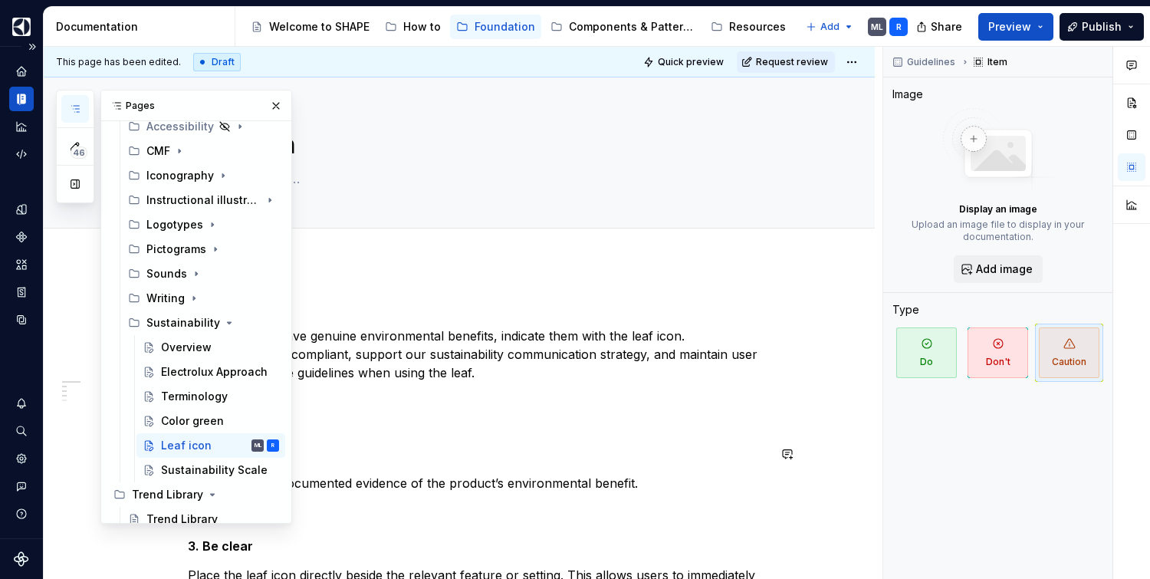
scroll to position [308, 0]
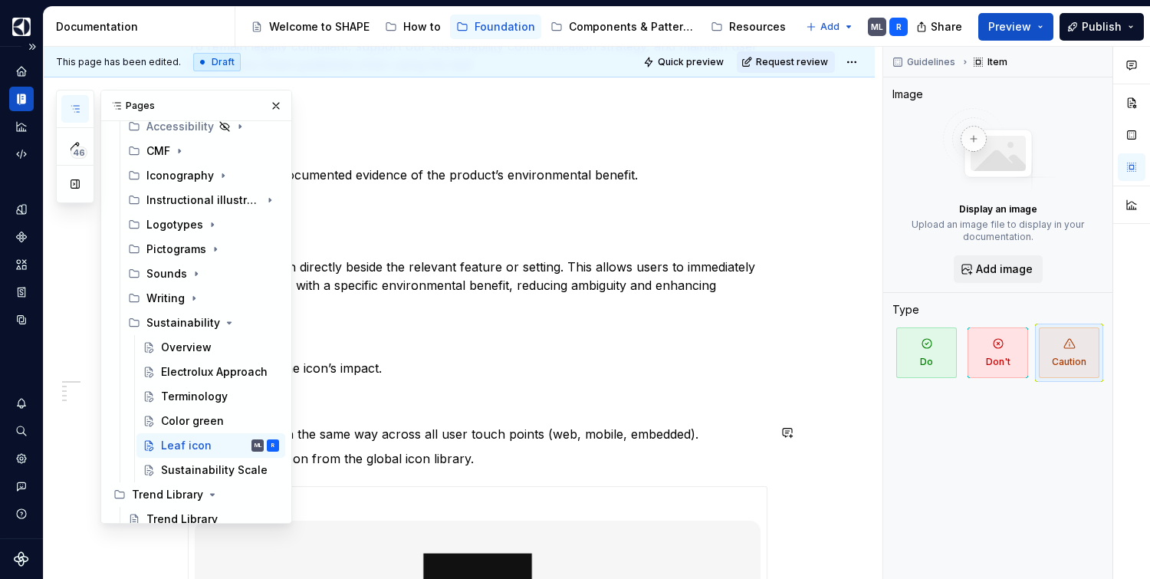
click at [742, 425] on p "Use the icon in the same way across all user touch points (web, mobile, embedde…" at bounding box center [486, 434] width 561 height 18
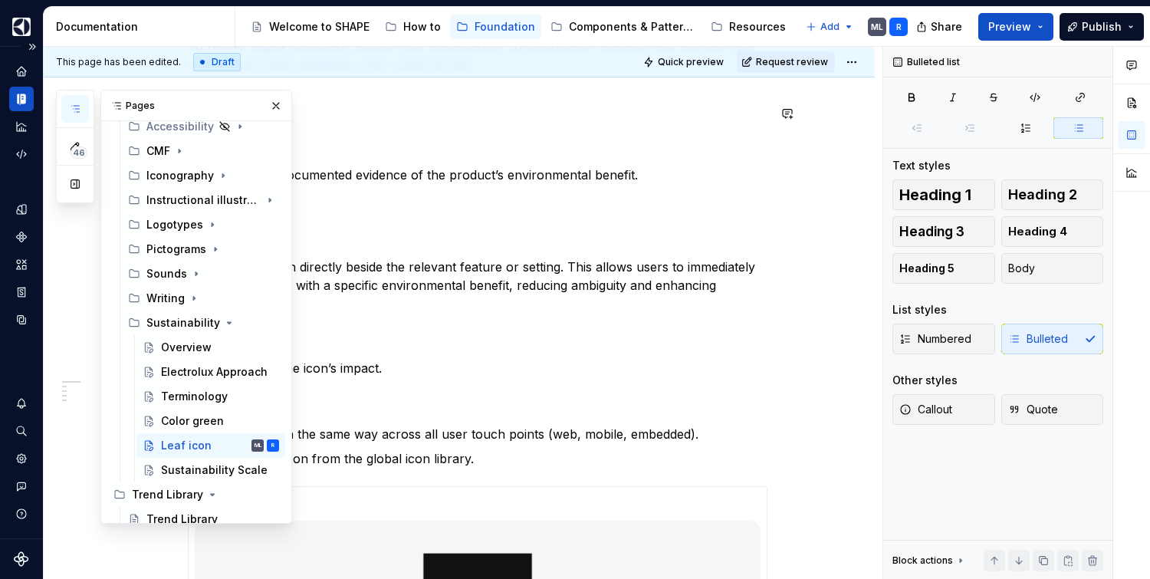
click at [270, 105] on button "button" at bounding box center [275, 105] width 21 height 21
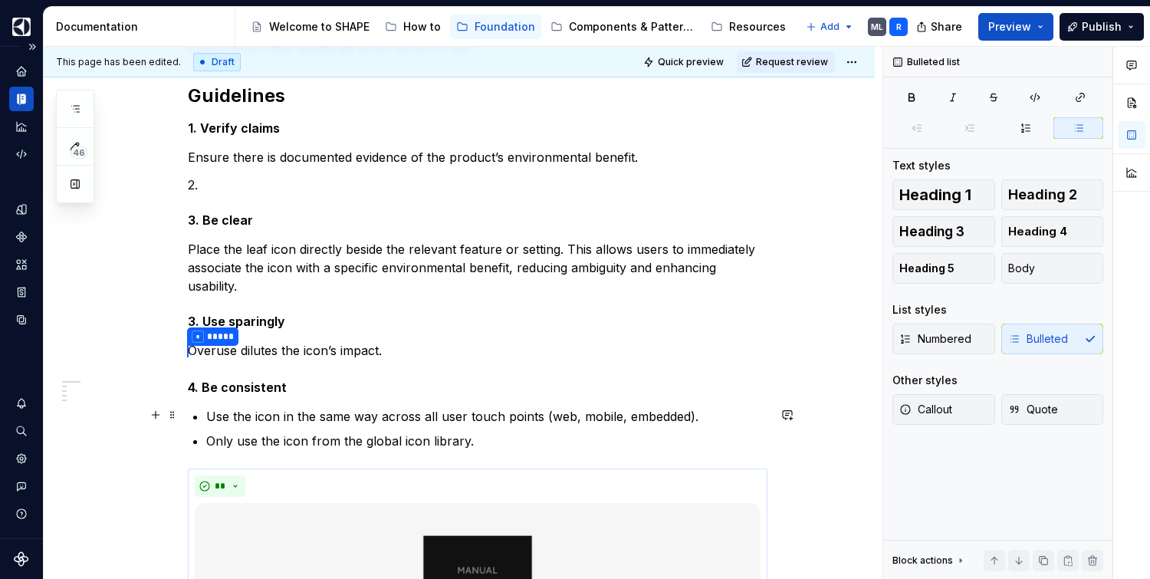
scroll to position [330, 0]
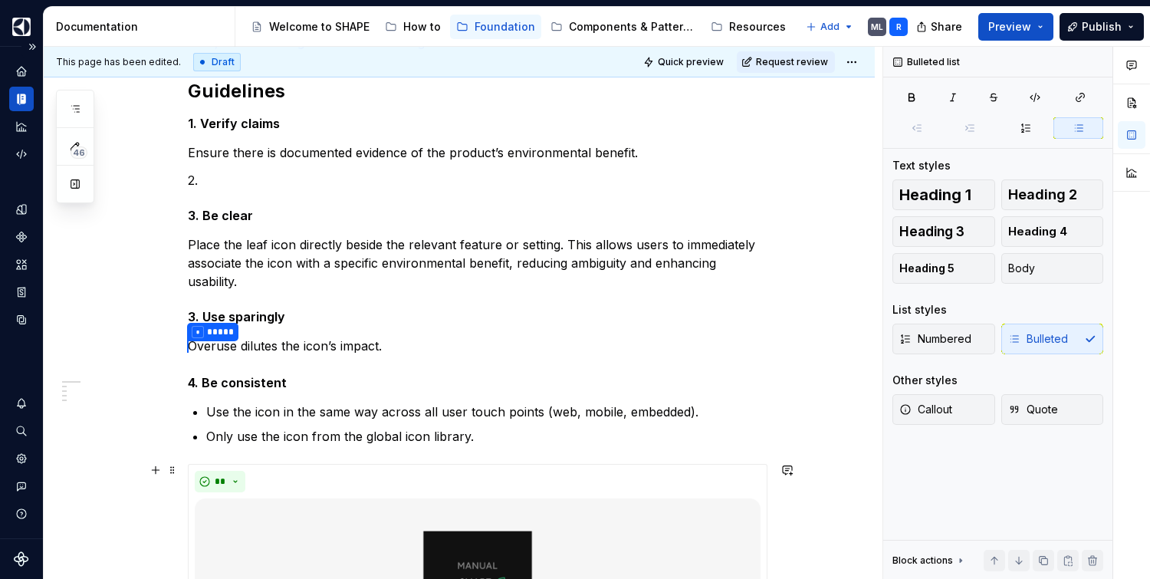
click at [222, 172] on p "2." at bounding box center [477, 180] width 579 height 18
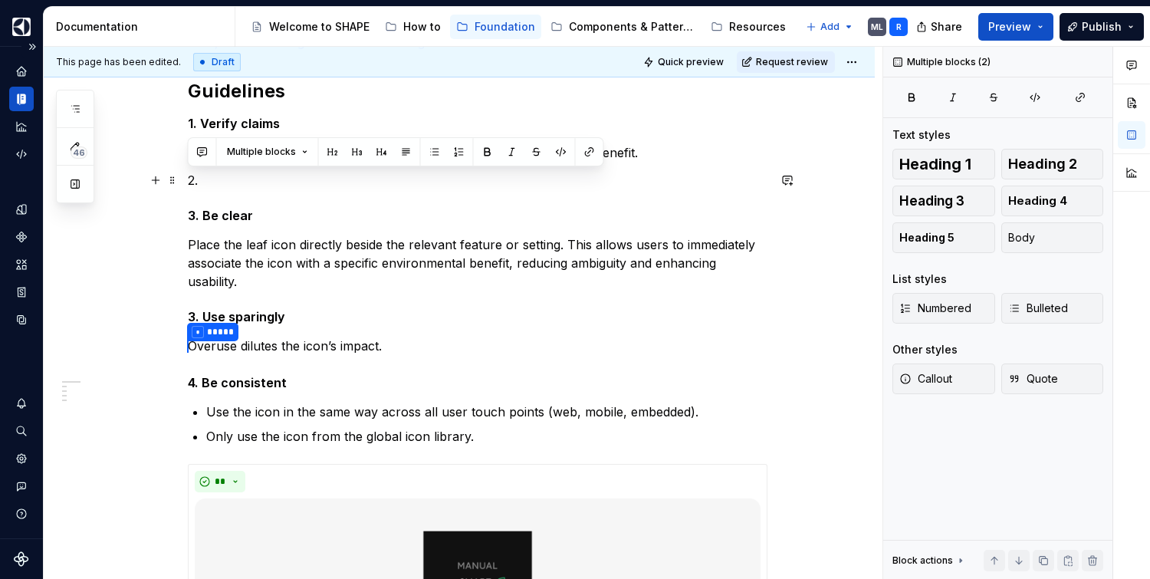
click at [211, 178] on p "2." at bounding box center [477, 180] width 579 height 18
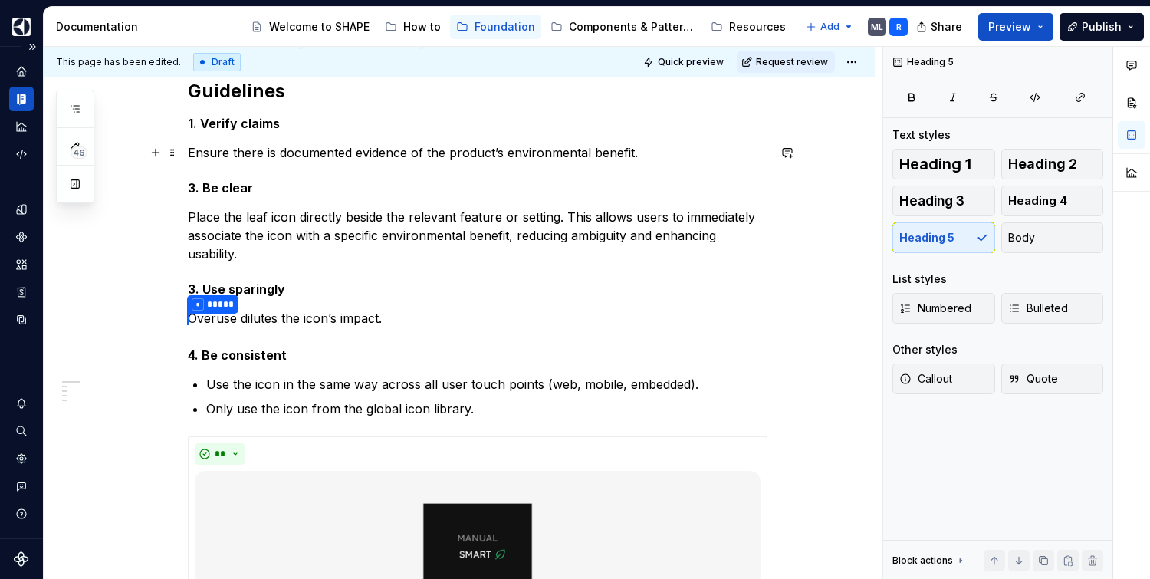
click at [648, 151] on p "Ensure there is documented evidence of the product’s environmental benefit." at bounding box center [477, 152] width 579 height 18
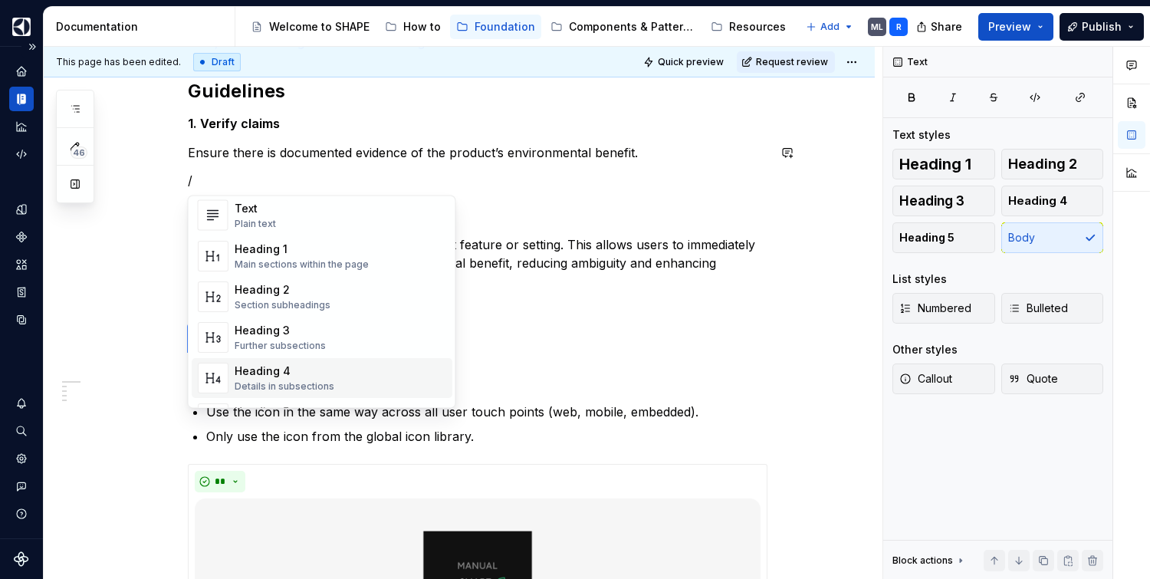
scroll to position [97, 0]
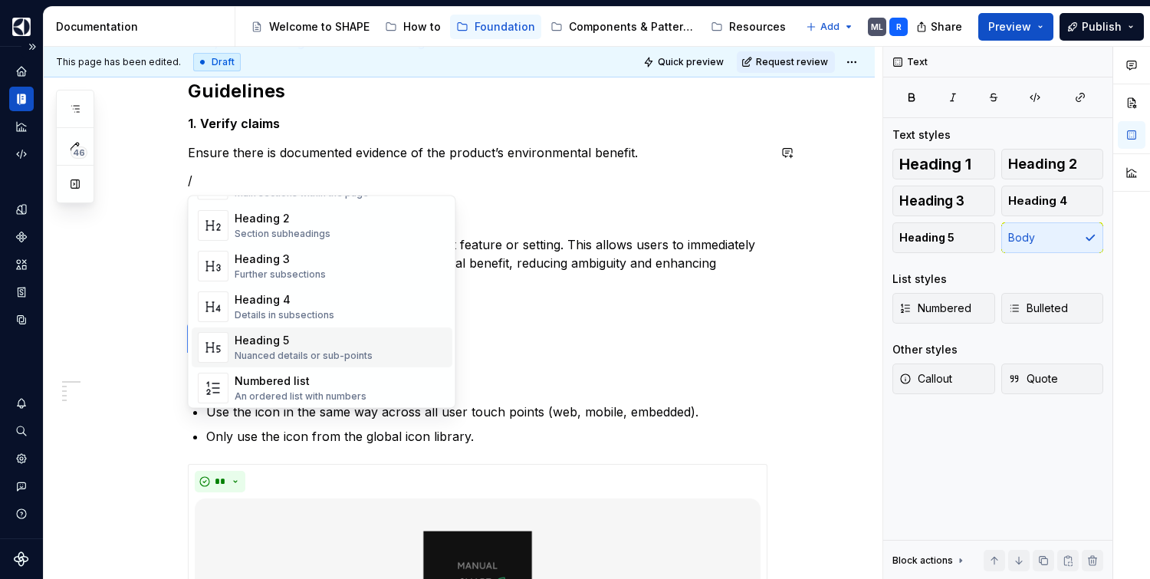
click at [286, 346] on div "Heading 5" at bounding box center [304, 340] width 138 height 15
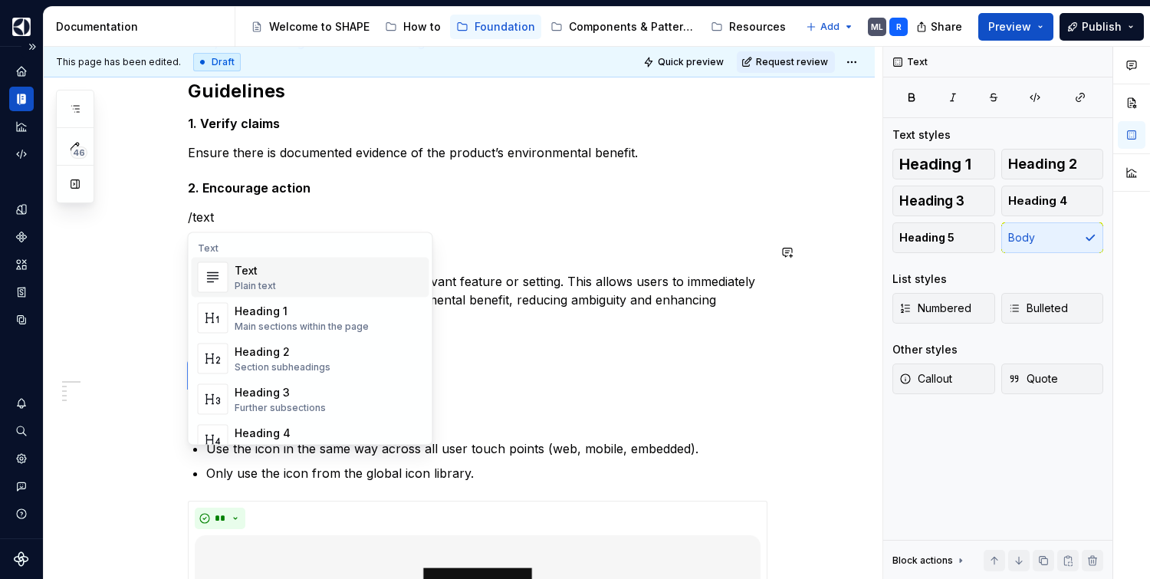
click at [267, 269] on div "Text" at bounding box center [255, 270] width 41 height 15
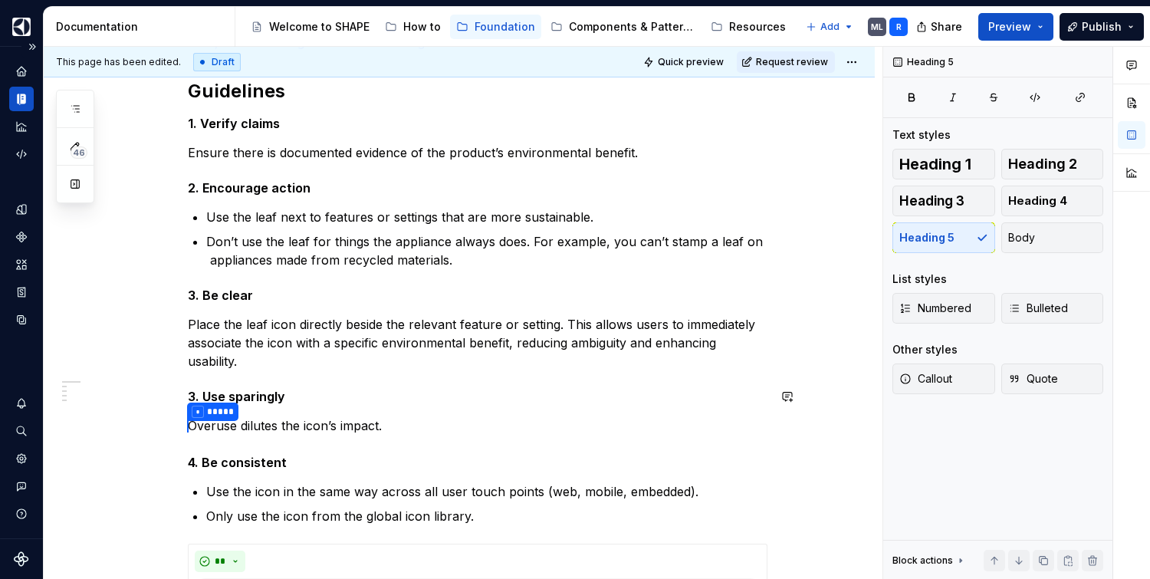
click at [254, 122] on h5 "1. Verify claims" at bounding box center [477, 123] width 579 height 15
click at [256, 189] on h5 "2. Encourage action" at bounding box center [477, 187] width 579 height 15
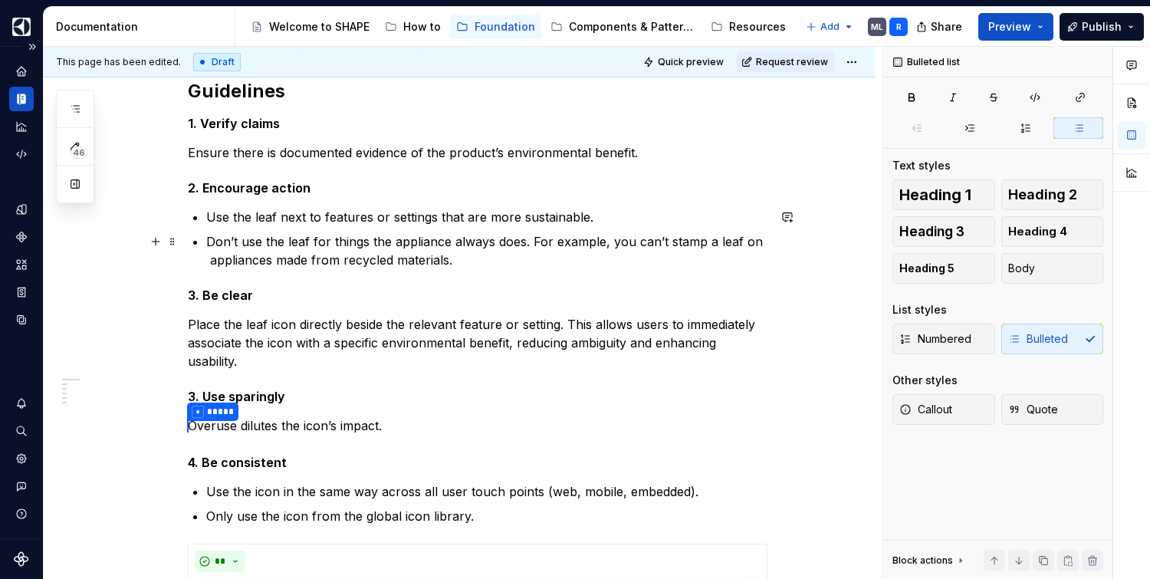
click at [279, 236] on p "Don’t use the leaf for things the appliance always does. For example, you can’t…" at bounding box center [486, 250] width 561 height 37
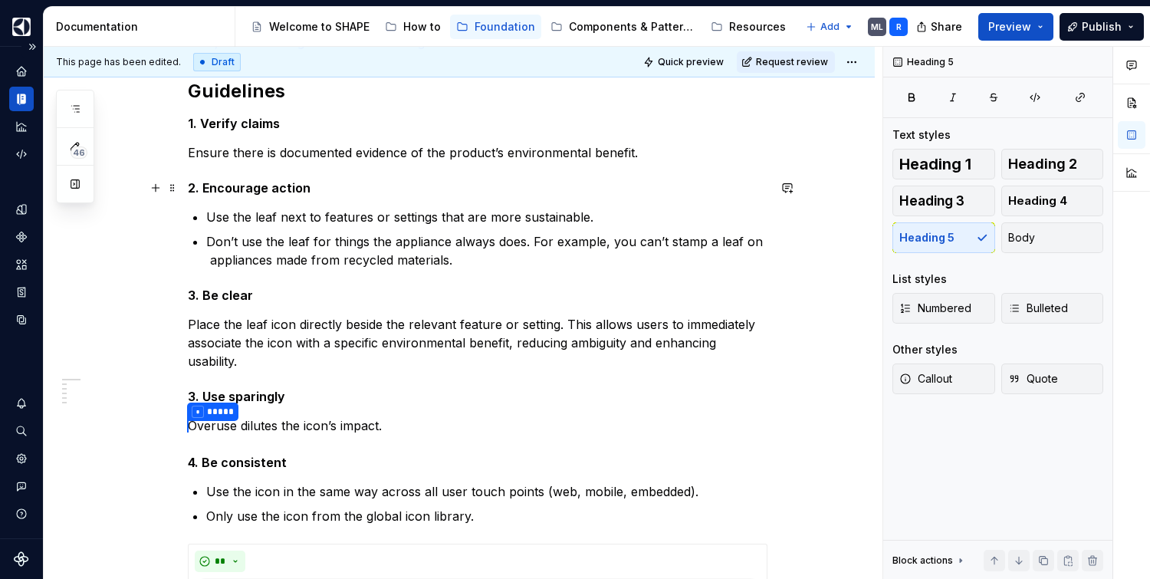
click at [274, 181] on h5 "2. Encourage action" at bounding box center [477, 187] width 579 height 15
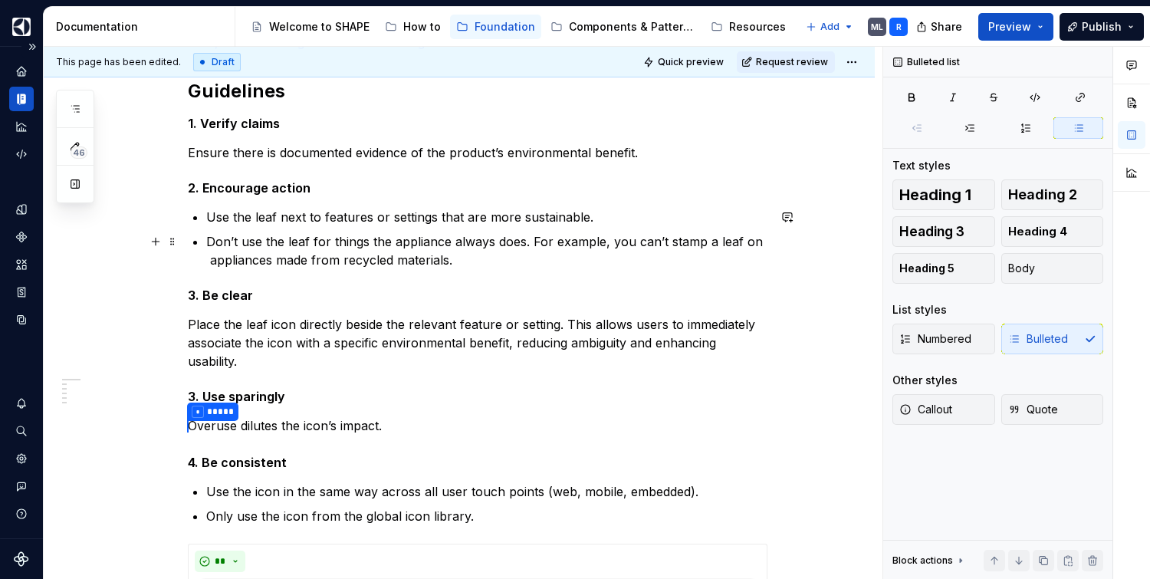
click at [295, 239] on p "Don’t use the leaf for things the appliance always does. For example, you can’t…" at bounding box center [486, 250] width 561 height 37
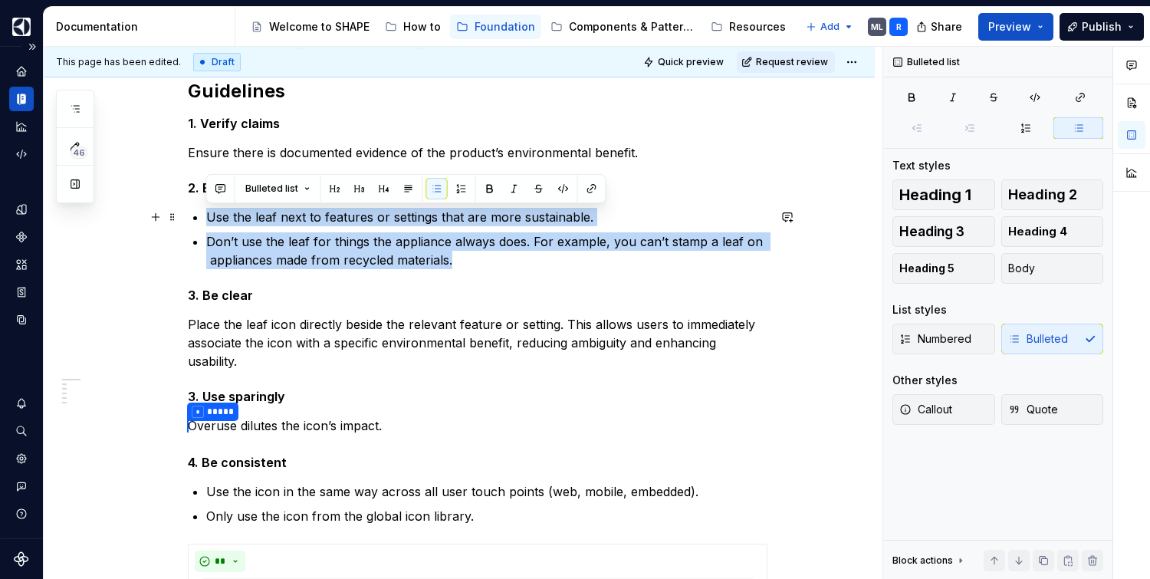
drag, startPoint x: 461, startPoint y: 254, endPoint x: 180, endPoint y: 215, distance: 284.1
click at [1044, 271] on button "Body" at bounding box center [1052, 268] width 103 height 31
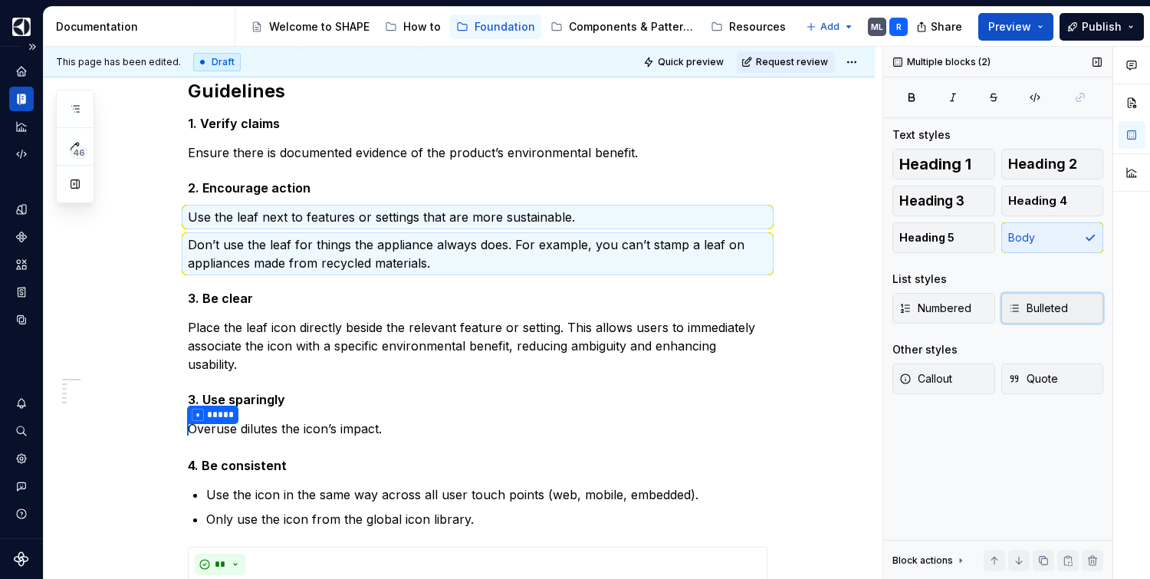
click at [1036, 316] on button "Bulleted" at bounding box center [1052, 308] width 103 height 31
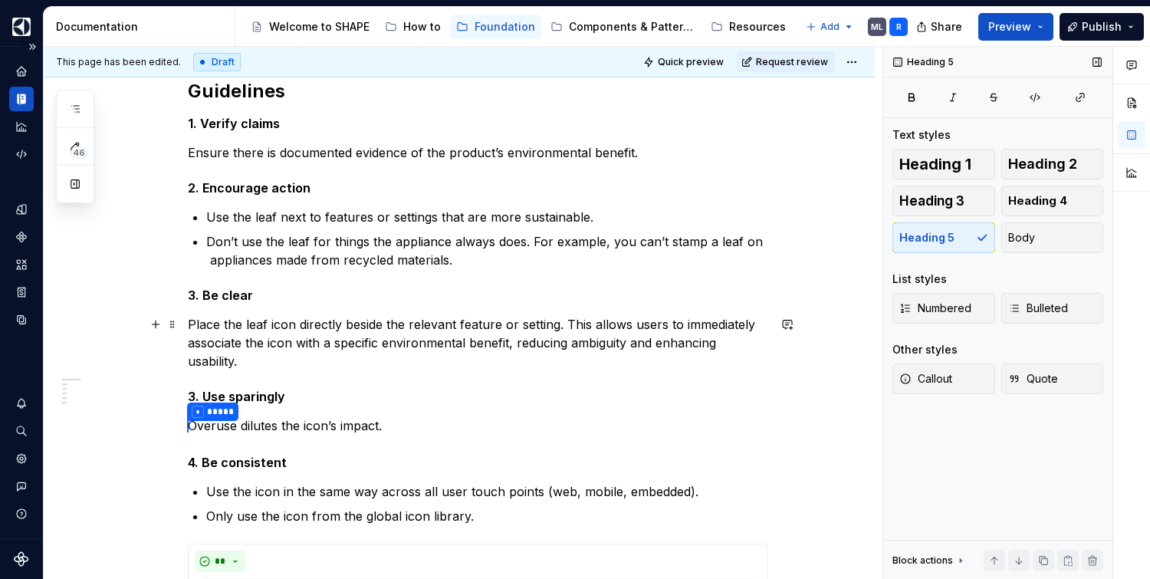
click at [313, 333] on p "Place the leaf icon directly beside the relevant feature or setting. This allow…" at bounding box center [477, 342] width 579 height 55
click at [335, 425] on p "* ***** Overuse dilutes the icon’s impact." at bounding box center [477, 426] width 579 height 20
click at [359, 507] on p "Only use the icon from the global icon library." at bounding box center [486, 516] width 561 height 18
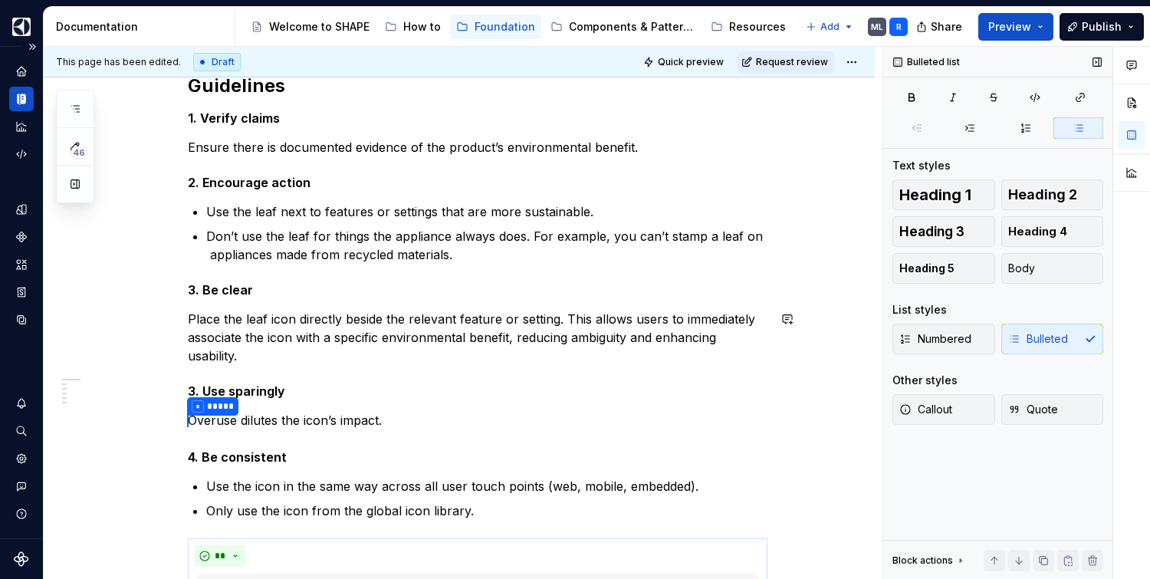
scroll to position [336, 0]
click at [517, 507] on p "Only use the icon from the global icon library." at bounding box center [486, 510] width 561 height 18
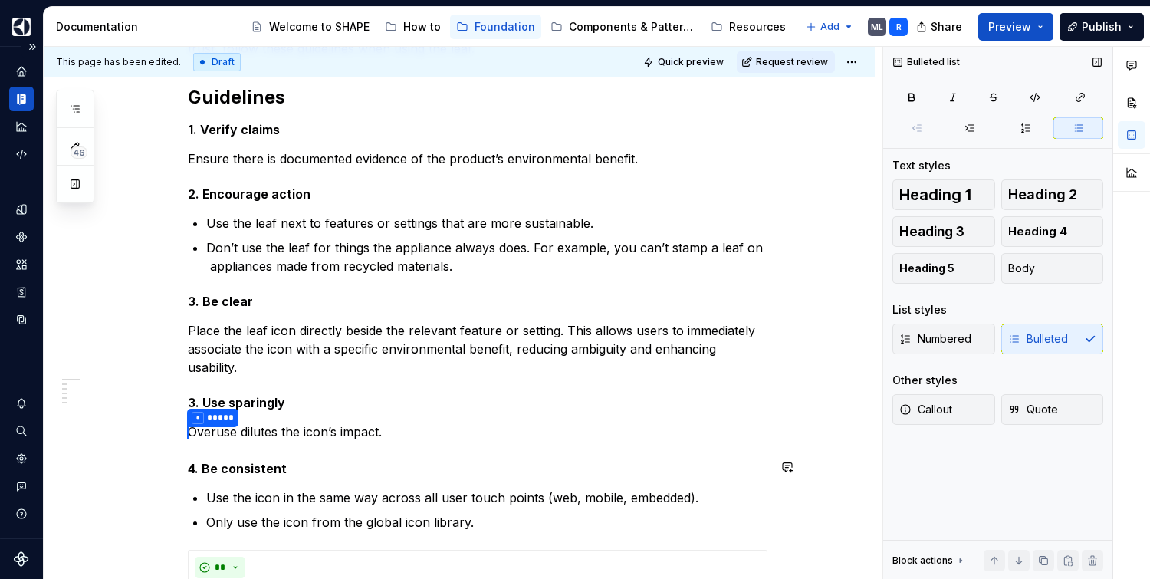
scroll to position [323, 0]
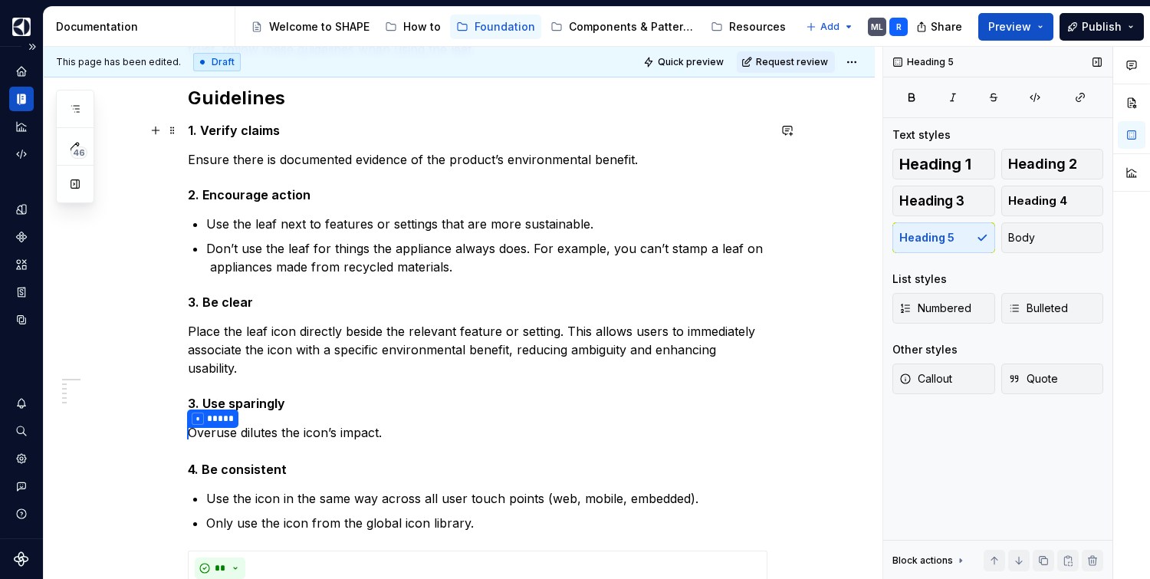
click at [261, 124] on h5 "1. Verify claims" at bounding box center [477, 130] width 579 height 15
click at [455, 365] on p "Place the leaf icon directly beside the relevant feature or setting. This allow…" at bounding box center [477, 349] width 579 height 55
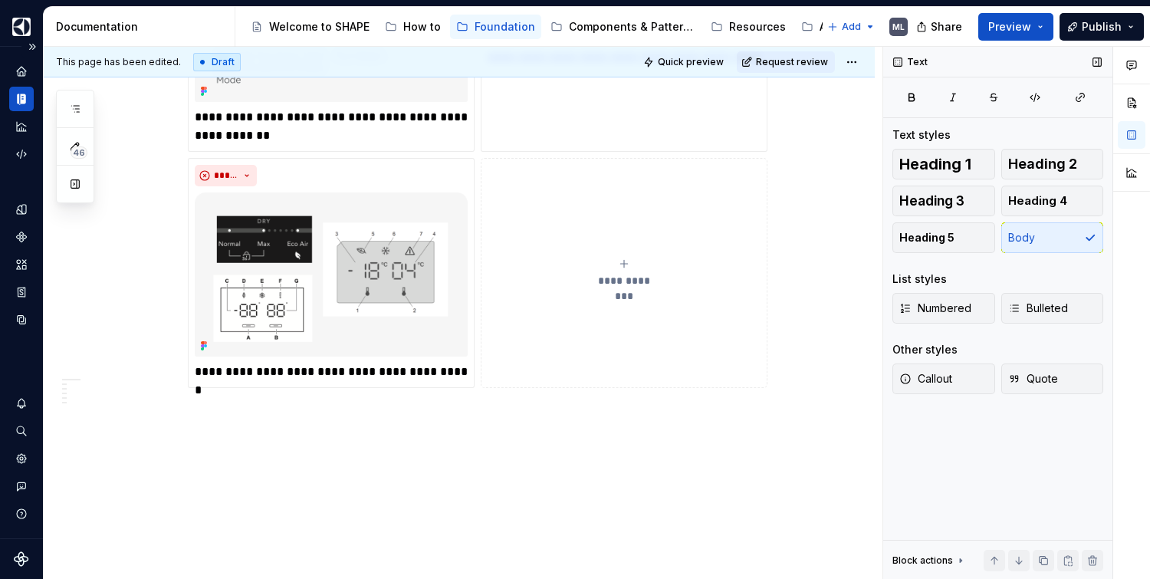
scroll to position [0, 0]
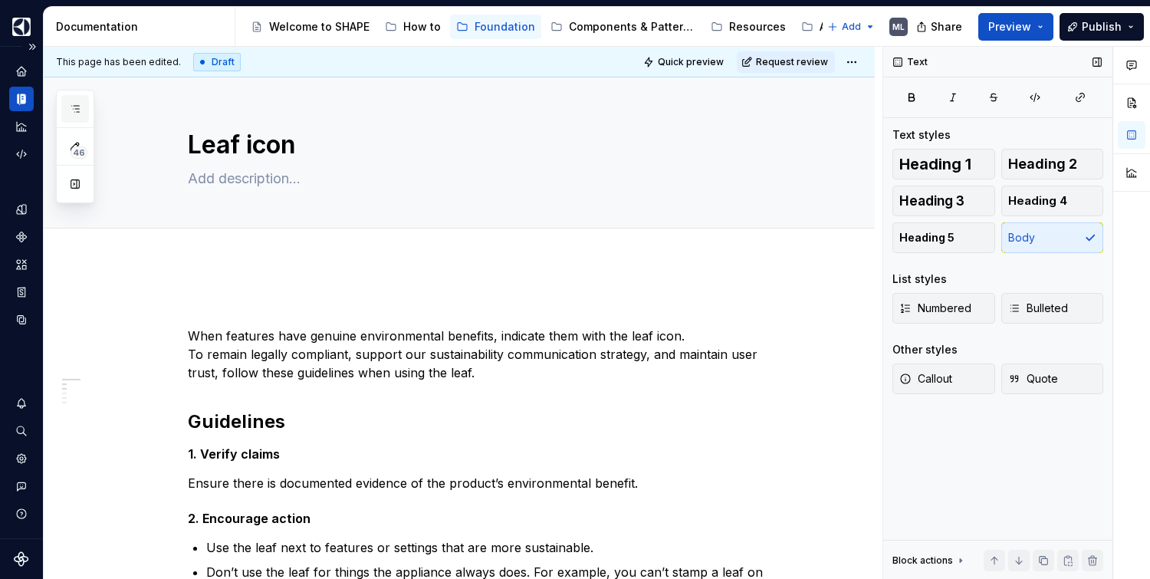
click at [75, 107] on icon "button" at bounding box center [75, 109] width 12 height 12
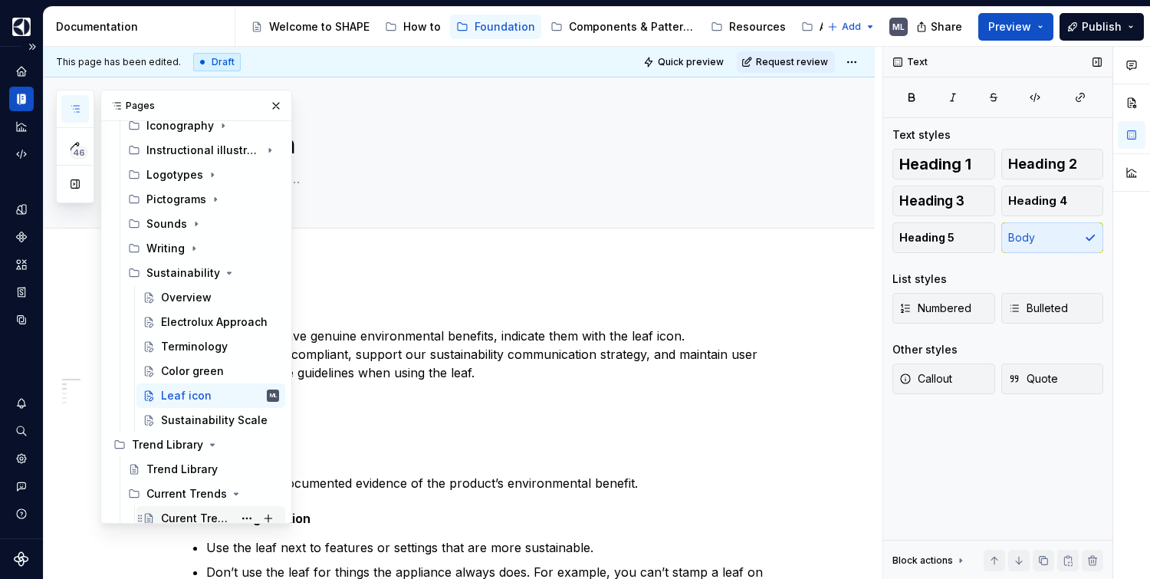
scroll to position [160, 0]
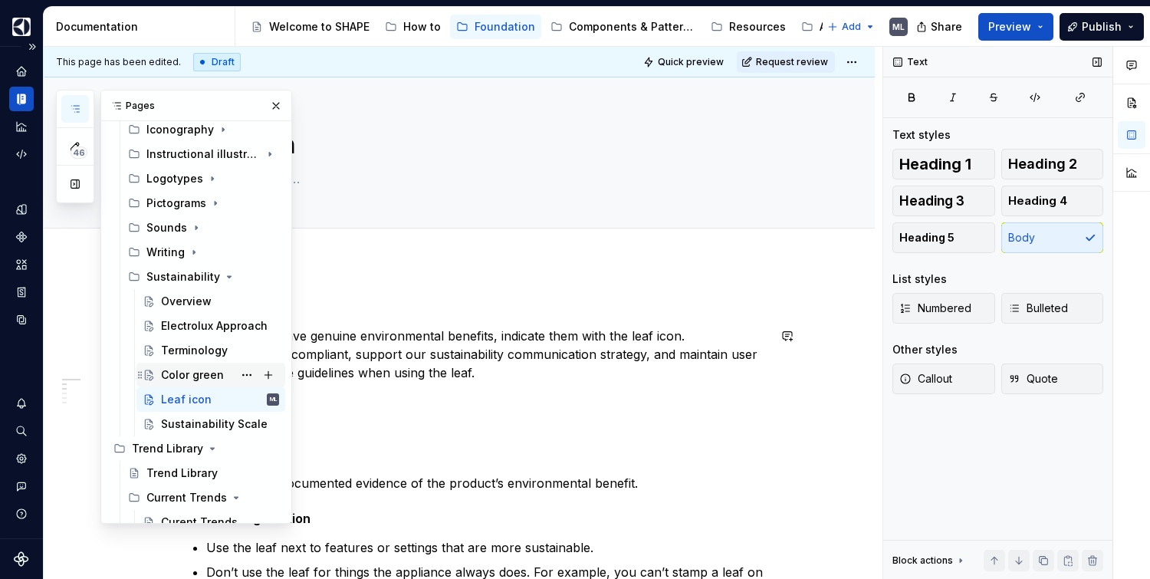
click at [193, 367] on div "Color green" at bounding box center [192, 374] width 63 height 15
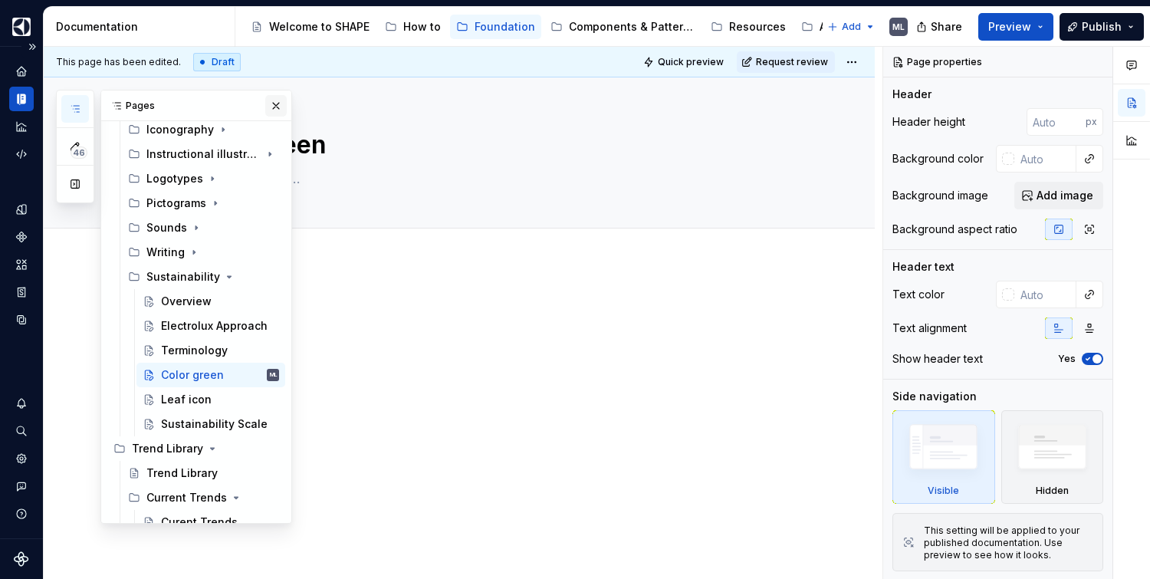
click at [271, 103] on button "button" at bounding box center [275, 105] width 21 height 21
click at [77, 107] on icon "button" at bounding box center [75, 109] width 12 height 12
click at [195, 395] on div "Leaf icon" at bounding box center [186, 399] width 51 height 15
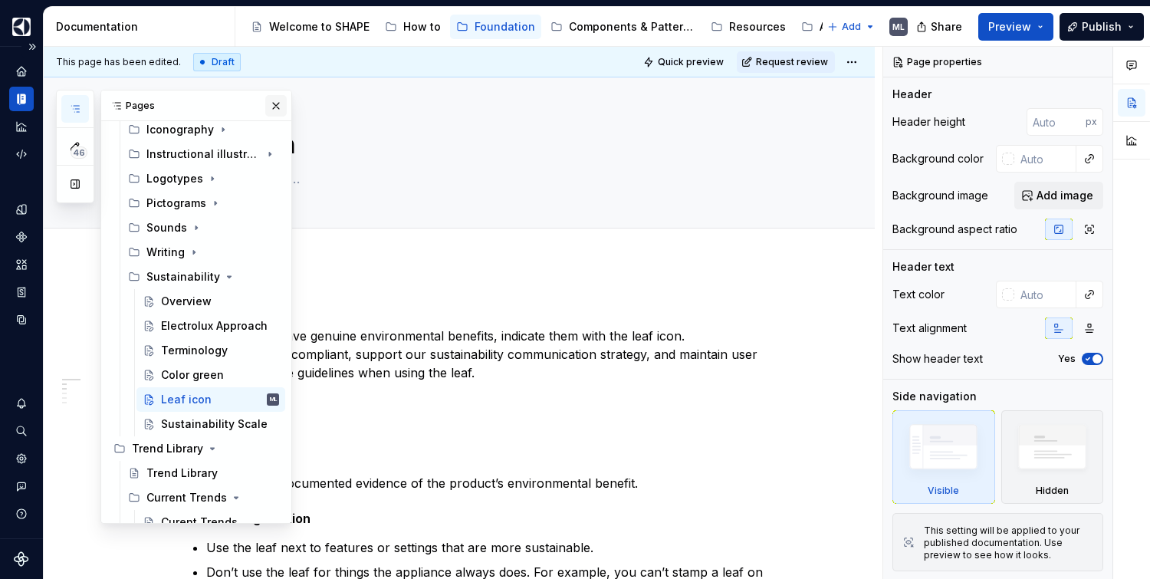
click at [269, 104] on button "button" at bounding box center [275, 105] width 21 height 21
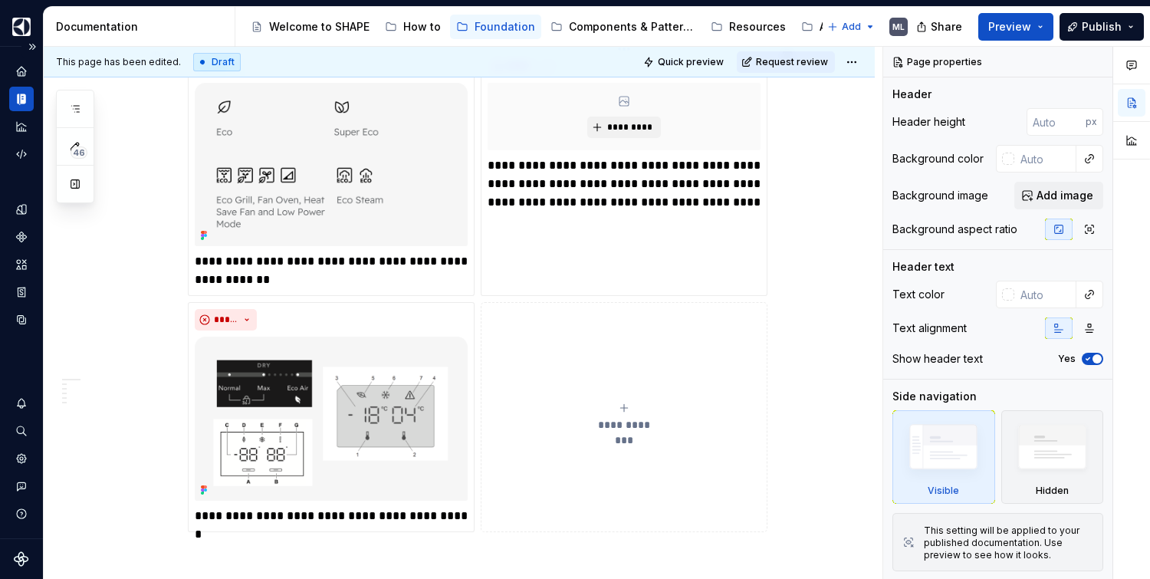
scroll to position [1555, 0]
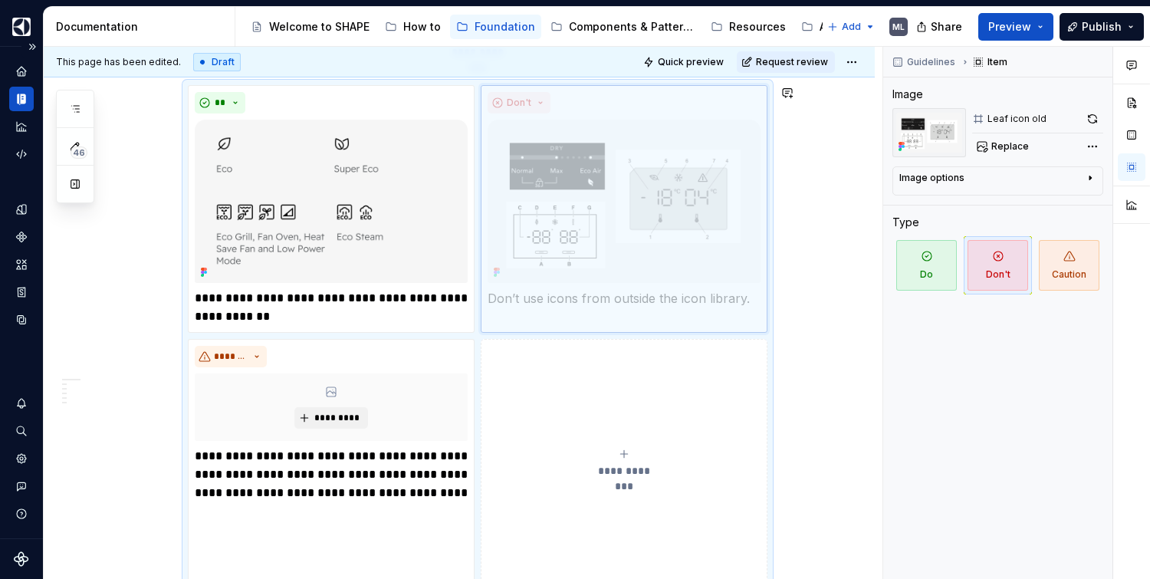
drag, startPoint x: 421, startPoint y: 421, endPoint x: 695, endPoint y: 179, distance: 365.5
click at [695, 179] on body "SHAPE Design System ML Dataset AGNOSTIC Documentation Accessibility guide for t…" at bounding box center [575, 289] width 1150 height 579
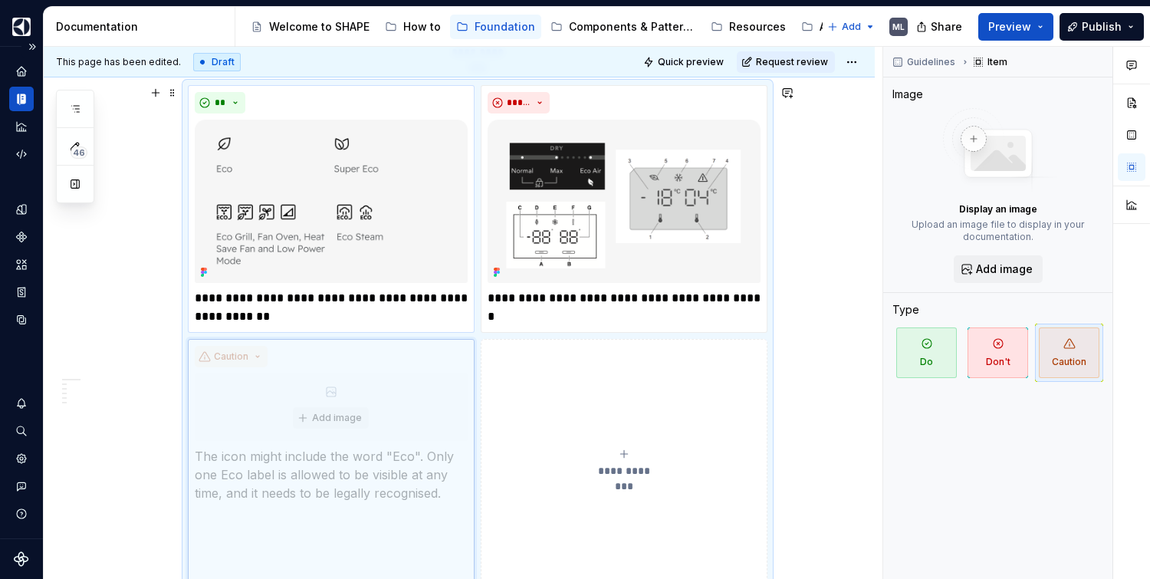
drag, startPoint x: 315, startPoint y: 357, endPoint x: 309, endPoint y: 274, distance: 83.0
click at [314, 266] on body "SHAPE Design System ML Dataset AGNOSTIC Documentation Accessibility guide for t…" at bounding box center [575, 289] width 1150 height 579
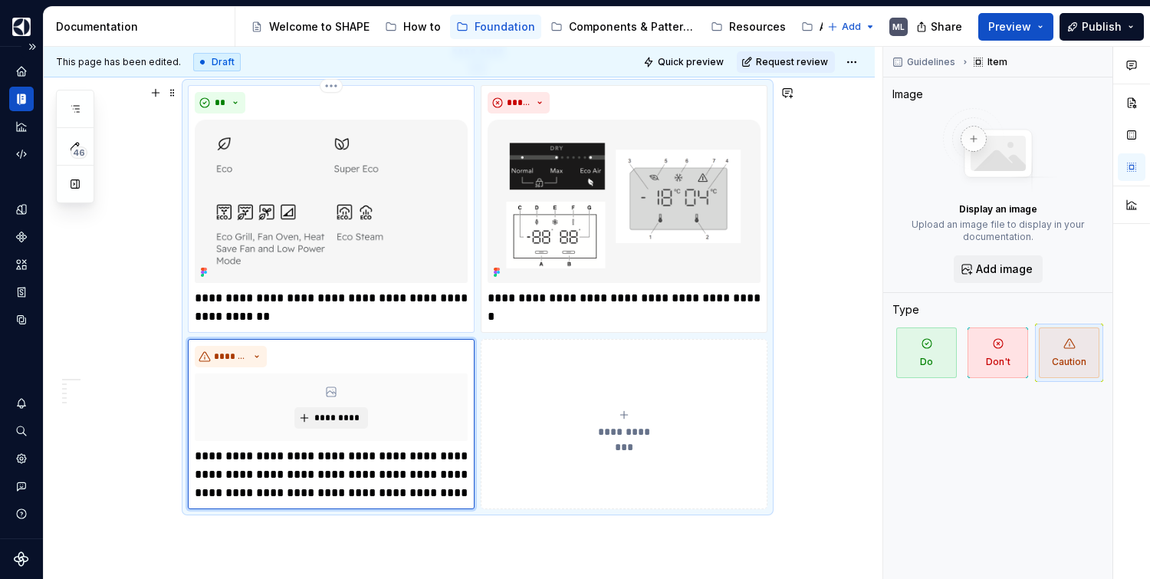
click at [274, 97] on div "**" at bounding box center [331, 102] width 273 height 21
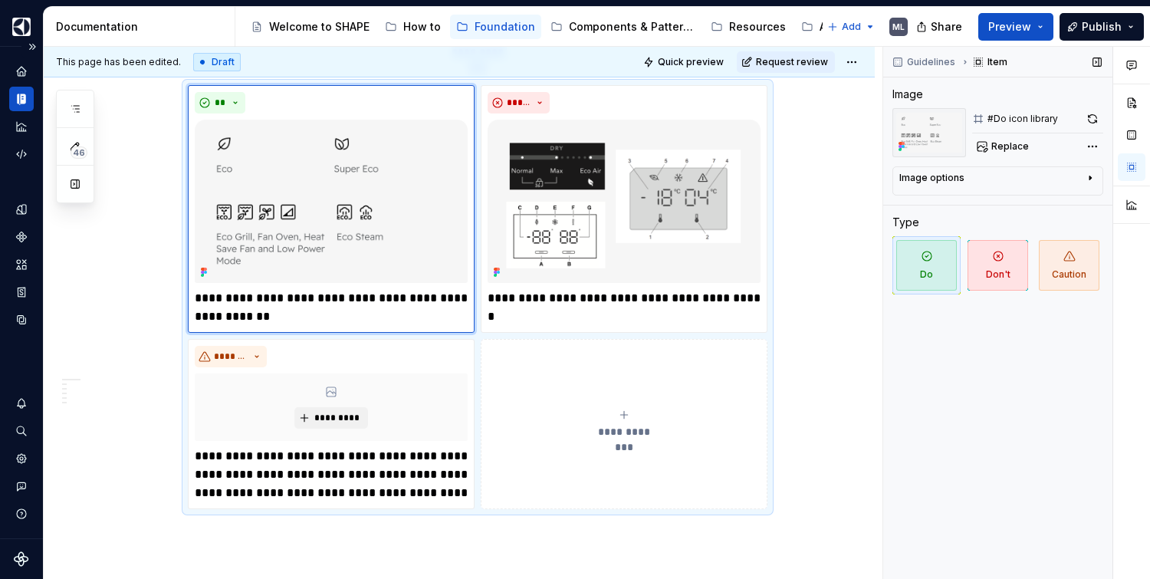
click at [979, 183] on div "Image options" at bounding box center [991, 181] width 185 height 18
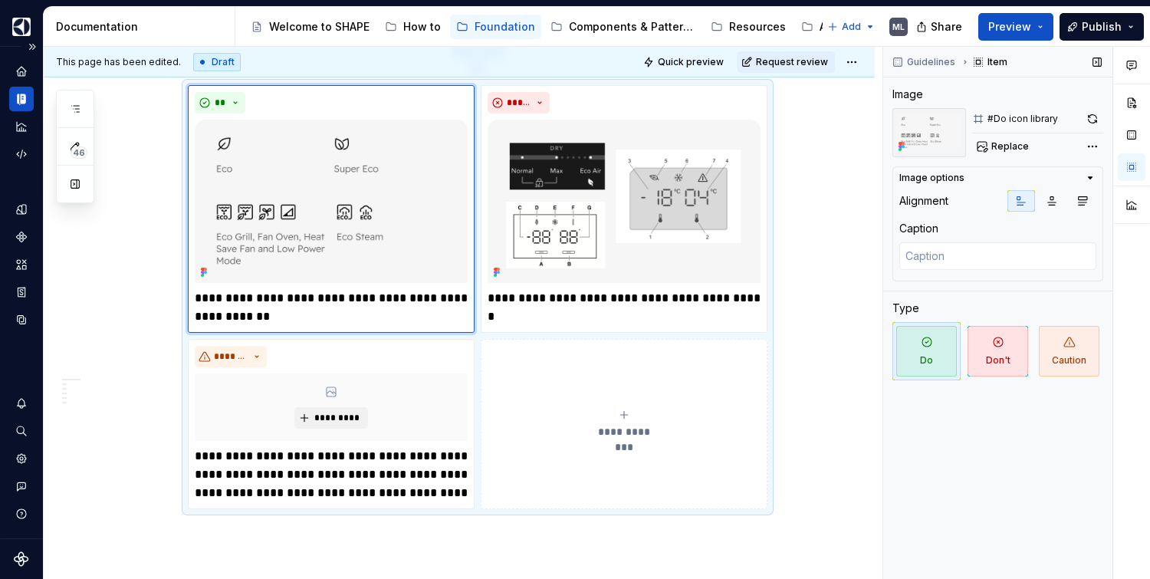
click at [979, 182] on div "Image options" at bounding box center [991, 178] width 185 height 12
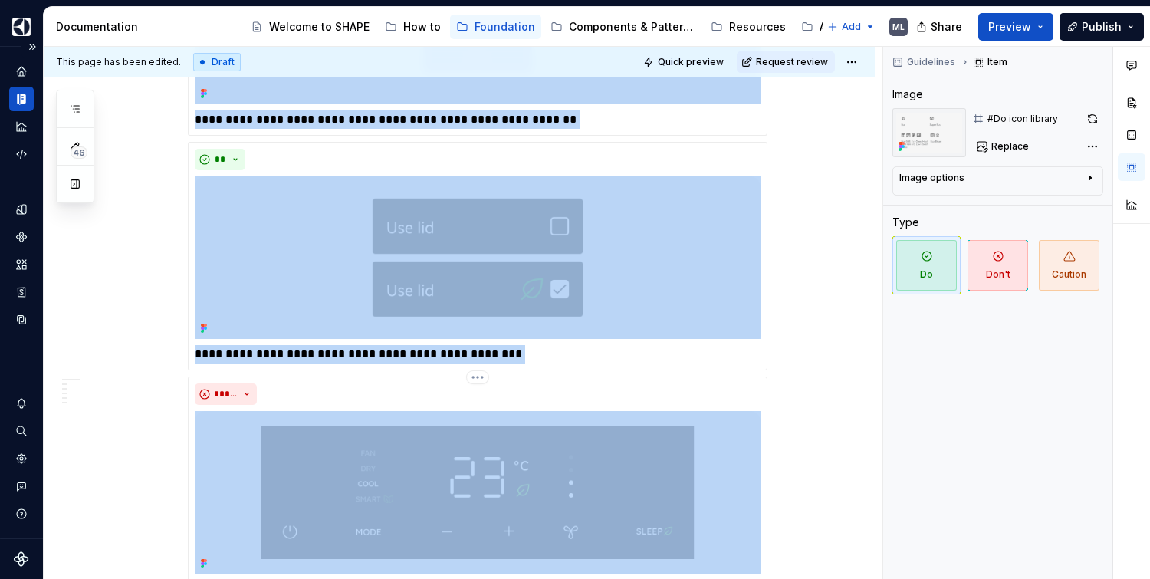
scroll to position [0, 0]
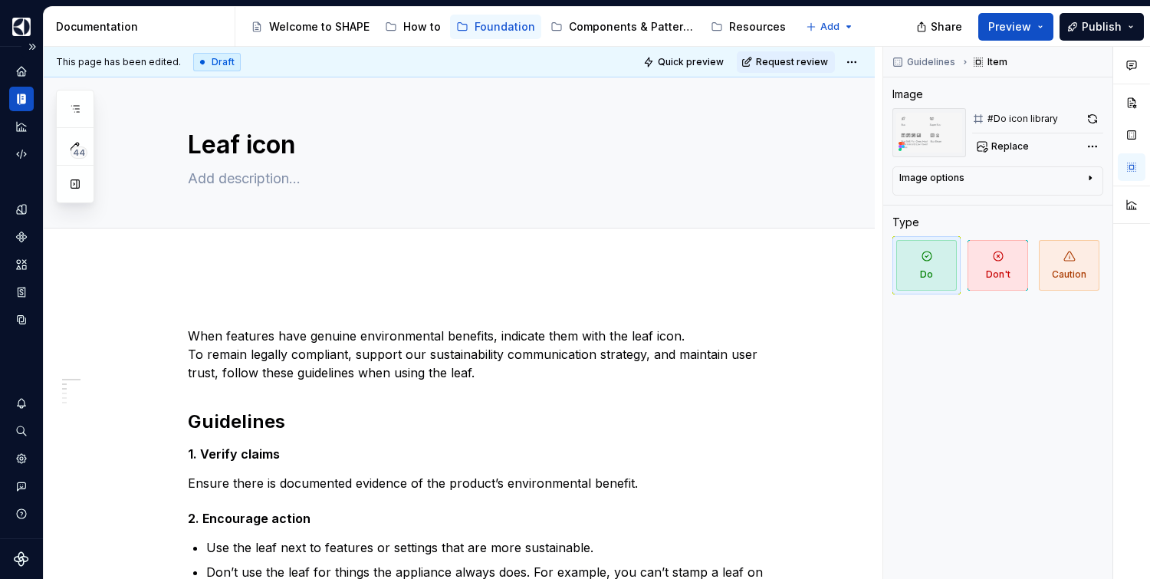
type textarea "*"
